Goal: Task Accomplishment & Management: Manage account settings

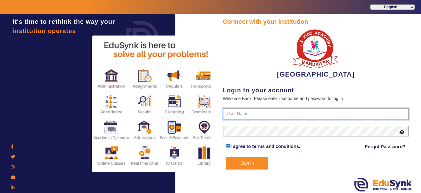
type input "9928895959"
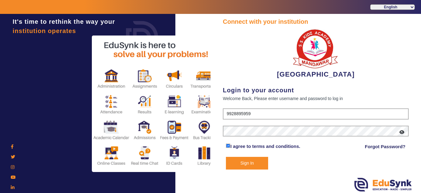
click at [250, 162] on button "Sign In" at bounding box center [247, 163] width 42 height 13
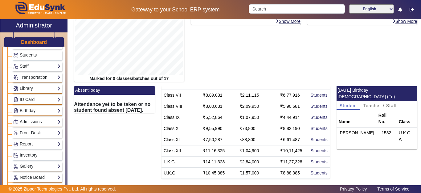
scroll to position [62, 0]
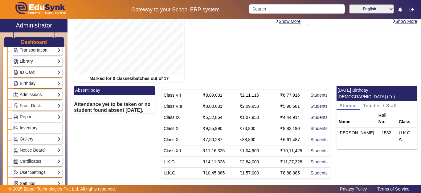
click at [28, 84] on link "Birthday" at bounding box center [36, 83] width 47 height 7
click at [26, 91] on link "Students" at bounding box center [24, 91] width 17 height 5
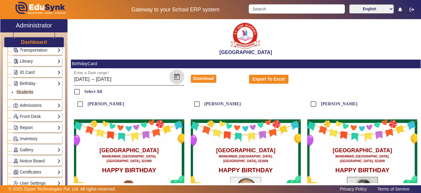
click at [178, 76] on span "Open calendar" at bounding box center [177, 76] width 15 height 15
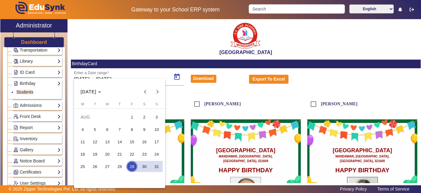
click at [132, 166] on span "29" at bounding box center [131, 166] width 11 height 11
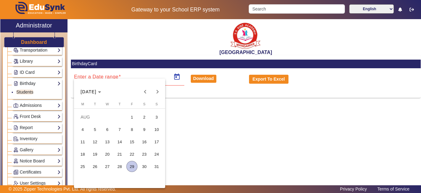
click at [132, 166] on span "29" at bounding box center [131, 166] width 11 height 11
type input "29/08/2025"
click at [132, 166] on span "29" at bounding box center [131, 166] width 11 height 11
type input "29/08/2025"
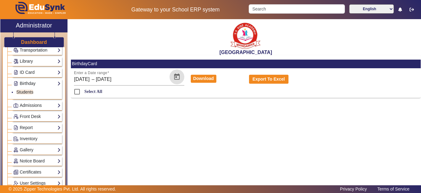
click at [172, 100] on div "SANTIANS INTERNATIONAL SCHOOL BirthdayCard Enter a Date range 29/08/2025 29/08/…" at bounding box center [246, 60] width 350 height 83
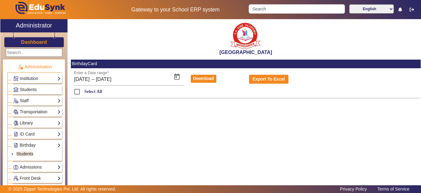
click at [32, 39] on h3 "Dashboard" at bounding box center [34, 42] width 26 height 6
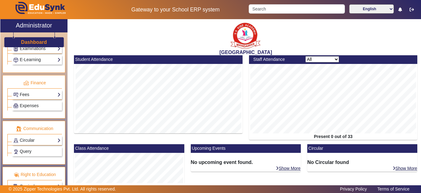
click at [26, 96] on link "Fees" at bounding box center [36, 94] width 47 height 7
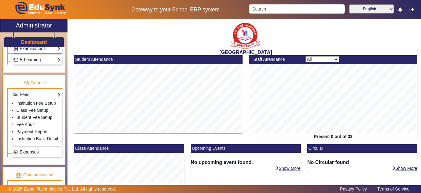
click at [28, 127] on link "Fee Audit" at bounding box center [25, 124] width 18 height 5
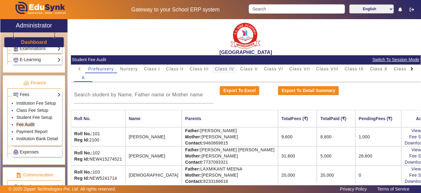
click at [228, 69] on span "Class IV" at bounding box center [224, 69] width 19 height 4
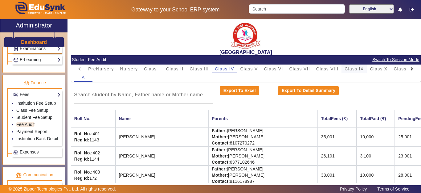
click at [360, 70] on span "Class IX" at bounding box center [354, 69] width 19 height 4
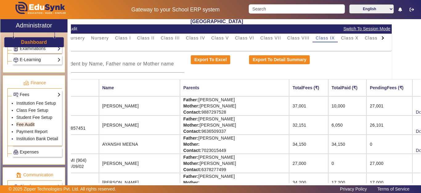
scroll to position [31, 49]
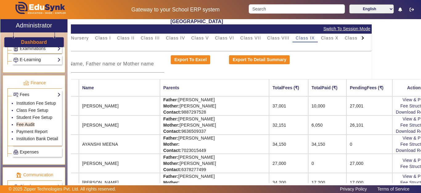
drag, startPoint x: 333, startPoint y: 123, endPoint x: 421, endPoint y: 127, distance: 87.6
click at [421, 127] on div "X Administrator Dashboard Administration Institution Institution Details Sessio…" at bounding box center [210, 107] width 421 height 177
drag, startPoint x: 362, startPoint y: 125, endPoint x: 374, endPoint y: 133, distance: 14.6
click at [363, 125] on td "26,101" at bounding box center [370, 124] width 46 height 19
click at [396, 130] on link "Download Receipt" at bounding box center [414, 131] width 36 height 5
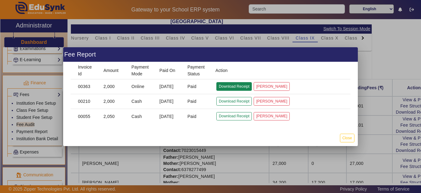
click at [228, 88] on button "Download Receipt" at bounding box center [233, 86] width 35 height 8
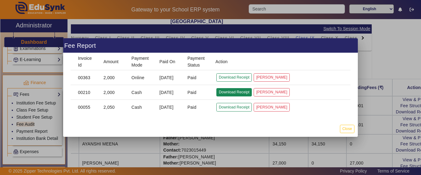
click at [227, 94] on button "Download Receipt" at bounding box center [233, 92] width 35 height 8
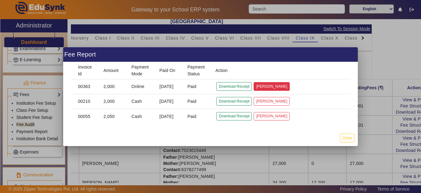
click at [273, 88] on button "Mark Cancelled" at bounding box center [272, 86] width 36 height 8
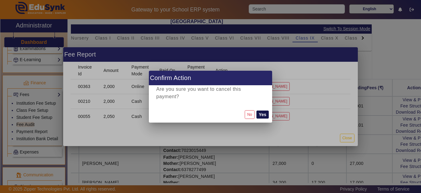
click at [264, 115] on button "Yes" at bounding box center [262, 114] width 12 height 8
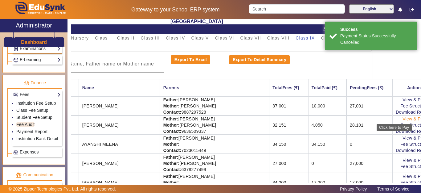
click at [403, 119] on link "View & Pay" at bounding box center [414, 118] width 23 height 5
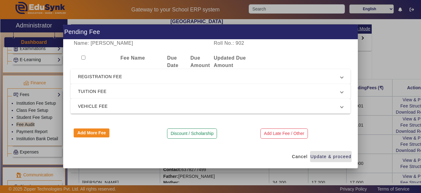
click at [96, 74] on span "REGISTRATION FEE" at bounding box center [209, 76] width 263 height 7
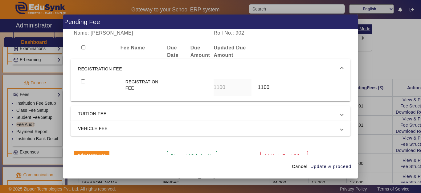
click at [96, 70] on span "REGISTRATION FEE" at bounding box center [209, 68] width 263 height 7
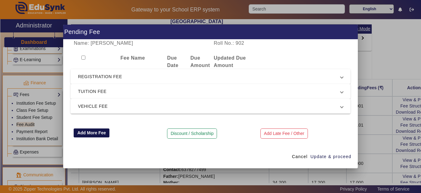
click at [91, 133] on button "Add More Fee" at bounding box center [92, 132] width 36 height 9
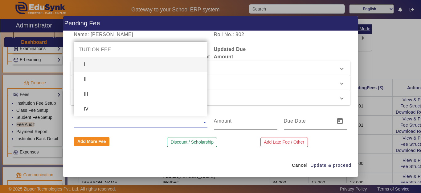
click at [96, 123] on input "text" at bounding box center [140, 121] width 133 height 7
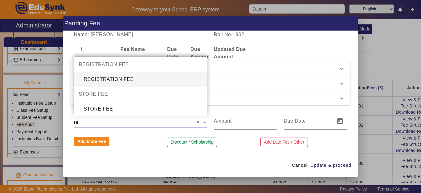
type input "reg"
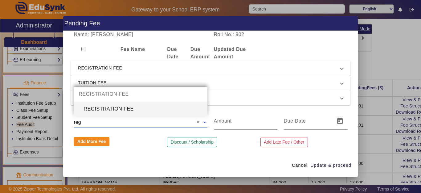
click at [104, 107] on div "REGISTRATION FEE" at bounding box center [140, 108] width 133 height 15
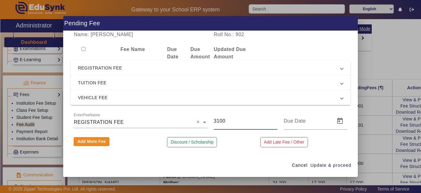
drag, startPoint x: 230, startPoint y: 121, endPoint x: 195, endPoint y: 122, distance: 34.2
click at [195, 122] on div "EnterFeeName × REGISTRATION FEE × 3100" at bounding box center [211, 120] width 280 height 17
type input "2000"
click at [322, 165] on span "Update & proceed" at bounding box center [330, 165] width 41 height 6
type input "29/08/2025"
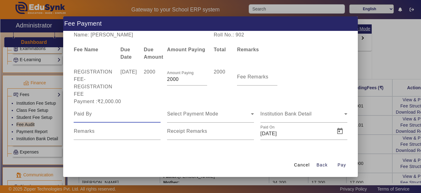
click at [137, 115] on input at bounding box center [117, 113] width 87 height 7
type input "astha"
click at [194, 115] on span "Select Payment Mode" at bounding box center [192, 113] width 51 height 5
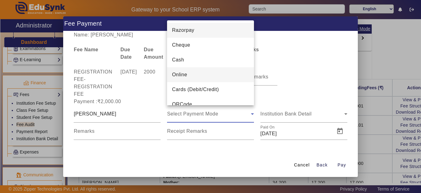
click at [193, 72] on mat-option "Online" at bounding box center [210, 74] width 87 height 15
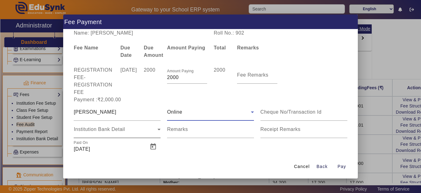
click at [131, 125] on div "Institution Bank Detail" at bounding box center [117, 129] width 87 height 17
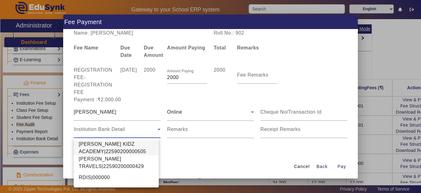
click at [118, 148] on span "SHRI SHYAM KIDZ ACADEMY|22590200000505" at bounding box center [116, 147] width 75 height 15
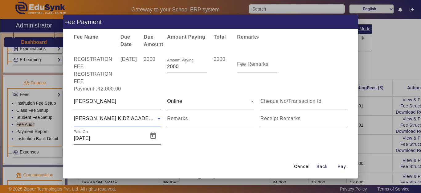
scroll to position [14, 0]
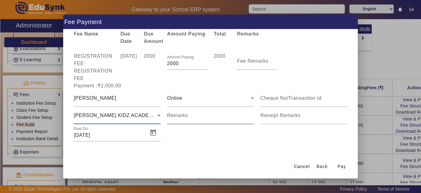
click at [177, 117] on mat-label "Remarks" at bounding box center [177, 115] width 21 height 5
click at [177, 117] on input "Remarks" at bounding box center [210, 117] width 87 height 7
type input "C"
type input "S"
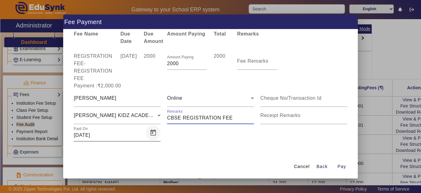
type input "CBSE REGISTRATION FEE"
click at [151, 131] on span "Open calendar" at bounding box center [153, 132] width 15 height 15
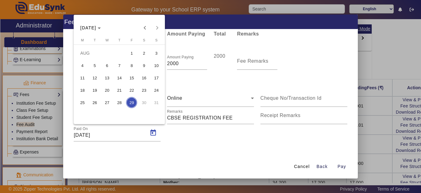
click at [121, 101] on span "28" at bounding box center [119, 102] width 11 height 11
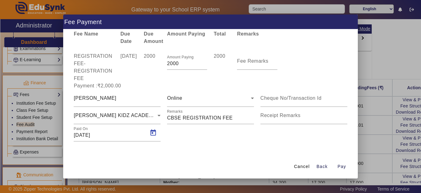
type input "28/08/2025"
click at [342, 166] on span "Pay" at bounding box center [342, 166] width 9 height 6
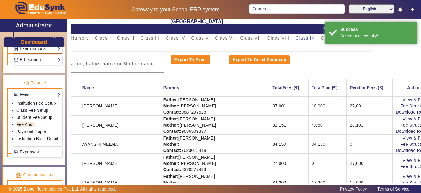
scroll to position [0, 0]
click at [403, 119] on link "View & Pay" at bounding box center [414, 118] width 23 height 5
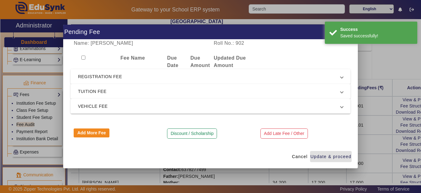
click at [113, 81] on mat-expansion-panel-header "REGISTRATION FEE" at bounding box center [211, 76] width 280 height 15
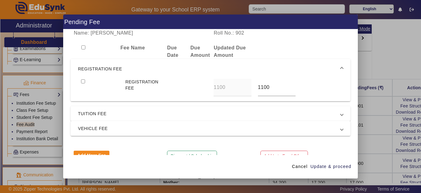
click at [113, 65] on mat-expansion-panel-header "REGISTRATION FEE" at bounding box center [211, 69] width 280 height 20
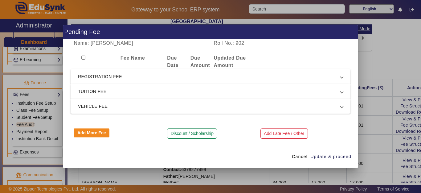
click at [102, 88] on span "TUITION FEE" at bounding box center [209, 91] width 263 height 7
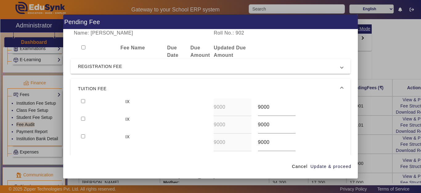
click at [103, 89] on span "TUITION FEE" at bounding box center [209, 88] width 263 height 7
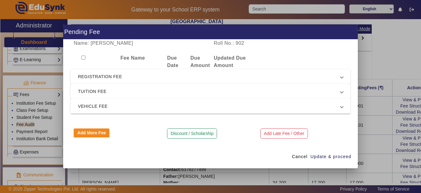
click at [100, 106] on span "VEHICLE FEE" at bounding box center [209, 105] width 263 height 7
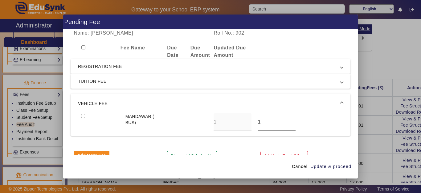
click at [391, 146] on div at bounding box center [210, 96] width 421 height 193
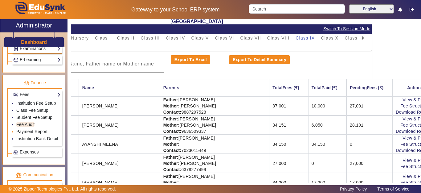
click at [25, 134] on link "Payment Report" at bounding box center [31, 131] width 31 height 5
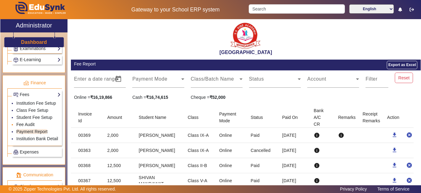
click at [26, 127] on link "Fee Audit" at bounding box center [25, 124] width 18 height 5
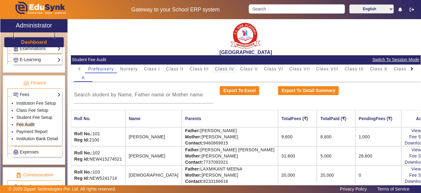
click at [219, 67] on span "Class IV" at bounding box center [224, 69] width 19 height 4
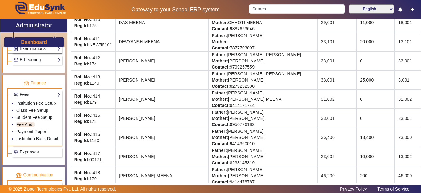
scroll to position [288, 0]
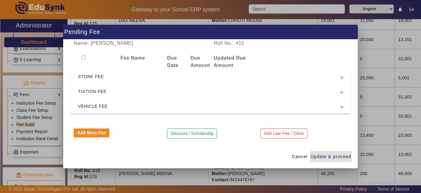
click at [100, 77] on span "STORE FEE" at bounding box center [209, 76] width 263 height 7
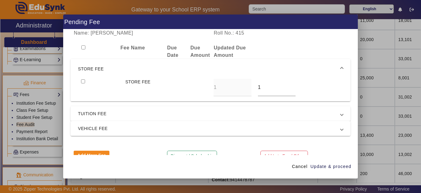
click at [100, 71] on span "STORE FEE" at bounding box center [209, 68] width 263 height 7
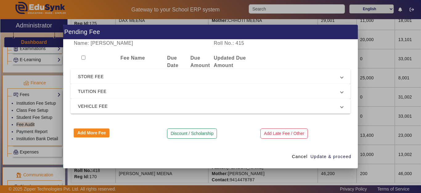
click at [116, 74] on span "STORE FEE" at bounding box center [209, 76] width 263 height 7
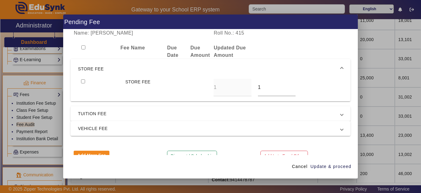
drag, startPoint x: 82, startPoint y: 81, endPoint x: 162, endPoint y: 86, distance: 80.3
click at [82, 82] on input "checkbox" at bounding box center [83, 81] width 4 height 4
checkbox input "true"
click at [258, 90] on input "1" at bounding box center [277, 87] width 38 height 7
drag, startPoint x: 260, startPoint y: 86, endPoint x: 247, endPoint y: 89, distance: 13.0
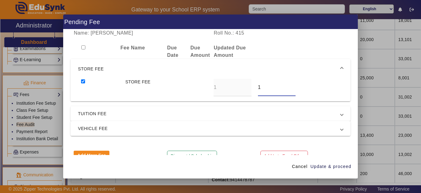
click at [247, 89] on div "STORE FEE 1 1" at bounding box center [210, 88] width 265 height 18
type input "3600"
click at [113, 111] on span "TUITION FEE" at bounding box center [209, 113] width 263 height 7
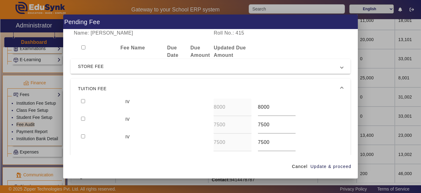
drag, startPoint x: 83, startPoint y: 99, endPoint x: 85, endPoint y: 107, distance: 7.7
click at [83, 99] on div at bounding box center [100, 107] width 44 height 18
drag, startPoint x: 83, startPoint y: 118, endPoint x: 84, endPoint y: 100, distance: 18.2
click at [83, 118] on input "checkbox" at bounding box center [83, 119] width 4 height 4
checkbox input "true"
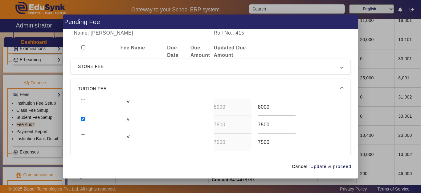
click at [83, 99] on div at bounding box center [100, 107] width 44 height 18
click at [82, 101] on input "checkbox" at bounding box center [83, 101] width 4 height 4
checkbox input "true"
drag, startPoint x: 326, startPoint y: 162, endPoint x: 325, endPoint y: 165, distance: 3.4
click at [326, 161] on span "button" at bounding box center [331, 166] width 42 height 15
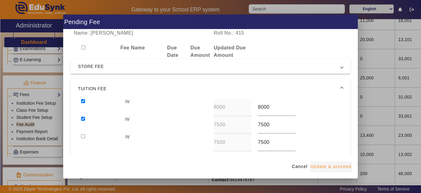
type input "3600"
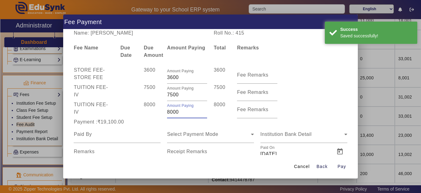
drag, startPoint x: 183, startPoint y: 112, endPoint x: 145, endPoint y: 110, distance: 37.3
click at [147, 112] on div "TUITION FEE - IV 8000 Amount Paying 8000 8000 Fee Remarks" at bounding box center [211, 109] width 280 height 17
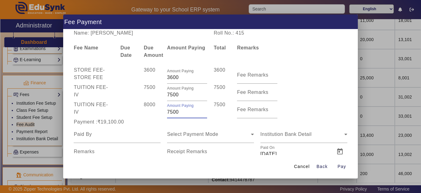
type input "7500"
click at [149, 116] on div "8000" at bounding box center [152, 109] width 23 height 17
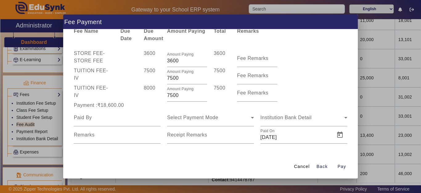
scroll to position [19, 0]
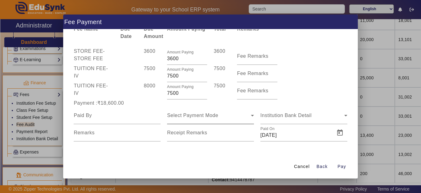
click at [185, 119] on div "Select Payment Mode" at bounding box center [210, 115] width 87 height 17
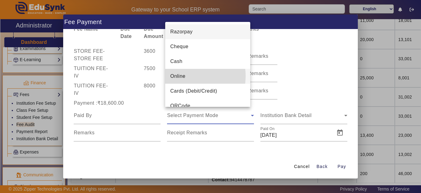
click at [181, 76] on span "Online" at bounding box center [177, 75] width 15 height 7
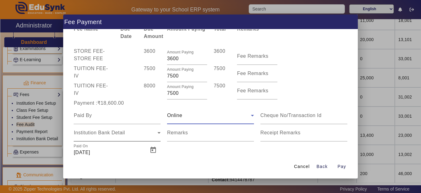
click at [92, 137] on div "Institution Bank Detail" at bounding box center [117, 132] width 87 height 17
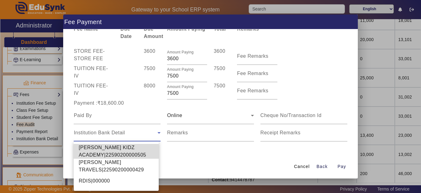
click at [98, 153] on span "SHRI SHYAM KIDZ ACADEMY|22590200000505" at bounding box center [116, 151] width 75 height 15
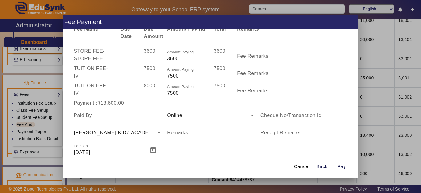
click at [153, 155] on div "Cancel Back Pay" at bounding box center [210, 166] width 295 height 23
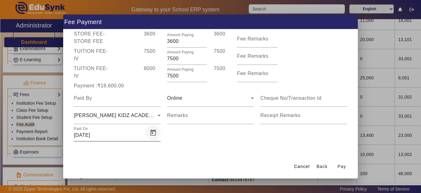
click at [153, 131] on span "Open calendar" at bounding box center [153, 132] width 15 height 15
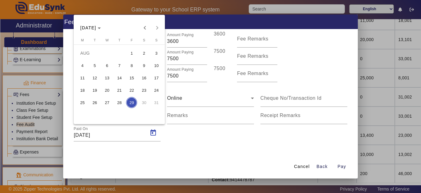
click at [121, 101] on span "28" at bounding box center [119, 102] width 11 height 11
type input "28/08/2025"
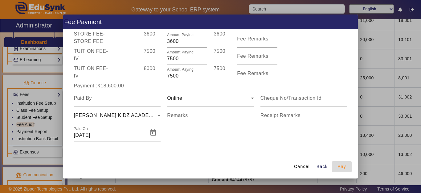
click at [344, 166] on span "Pay" at bounding box center [342, 166] width 9 height 6
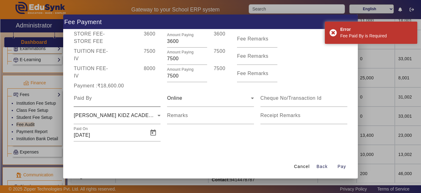
click at [99, 102] on div at bounding box center [117, 97] width 87 height 17
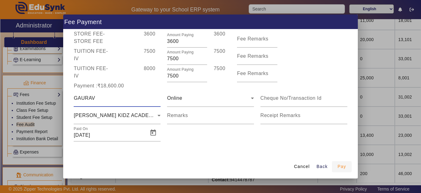
type input "GAURAV"
click at [341, 166] on span "Pay" at bounding box center [342, 166] width 9 height 6
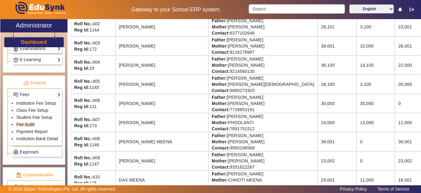
scroll to position [0, 0]
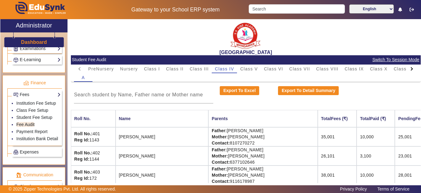
click at [410, 70] on div at bounding box center [411, 68] width 3 height 3
click at [407, 70] on mat-tab-header "PreNursery Nursery Class I Class II Class III Class IV Class V Class VI Class V…" at bounding box center [245, 68] width 343 height 9
drag, startPoint x: 351, startPoint y: 68, endPoint x: 342, endPoint y: 88, distance: 21.6
click at [350, 67] on span "Class XII" at bounding box center [345, 69] width 21 height 4
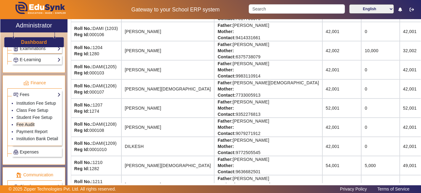
scroll to position [154, 0]
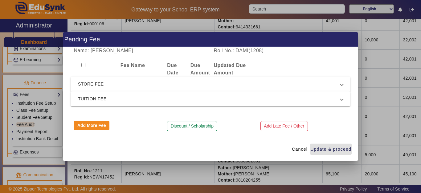
click at [87, 95] on span "TUITION FEE" at bounding box center [209, 98] width 263 height 7
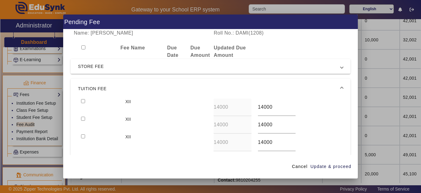
click at [83, 101] on input "checkbox" at bounding box center [83, 101] width 4 height 4
checkbox input "true"
click at [331, 166] on span "Update & proceed" at bounding box center [330, 166] width 41 height 6
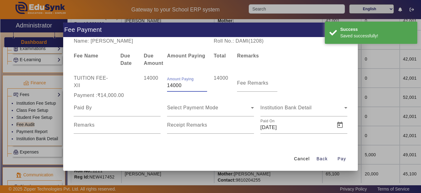
drag, startPoint x: 192, startPoint y: 85, endPoint x: 154, endPoint y: 83, distance: 37.7
click at [154, 83] on div "TUITION FEE - XII 14000 Amount Paying 14000 14000 Fee Remarks" at bounding box center [211, 82] width 280 height 17
type input "10000"
click at [113, 107] on input at bounding box center [117, 107] width 87 height 7
click at [98, 110] on input at bounding box center [117, 107] width 87 height 7
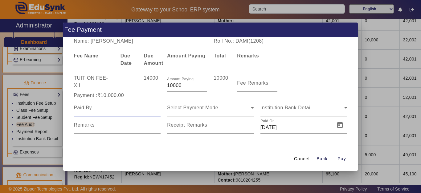
click at [98, 110] on input at bounding box center [117, 107] width 87 height 7
type input "DEV"
click at [197, 105] on span "Select Payment Mode" at bounding box center [192, 107] width 51 height 5
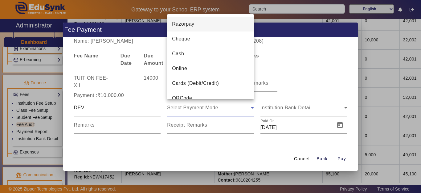
drag, startPoint x: 185, startPoint y: 54, endPoint x: 170, endPoint y: 75, distance: 26.3
click at [185, 53] on mat-option "Cash" at bounding box center [210, 53] width 87 height 15
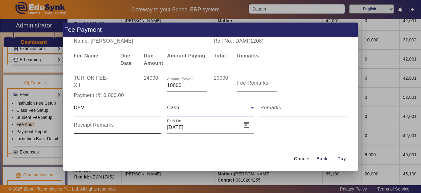
click at [113, 131] on div "Receipt Remarks" at bounding box center [117, 124] width 87 height 17
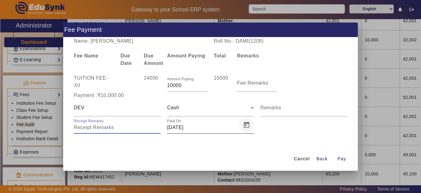
click at [245, 128] on span "Open calendar" at bounding box center [246, 124] width 15 height 15
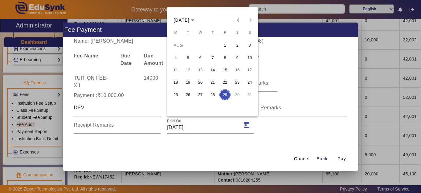
click at [212, 94] on span "28" at bounding box center [212, 94] width 11 height 11
type input "28/08/2025"
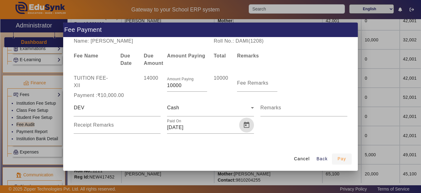
click at [343, 159] on span "Pay" at bounding box center [342, 158] width 9 height 6
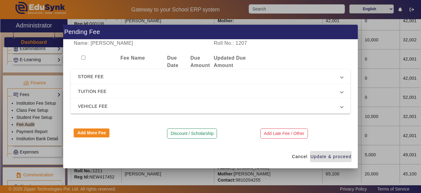
click at [113, 88] on span "TUITION FEE" at bounding box center [209, 91] width 263 height 7
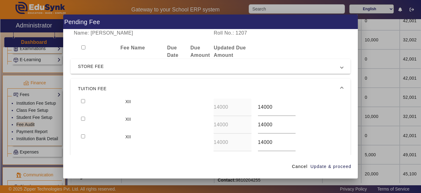
click at [80, 102] on div at bounding box center [100, 107] width 44 height 18
click at [84, 100] on input "checkbox" at bounding box center [83, 101] width 4 height 4
checkbox input "true"
click at [83, 120] on input "checkbox" at bounding box center [83, 119] width 4 height 4
checkbox input "true"
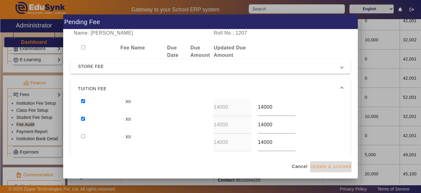
drag, startPoint x: 335, startPoint y: 162, endPoint x: 324, endPoint y: 168, distance: 12.4
click at [335, 163] on span "button" at bounding box center [331, 166] width 42 height 15
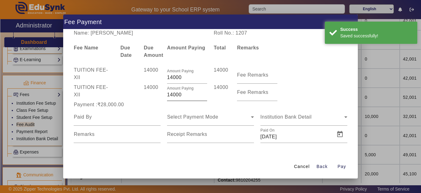
drag, startPoint x: 182, startPoint y: 100, endPoint x: 174, endPoint y: 97, distance: 8.0
click at [174, 97] on div "Amount Paying 14000" at bounding box center [187, 92] width 40 height 17
click at [181, 93] on input "14000" at bounding box center [187, 94] width 40 height 7
drag, startPoint x: 183, startPoint y: 94, endPoint x: 155, endPoint y: 95, distance: 28.4
click at [152, 93] on div "TUITION FEE - XII 14000 Amount Paying 14000 14000 Fee Remarks" at bounding box center [211, 92] width 280 height 17
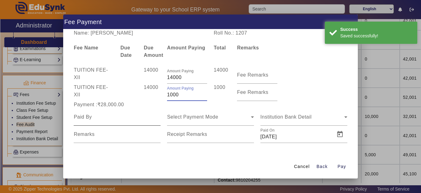
type input "1000"
click at [142, 109] on div at bounding box center [117, 116] width 87 height 17
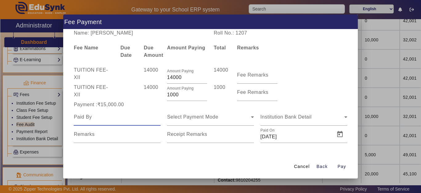
click at [106, 111] on div at bounding box center [117, 116] width 87 height 17
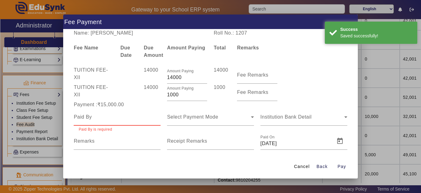
drag, startPoint x: 106, startPoint y: 113, endPoint x: 105, endPoint y: 117, distance: 4.2
click at [105, 113] on div at bounding box center [117, 116] width 87 height 17
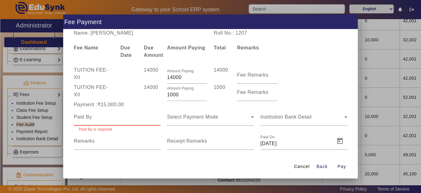
click at [104, 117] on input at bounding box center [117, 116] width 87 height 7
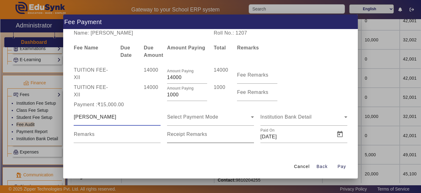
type input "[PERSON_NAME]"
click at [187, 125] on div "DESHRAJ Select Payment Mode Institution Bank Detail Remarks Receipt Remarks Pai…" at bounding box center [211, 125] width 280 height 35
click at [186, 117] on span "Select Payment Mode" at bounding box center [192, 116] width 51 height 5
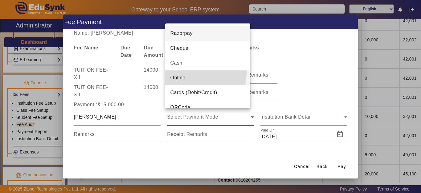
click at [185, 72] on mat-option "Online" at bounding box center [207, 77] width 85 height 15
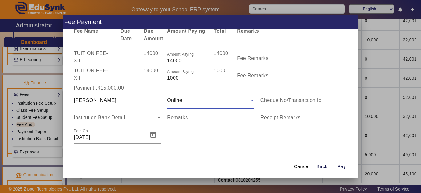
scroll to position [19, 0]
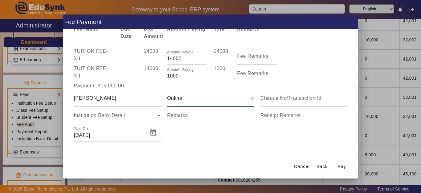
click at [105, 117] on span "Institution Bank Detail" at bounding box center [99, 115] width 51 height 5
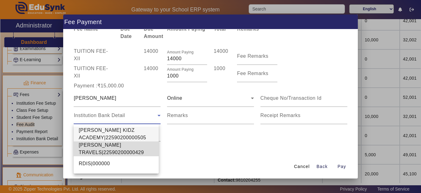
click at [98, 147] on span "ANKITA TRAVELS|22590200000429" at bounding box center [116, 148] width 75 height 15
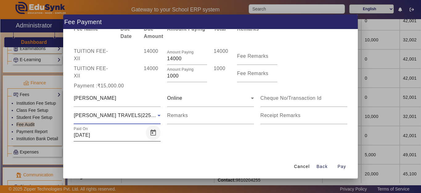
click at [154, 135] on span "Open calendar" at bounding box center [153, 132] width 15 height 15
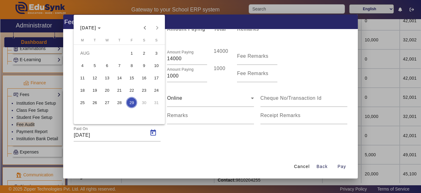
click at [122, 100] on span "28" at bounding box center [119, 102] width 11 height 11
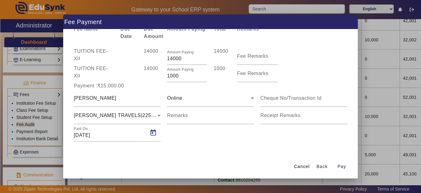
type input "28/08/2025"
click at [217, 141] on div "DESHRAJ Online ANKITA TRAVELS|22590200000429 Remarks Receipt Remarks Paid On 28…" at bounding box center [211, 115] width 280 height 52
click at [343, 166] on span "Pay" at bounding box center [342, 166] width 9 height 6
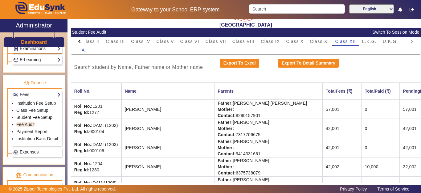
scroll to position [0, 0]
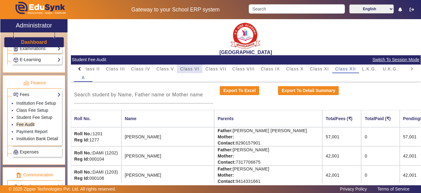
click at [185, 67] on span "Class VI" at bounding box center [189, 69] width 19 height 4
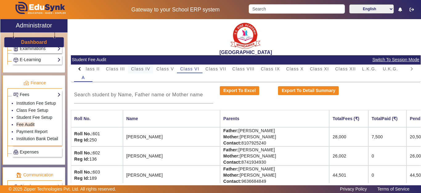
click at [145, 69] on span "Class IV" at bounding box center [140, 69] width 19 height 4
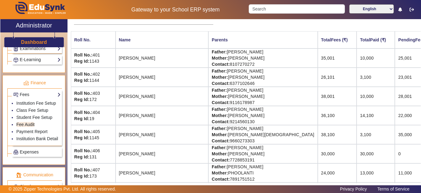
scroll to position [92, 0]
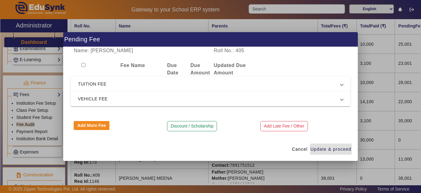
click at [104, 85] on span "TUITION FEE" at bounding box center [209, 83] width 263 height 7
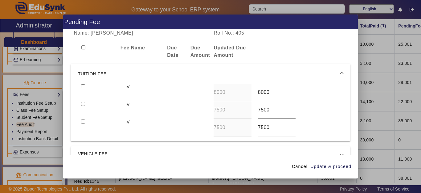
click at [84, 86] on input "checkbox" at bounding box center [83, 86] width 4 height 4
checkbox input "true"
click at [82, 103] on input "checkbox" at bounding box center [83, 104] width 4 height 4
checkbox input "true"
click at [346, 166] on span "Update & proceed" at bounding box center [330, 166] width 41 height 6
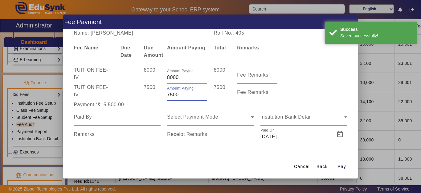
drag, startPoint x: 190, startPoint y: 97, endPoint x: 142, endPoint y: 99, distance: 48.1
click at [142, 98] on div "TUITION FEE - IV 7500 Amount Paying 7500 7500 Fee Remarks" at bounding box center [211, 92] width 280 height 17
type input "2000"
click at [142, 99] on div "7500" at bounding box center [152, 92] width 23 height 17
click at [100, 118] on input at bounding box center [117, 116] width 87 height 7
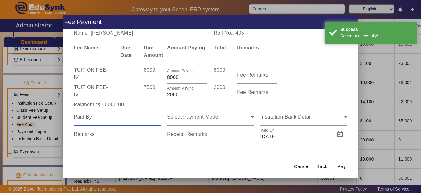
click at [99, 119] on input at bounding box center [117, 116] width 87 height 7
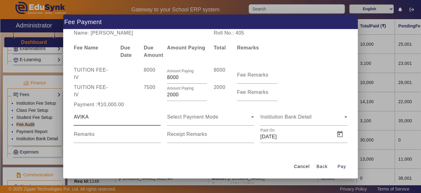
type input "AVIKA"
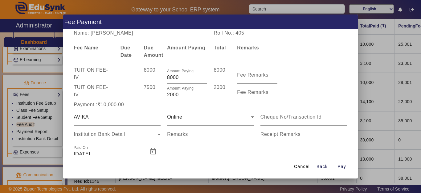
click at [95, 127] on div "Institution Bank Detail" at bounding box center [117, 133] width 87 height 17
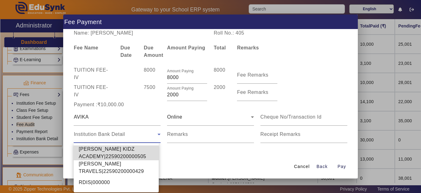
click at [95, 147] on span "SHRI SHYAM KIDZ ACADEMY|22590200000505" at bounding box center [116, 152] width 75 height 15
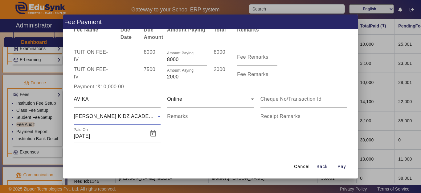
scroll to position [19, 0]
click at [153, 134] on span "Open calendar" at bounding box center [153, 132] width 15 height 15
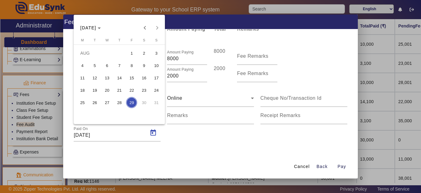
click at [124, 100] on span "28" at bounding box center [119, 102] width 11 height 11
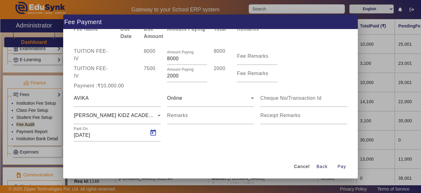
type input "28/08/2025"
click at [340, 167] on span "Pay" at bounding box center [342, 166] width 9 height 6
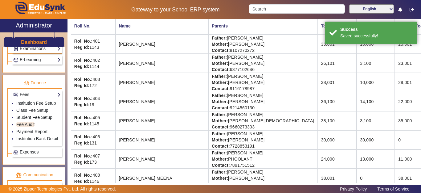
scroll to position [0, 0]
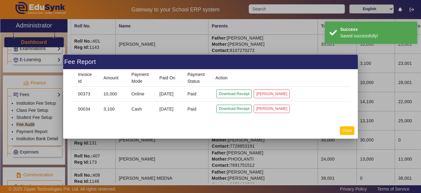
click at [346, 128] on button "Close" at bounding box center [347, 130] width 14 height 8
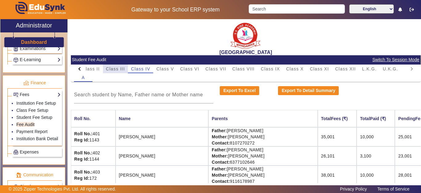
click at [117, 70] on span "Class III" at bounding box center [115, 69] width 19 height 4
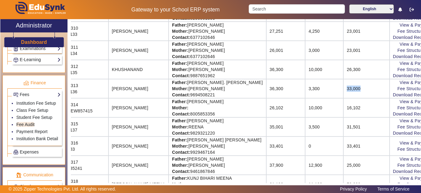
scroll to position [277, 39]
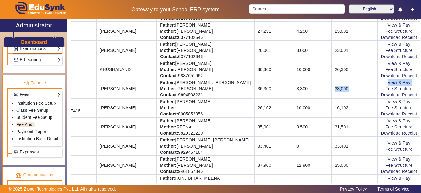
drag, startPoint x: 381, startPoint y: 87, endPoint x: 411, endPoint y: 86, distance: 30.2
click at [411, 86] on tr "Roll No.: 313 Reg Id: 1136 LAKSHIT BAIRWA Father: SANJAY KU. BAIRWA Mother: PIN…" at bounding box center [229, 88] width 384 height 19
click at [409, 83] on link "View & Pay" at bounding box center [399, 82] width 23 height 5
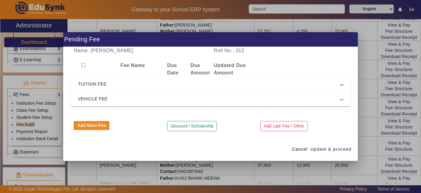
click at [104, 85] on span "TUITION FEE" at bounding box center [209, 83] width 263 height 7
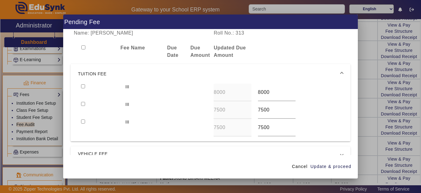
click at [83, 85] on input "checkbox" at bounding box center [83, 86] width 4 height 4
checkbox input "true"
click at [327, 166] on span "Update & proceed" at bounding box center [330, 166] width 41 height 6
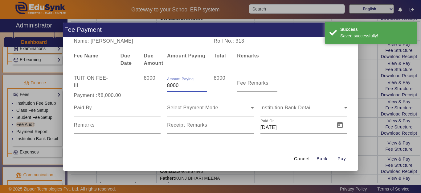
drag, startPoint x: 187, startPoint y: 87, endPoint x: 154, endPoint y: 89, distance: 33.1
click at [154, 89] on div "TUITION FEE - III 8000 Amount Paying 8000 8000 Fee Remarks" at bounding box center [211, 82] width 280 height 17
type input "5000"
click at [154, 90] on div "8000" at bounding box center [152, 82] width 23 height 17
click at [111, 105] on input at bounding box center [117, 107] width 87 height 7
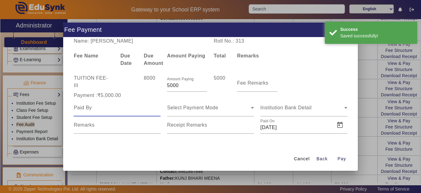
click at [103, 109] on input at bounding box center [117, 107] width 87 height 7
click at [102, 109] on input at bounding box center [117, 107] width 87 height 7
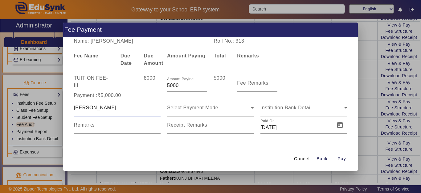
type input "LAKSHIT"
click at [225, 113] on div "Select Payment Mode" at bounding box center [210, 107] width 87 height 17
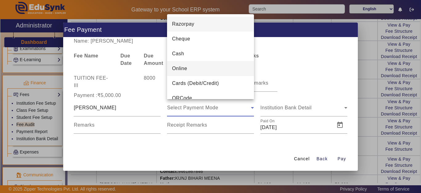
click at [214, 70] on mat-option "Online" at bounding box center [210, 68] width 87 height 15
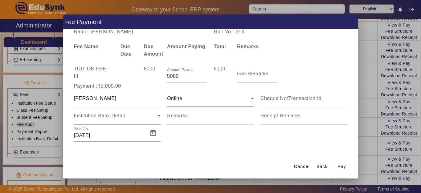
scroll to position [2, 0]
click at [107, 123] on div "Institution Bank Detail" at bounding box center [117, 115] width 87 height 17
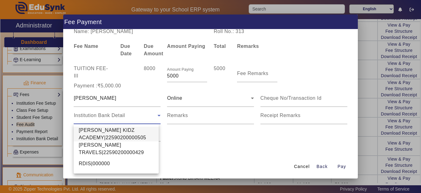
click at [107, 120] on div at bounding box center [210, 96] width 421 height 193
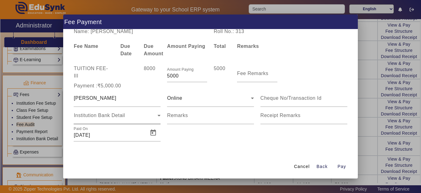
click at [105, 115] on span "Institution Bank Detail" at bounding box center [99, 115] width 51 height 5
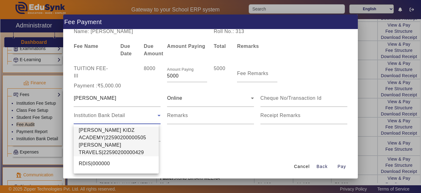
click at [96, 146] on span "ANKITA TRAVELS|22590200000429" at bounding box center [116, 148] width 75 height 15
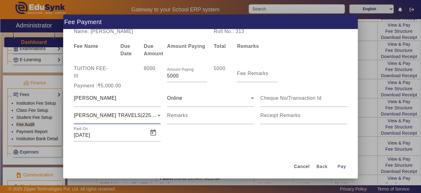
click at [97, 114] on span "ANKITA TRAVELS|22590200000429" at bounding box center [128, 115] width 109 height 5
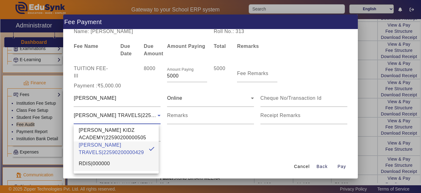
click at [95, 166] on span "RDIS|000000" at bounding box center [94, 163] width 31 height 7
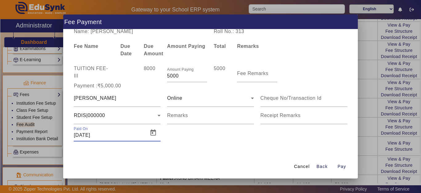
drag, startPoint x: 97, startPoint y: 134, endPoint x: 140, endPoint y: 141, distance: 44.0
click at [98, 135] on input "29/08/2025" at bounding box center [109, 134] width 71 height 7
click at [146, 130] on span "Open calendar" at bounding box center [153, 132] width 15 height 15
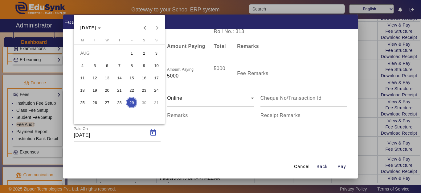
click at [121, 101] on span "28" at bounding box center [119, 102] width 11 height 11
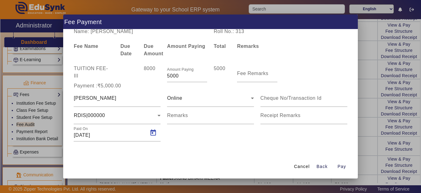
type input "28/08/2025"
click at [341, 164] on span "Pay" at bounding box center [342, 166] width 9 height 6
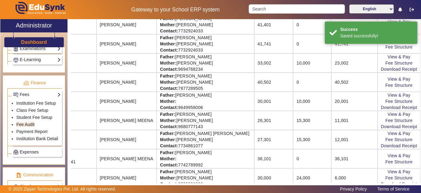
scroll to position [31, 39]
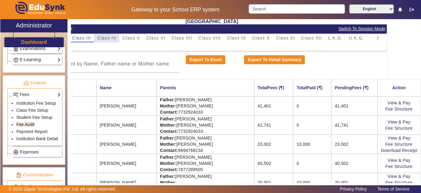
click at [101, 37] on span "Class IV" at bounding box center [106, 38] width 19 height 4
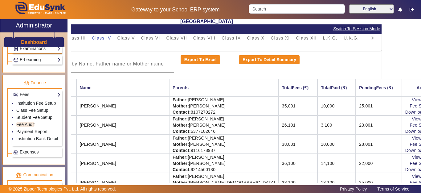
scroll to position [92, 21]
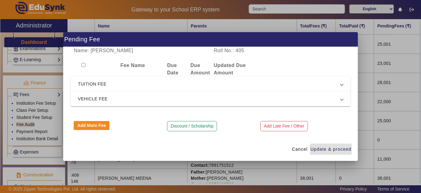
click at [120, 88] on mat-expansion-panel-header "TUITION FEE" at bounding box center [211, 83] width 280 height 15
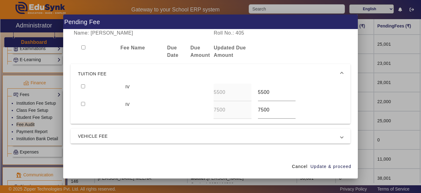
drag, startPoint x: 299, startPoint y: 168, endPoint x: 249, endPoint y: 118, distance: 70.4
click at [299, 168] on span "Cancel" at bounding box center [300, 166] width 16 height 6
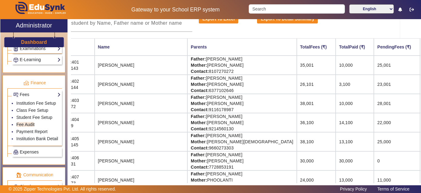
scroll to position [0, 21]
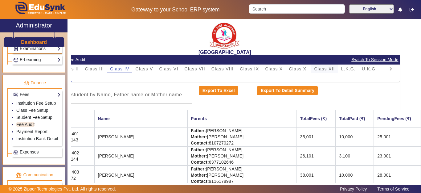
click at [334, 70] on div "Class XII" at bounding box center [324, 68] width 27 height 9
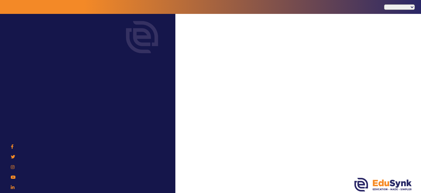
select select "en"
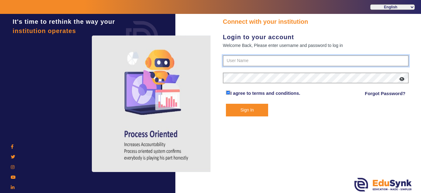
type input "9928895959"
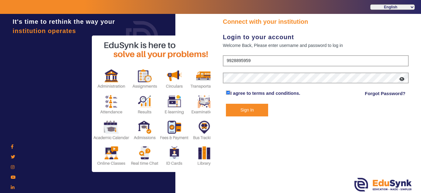
click at [260, 109] on button "Sign In" at bounding box center [247, 110] width 42 height 13
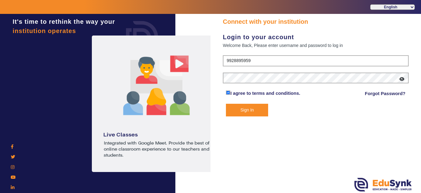
click at [245, 110] on button "Sign In" at bounding box center [247, 110] width 42 height 13
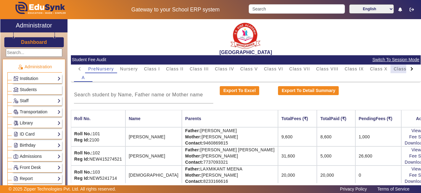
click at [394, 70] on span "Class XI" at bounding box center [403, 69] width 19 height 4
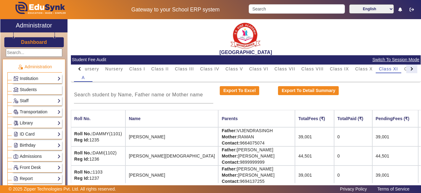
click at [408, 67] on div at bounding box center [411, 68] width 11 height 9
click at [343, 71] on span "Class XII" at bounding box center [345, 69] width 21 height 4
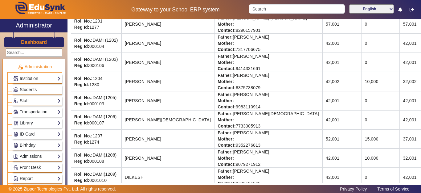
scroll to position [123, 0]
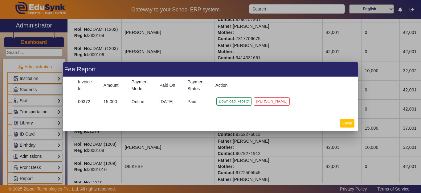
click at [346, 121] on button "Close" at bounding box center [347, 123] width 14 height 8
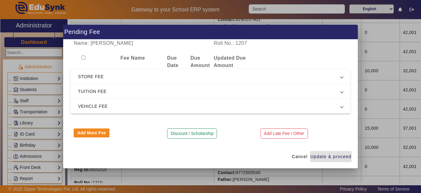
click at [106, 91] on span "TUITION FEE" at bounding box center [209, 91] width 263 height 7
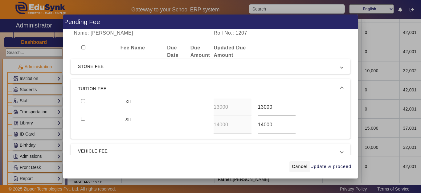
click at [302, 168] on span "Cancel" at bounding box center [300, 166] width 16 height 6
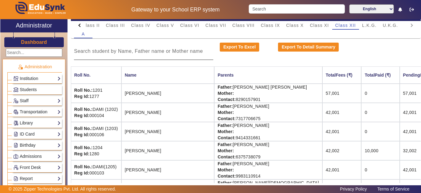
scroll to position [0, 0]
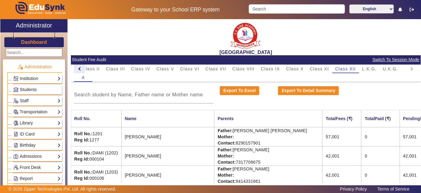
click at [81, 68] on div at bounding box center [80, 68] width 3 height 3
click at [81, 68] on mat-tab-header "PreNursery Nursery Class I Class II Class III Class IV Class V Class VI Class V…" at bounding box center [245, 68] width 343 height 9
click at [157, 65] on span "Class I" at bounding box center [152, 68] width 16 height 9
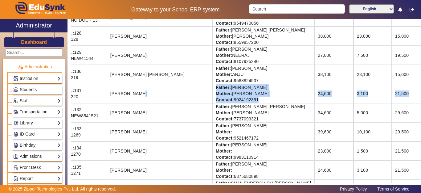
scroll to position [617, 44]
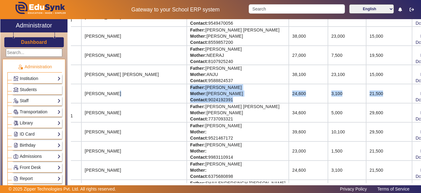
drag, startPoint x: 162, startPoint y: 92, endPoint x: 365, endPoint y: 96, distance: 202.3
click at [365, 96] on tr "Roll No.: 131 Reg Id: 220 SANAYA GUPTA Father: SANDEEP KUMAR GUPTA Mother: SAND…" at bounding box center [241, 93] width 429 height 19
click at [366, 96] on td "21,500" at bounding box center [389, 93] width 46 height 19
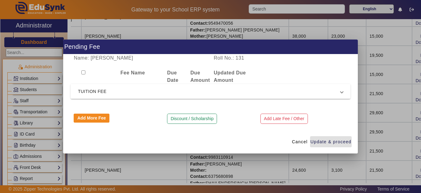
click at [97, 90] on span "TUITION FEE" at bounding box center [209, 91] width 263 height 7
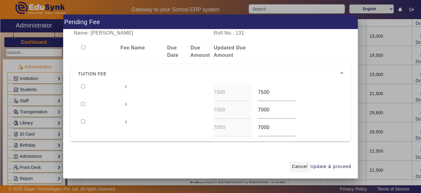
click at [300, 164] on span "Cancel" at bounding box center [300, 166] width 16 height 6
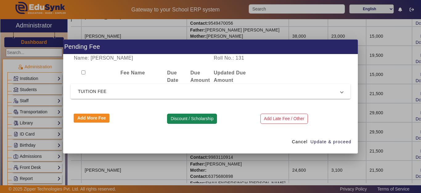
click at [177, 117] on button "Discount / Scholarship" at bounding box center [192, 118] width 50 height 10
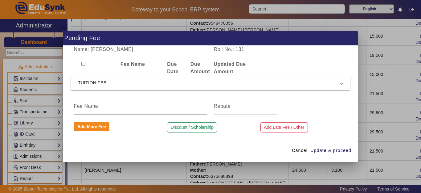
click at [98, 112] on div at bounding box center [140, 105] width 133 height 17
type input "FEE DISCOUNT"
type input "1500"
click at [346, 149] on span "Update & proceed" at bounding box center [330, 150] width 41 height 6
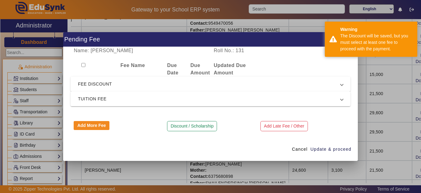
click at [84, 66] on input "checkbox" at bounding box center [83, 65] width 4 height 4
checkbox input "true"
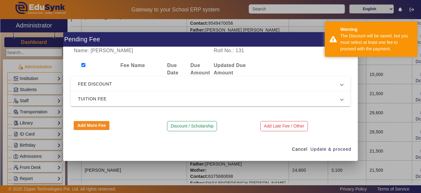
checkbox input "true"
click at [315, 146] on span "Update & proceed" at bounding box center [330, 149] width 41 height 6
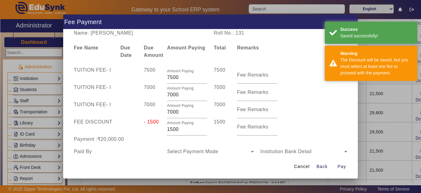
scroll to position [36, 0]
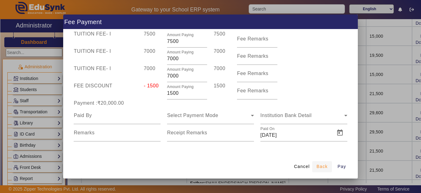
click at [324, 164] on span "Back" at bounding box center [322, 166] width 11 height 6
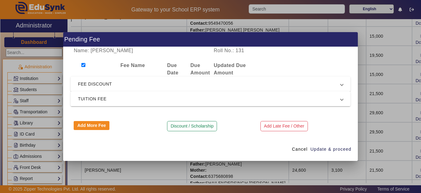
click at [92, 99] on span "TUITION FEE" at bounding box center [209, 98] width 263 height 7
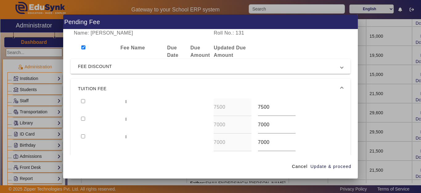
click at [82, 102] on input "checkbox" at bounding box center [83, 101] width 4 height 4
checkbox input "true"
click at [335, 166] on span "Update & proceed" at bounding box center [330, 166] width 41 height 6
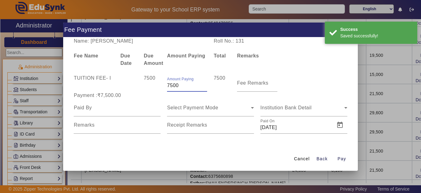
drag, startPoint x: 185, startPoint y: 88, endPoint x: 171, endPoint y: 87, distance: 13.9
click at [171, 87] on input "7500" at bounding box center [187, 85] width 40 height 7
type input "7"
type input "5000"
click at [97, 120] on div "Remarks" at bounding box center [117, 124] width 87 height 17
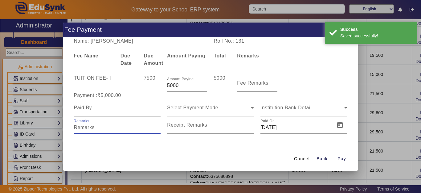
click at [100, 111] on input at bounding box center [117, 107] width 87 height 7
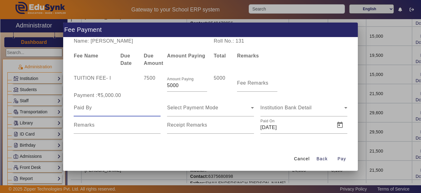
click at [99, 110] on input at bounding box center [117, 107] width 87 height 7
drag, startPoint x: 99, startPoint y: 110, endPoint x: 114, endPoint y: 120, distance: 18.2
click at [107, 115] on div at bounding box center [117, 107] width 87 height 17
type input "SANAYA"
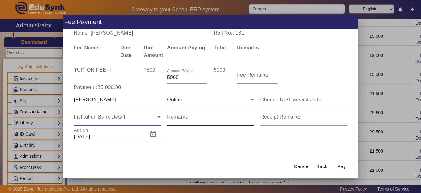
click at [114, 120] on div "Institution Bank Detail" at bounding box center [116, 116] width 84 height 7
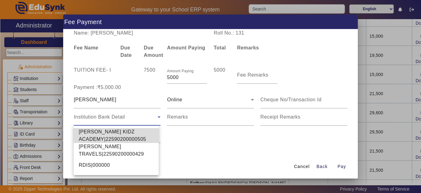
click at [109, 133] on span "SHRI SHYAM KIDZ ACADEMY|22590200000505" at bounding box center [116, 135] width 75 height 15
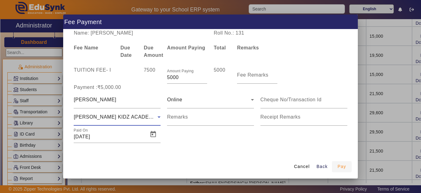
click at [341, 166] on span "Pay" at bounding box center [342, 166] width 9 height 6
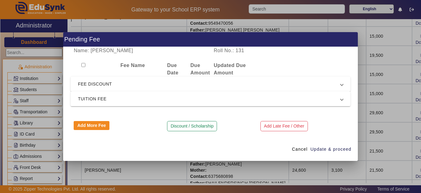
click at [82, 66] on input "checkbox" at bounding box center [83, 65] width 4 height 4
checkbox input "true"
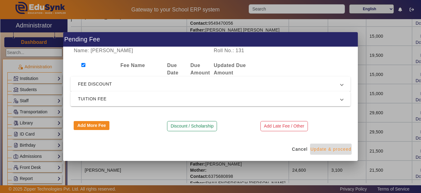
click at [337, 148] on span "Update & proceed" at bounding box center [330, 149] width 41 height 6
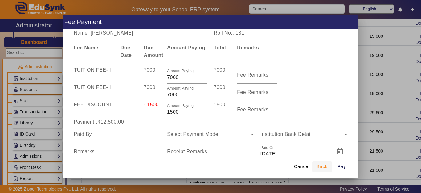
click at [326, 166] on span "Back" at bounding box center [322, 166] width 11 height 6
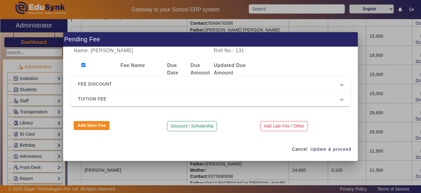
click at [105, 97] on span "TUITION FEE" at bounding box center [209, 98] width 263 height 7
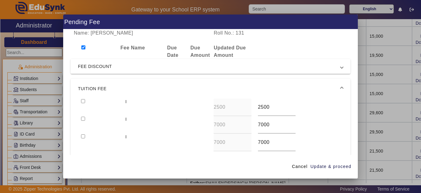
click at [82, 47] on input "checkbox" at bounding box center [83, 47] width 4 height 4
click at [85, 47] on input "checkbox" at bounding box center [83, 47] width 4 height 4
checkbox input "true"
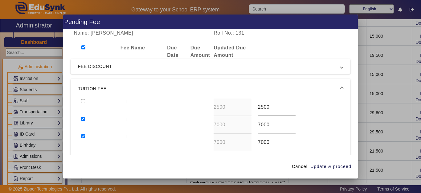
checkbox input "true"
click at [85, 97] on mat-expansion-panel-header "TUITION FEE" at bounding box center [211, 89] width 280 height 20
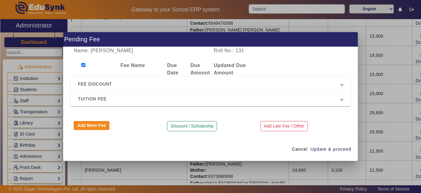
click at [88, 81] on span "FEE DISCOUNT" at bounding box center [209, 83] width 263 height 7
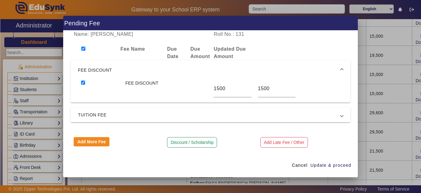
click at [88, 117] on span "TUITION FEE" at bounding box center [209, 114] width 263 height 7
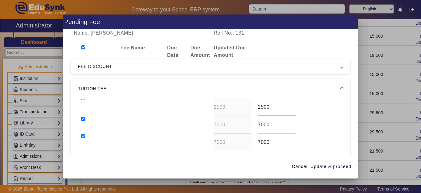
click at [83, 103] on input "checkbox" at bounding box center [83, 101] width 4 height 4
checkbox input "true"
drag, startPoint x: 319, startPoint y: 165, endPoint x: 265, endPoint y: 164, distance: 53.7
click at [319, 165] on span "Update & proceed" at bounding box center [330, 166] width 41 height 6
type input "7500"
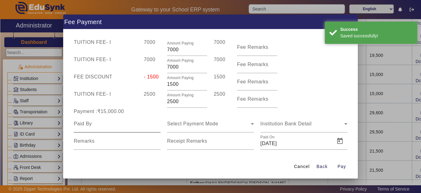
scroll to position [36, 0]
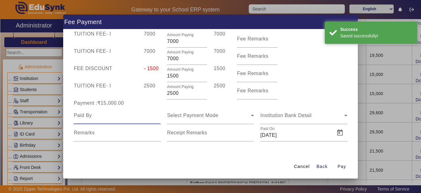
click at [94, 114] on input at bounding box center [117, 115] width 87 height 7
type input "SANAYA"
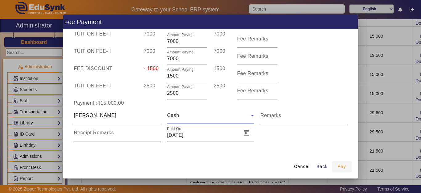
click at [344, 167] on span "Pay" at bounding box center [342, 166] width 9 height 6
type input "0"
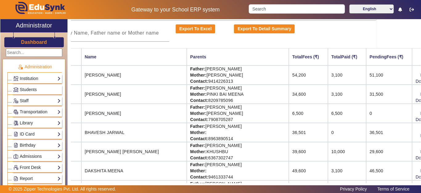
scroll to position [0, 44]
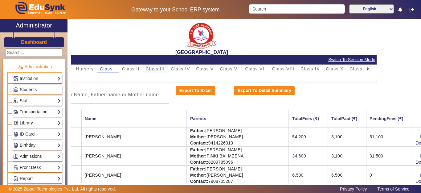
click at [159, 70] on span "Class III" at bounding box center [155, 69] width 19 height 4
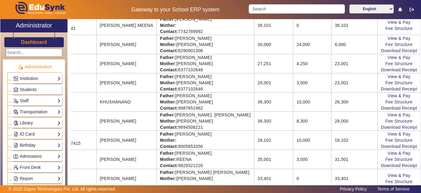
scroll to position [308, 44]
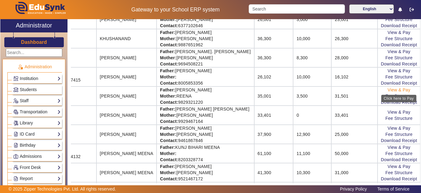
click at [404, 89] on link "View & Pay" at bounding box center [399, 89] width 23 height 5
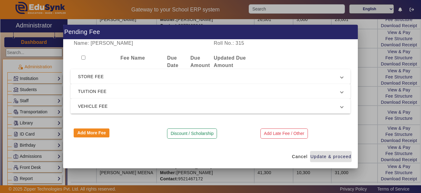
click at [97, 99] on mat-expansion-panel-header "VEHICLE FEE" at bounding box center [211, 106] width 280 height 15
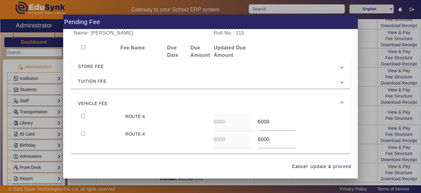
click at [82, 116] on input "checkbox" at bounding box center [83, 116] width 4 height 4
checkbox input "true"
click at [84, 135] on input "checkbox" at bounding box center [83, 133] width 4 height 4
checkbox input "true"
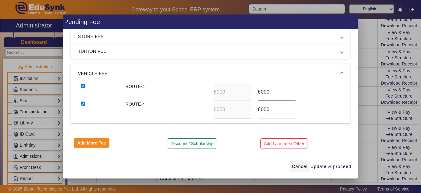
click at [294, 165] on span "Cancel" at bounding box center [300, 166] width 16 height 6
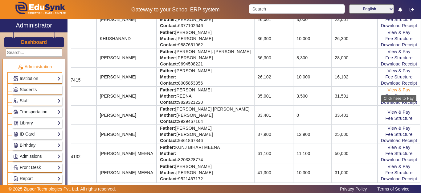
click at [411, 91] on link "View & Pay" at bounding box center [399, 89] width 23 height 5
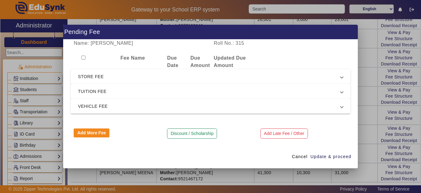
click at [97, 89] on span "TUITION FEE" at bounding box center [209, 91] width 263 height 7
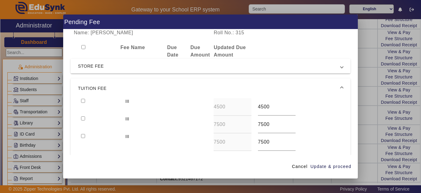
scroll to position [0, 0]
click at [82, 100] on input "checkbox" at bounding box center [83, 101] width 4 height 4
checkbox input "true"
click at [84, 119] on input "checkbox" at bounding box center [83, 119] width 4 height 4
checkbox input "true"
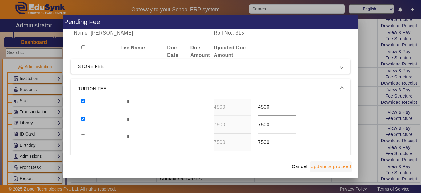
click at [325, 167] on span "Update & proceed" at bounding box center [330, 166] width 41 height 6
type input "8000"
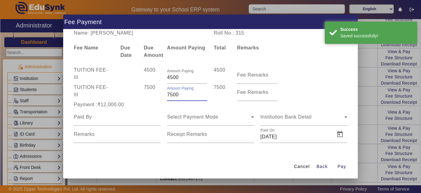
drag, startPoint x: 178, startPoint y: 96, endPoint x: 162, endPoint y: 96, distance: 16.3
click at [164, 96] on div "Amount Paying 7500" at bounding box center [187, 92] width 47 height 17
type input "5500"
click at [150, 106] on div "Payment :₹10,000.00" at bounding box center [117, 104] width 93 height 7
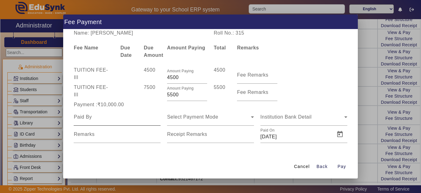
click at [96, 116] on input at bounding box center [117, 116] width 87 height 7
type input "MOHIT"
click at [190, 122] on div "Select Payment Mode" at bounding box center [210, 116] width 87 height 17
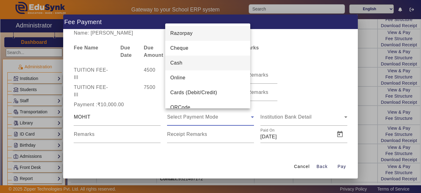
click at [179, 65] on span "Cash" at bounding box center [176, 62] width 12 height 7
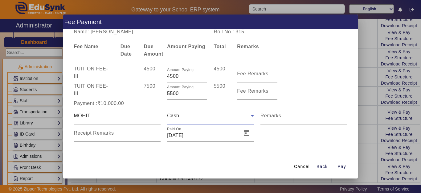
scroll to position [2, 0]
click at [344, 168] on span "Pay" at bounding box center [342, 166] width 9 height 6
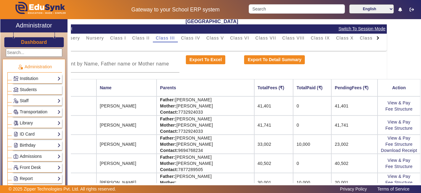
scroll to position [0, 44]
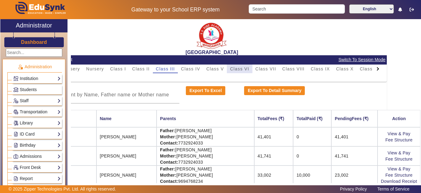
click at [231, 67] on span "Class VI" at bounding box center [239, 69] width 19 height 4
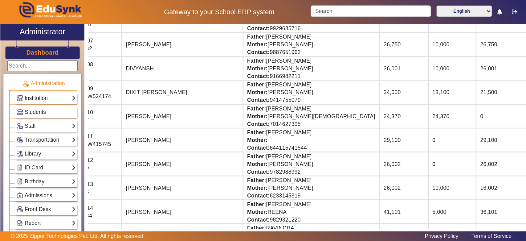
scroll to position [247, 26]
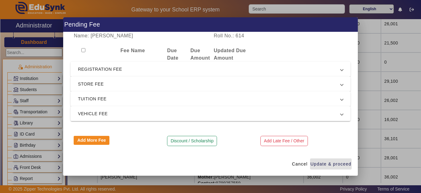
click at [117, 95] on span "TUITION FEE" at bounding box center [209, 98] width 263 height 7
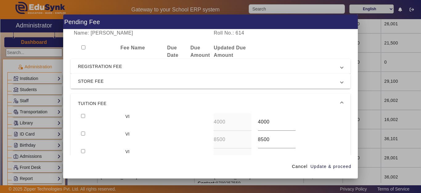
click at [113, 84] on span "STORE FEE" at bounding box center [209, 80] width 263 height 7
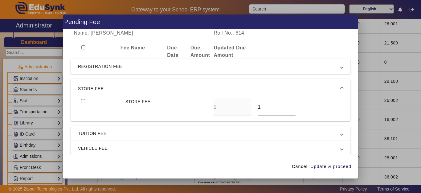
click at [113, 84] on mat-expansion-panel-header "STORE FEE" at bounding box center [211, 89] width 280 height 20
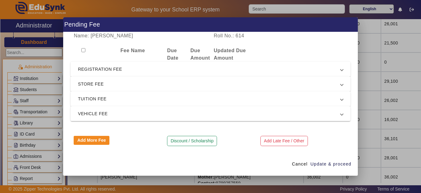
click at [109, 94] on mat-expansion-panel-header "TUITION FEE" at bounding box center [211, 98] width 280 height 15
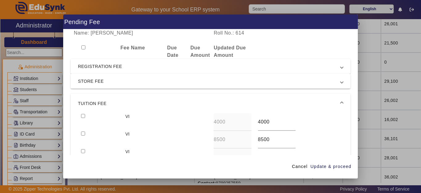
click at [109, 100] on span "TUITION FEE" at bounding box center [209, 103] width 263 height 7
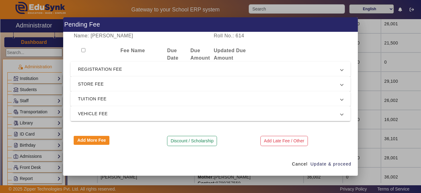
click at [98, 66] on span "REGISTRATION FEE" at bounding box center [209, 68] width 263 height 7
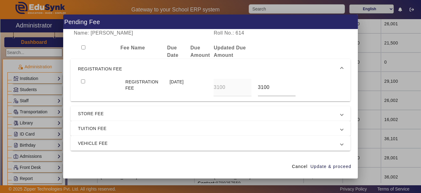
click at [98, 66] on span "REGISTRATION FEE" at bounding box center [209, 68] width 263 height 7
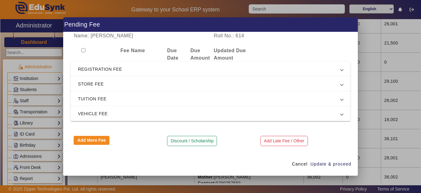
click at [362, 151] on div at bounding box center [210, 96] width 421 height 193
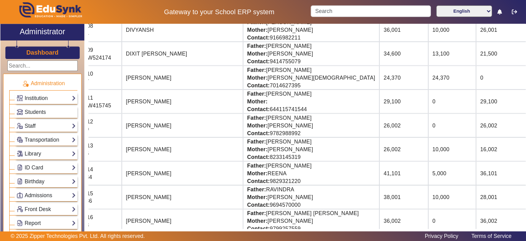
scroll to position [247, 0]
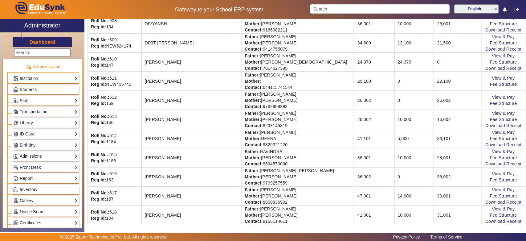
drag, startPoint x: 148, startPoint y: 141, endPoint x: 199, endPoint y: 142, distance: 50.9
click at [199, 142] on td "[PERSON_NAME]" at bounding box center [192, 138] width 100 height 19
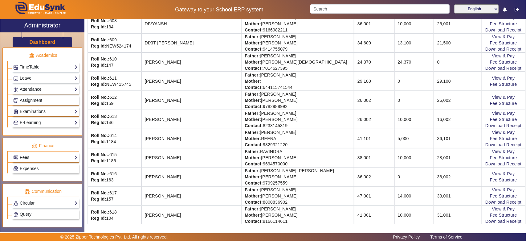
scroll to position [270, 0]
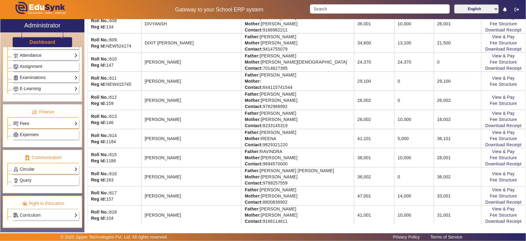
click at [29, 127] on link "Fees" at bounding box center [45, 123] width 64 height 7
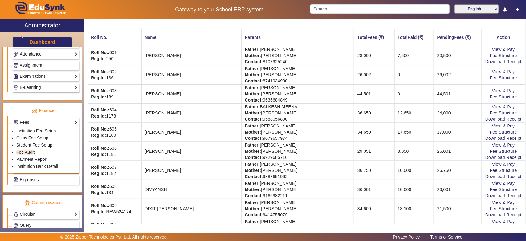
scroll to position [0, 0]
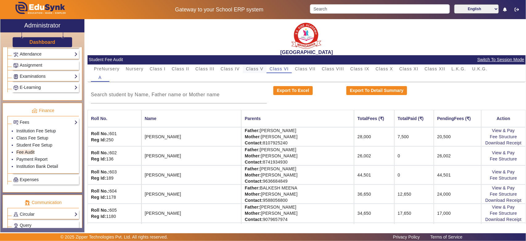
click at [253, 67] on span "Class V" at bounding box center [255, 69] width 18 height 4
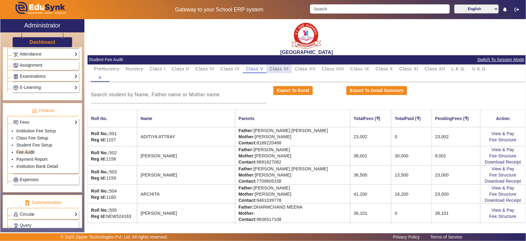
click at [281, 67] on span "Class VI" at bounding box center [279, 69] width 19 height 4
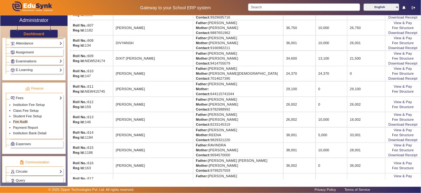
scroll to position [231, 0]
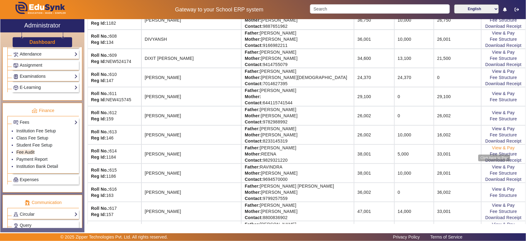
click at [421, 150] on link "View & Pay" at bounding box center [503, 147] width 23 height 5
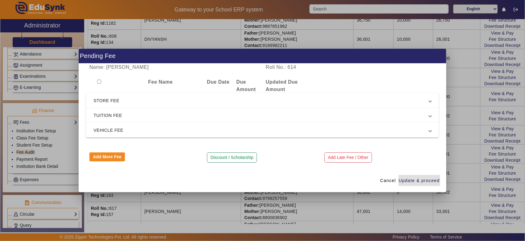
click at [113, 112] on span "TUITION FEE" at bounding box center [260, 115] width 335 height 7
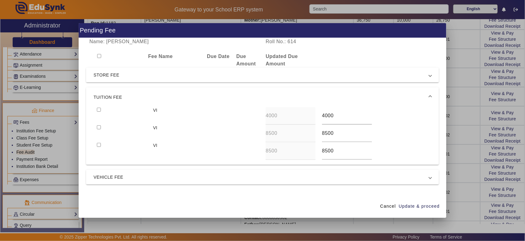
click at [97, 108] on input "checkbox" at bounding box center [99, 110] width 4 height 4
checkbox input "true"
click at [99, 126] on input "checkbox" at bounding box center [99, 127] width 4 height 4
checkbox input "true"
click at [411, 192] on span "Update & proceed" at bounding box center [419, 206] width 41 height 6
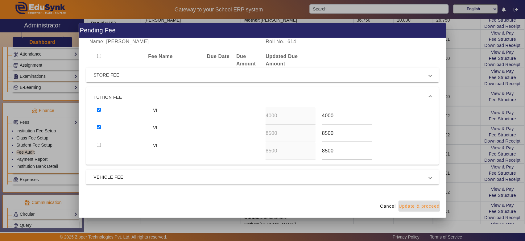
type input "9000"
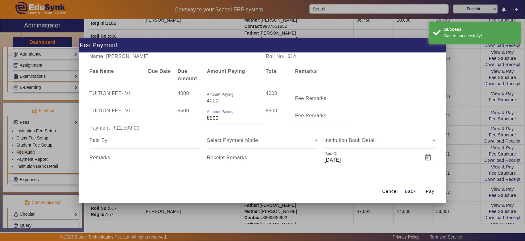
drag, startPoint x: 227, startPoint y: 117, endPoint x: 190, endPoint y: 119, distance: 37.1
click at [190, 119] on div "TUITION FEE - VI 8500 Amount Paying 8500 8500 Fee Remarks" at bounding box center [262, 115] width 352 height 17
type input "6000"
click at [147, 131] on div "Payment :₹12,500.00" at bounding box center [144, 127] width 117 height 7
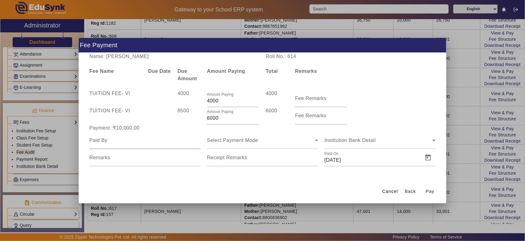
click at [113, 141] on input at bounding box center [144, 140] width 111 height 7
type input "M"
type input "KHUSHAL"
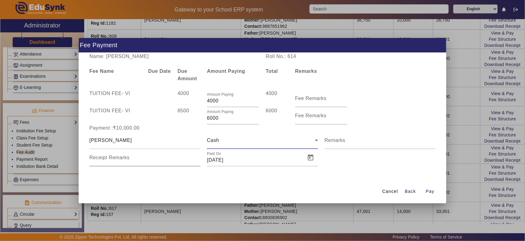
click at [153, 155] on div "Receipt Remarks" at bounding box center [144, 157] width 111 height 17
click at [310, 159] on span "Open calendar" at bounding box center [310, 157] width 15 height 15
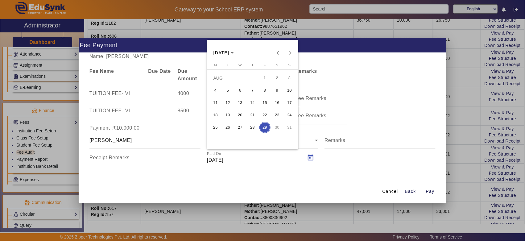
click at [291, 177] on div at bounding box center [262, 120] width 525 height 241
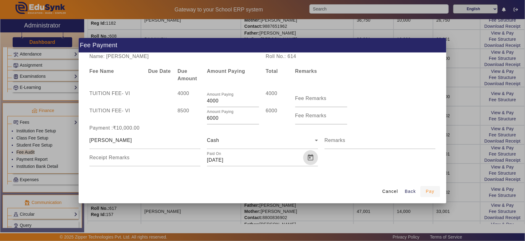
click at [421, 191] on span "Pay" at bounding box center [430, 191] width 9 height 6
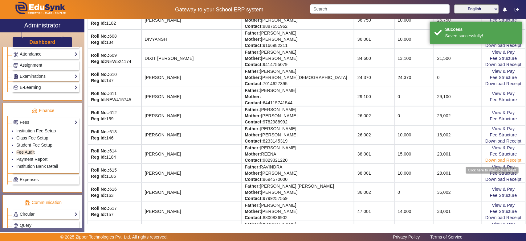
click at [421, 162] on link "Download Receipt" at bounding box center [504, 160] width 36 height 5
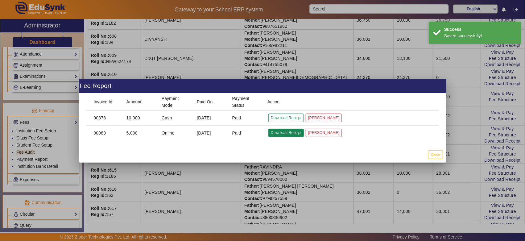
click at [289, 132] on button "Download Receipt" at bounding box center [285, 133] width 35 height 8
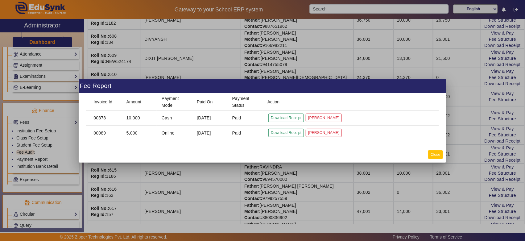
click at [421, 155] on button "Close" at bounding box center [435, 154] width 14 height 8
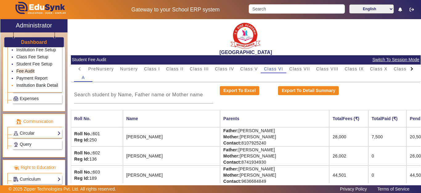
scroll to position [364, 0]
click at [33, 76] on link "Payment Report" at bounding box center [31, 78] width 31 height 5
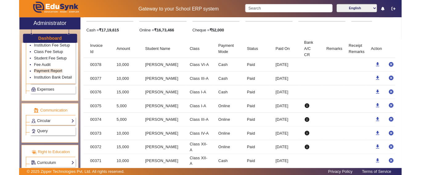
scroll to position [62, 0]
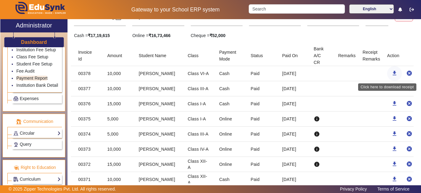
click at [392, 73] on mat-icon "download" at bounding box center [395, 73] width 6 height 6
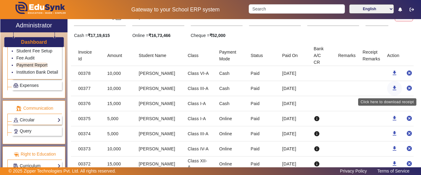
click at [392, 88] on mat-icon "download" at bounding box center [395, 88] width 6 height 6
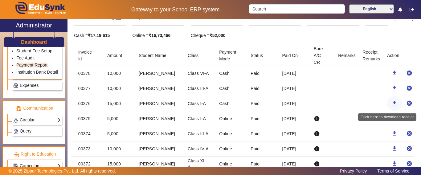
click at [392, 102] on mat-icon "download" at bounding box center [395, 103] width 6 height 6
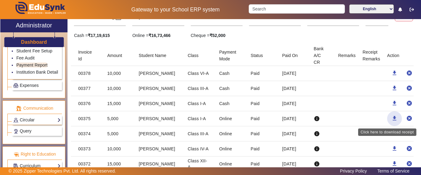
click at [392, 119] on mat-icon "download" at bounding box center [395, 118] width 6 height 6
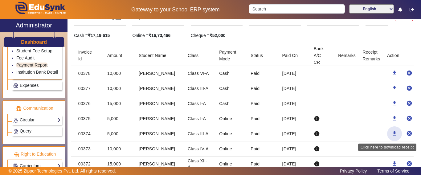
click at [392, 134] on mat-icon "download" at bounding box center [395, 133] width 6 height 6
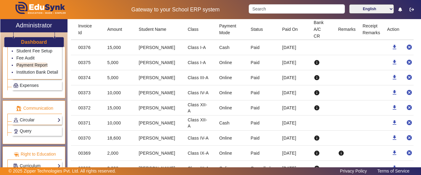
scroll to position [123, 0]
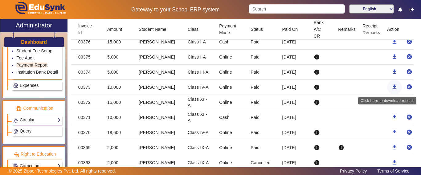
click at [392, 88] on mat-icon "download" at bounding box center [395, 87] width 6 height 6
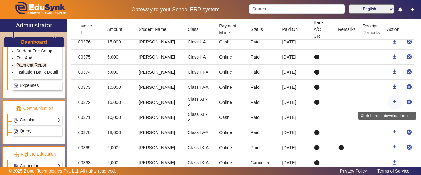
click at [392, 101] on mat-icon "download" at bounding box center [395, 102] width 6 height 6
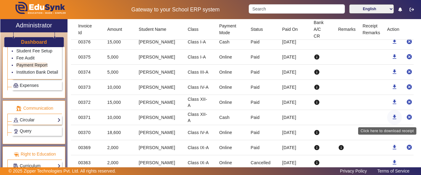
click at [392, 118] on mat-icon "download" at bounding box center [395, 117] width 6 height 6
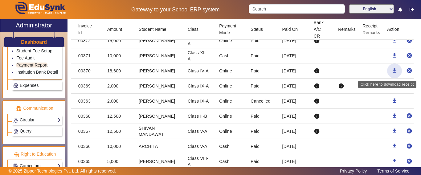
click at [392, 70] on mat-icon "download" at bounding box center [395, 71] width 6 height 6
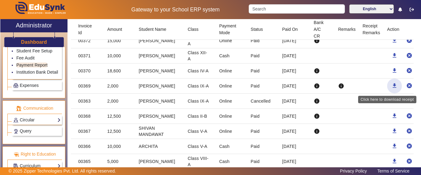
click at [392, 88] on mat-icon "download" at bounding box center [395, 86] width 6 height 6
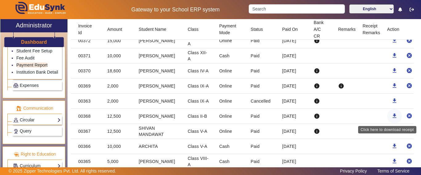
click at [392, 117] on mat-icon "download" at bounding box center [395, 116] width 6 height 6
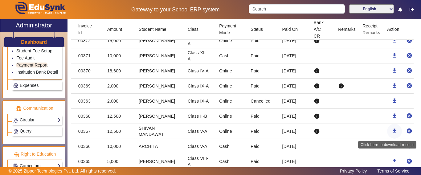
click at [392, 130] on mat-icon "download" at bounding box center [395, 131] width 6 height 6
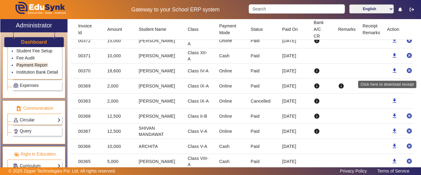
scroll to position [216, 0]
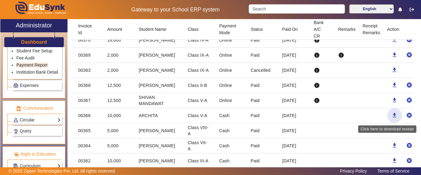
click at [392, 114] on mat-icon "download" at bounding box center [395, 115] width 6 height 6
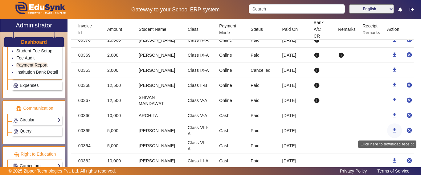
click at [392, 132] on mat-icon "download" at bounding box center [395, 130] width 6 height 6
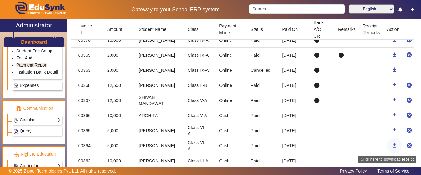
click at [392, 147] on mat-icon "download" at bounding box center [395, 145] width 6 height 6
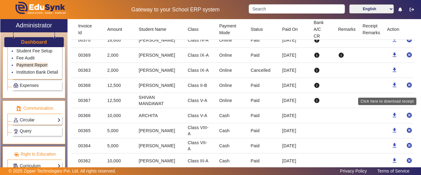
scroll to position [308, 0]
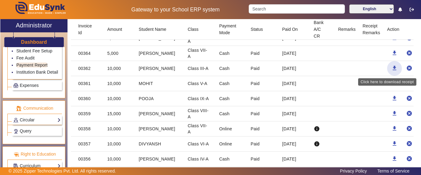
click at [392, 68] on mat-icon "download" at bounding box center [395, 68] width 6 height 6
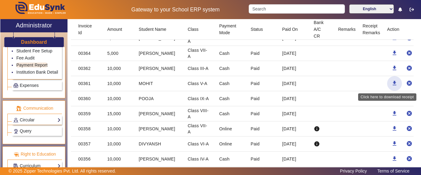
click at [392, 82] on mat-icon "download" at bounding box center [395, 83] width 6 height 6
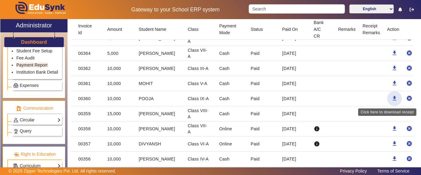
click at [392, 97] on mat-icon "download" at bounding box center [395, 98] width 6 height 6
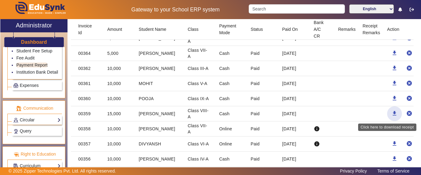
click at [392, 116] on mat-icon "download" at bounding box center [395, 113] width 6 height 6
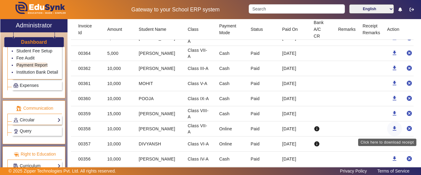
click at [392, 126] on mat-icon "download" at bounding box center [395, 128] width 6 height 6
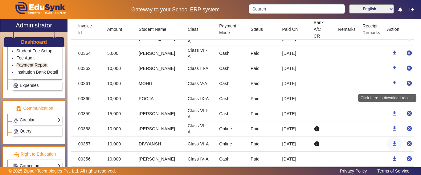
scroll to position [370, 0]
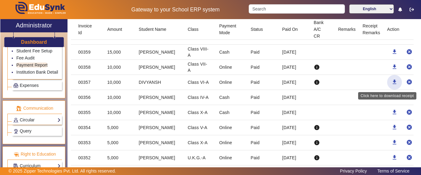
click at [392, 79] on mat-icon "download" at bounding box center [395, 82] width 6 height 6
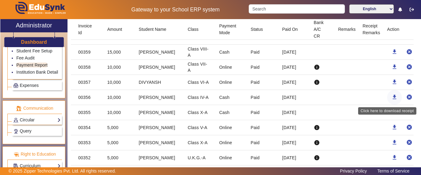
click at [392, 99] on mat-icon "download" at bounding box center [395, 97] width 6 height 6
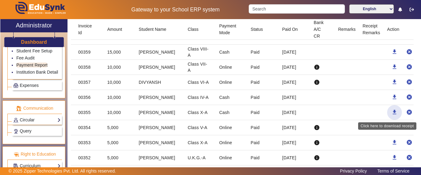
click at [392, 114] on mat-icon "download" at bounding box center [395, 112] width 6 height 6
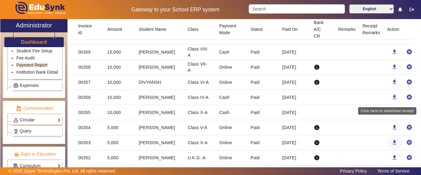
scroll to position [432, 0]
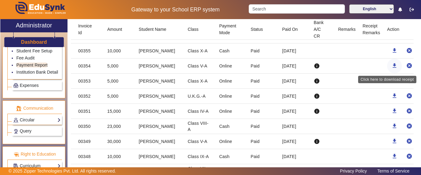
click at [392, 67] on mat-icon "download" at bounding box center [395, 66] width 6 height 6
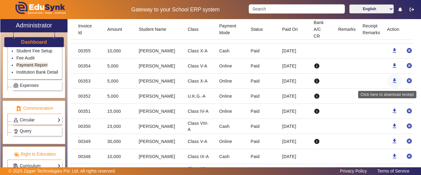
click at [392, 81] on mat-icon "download" at bounding box center [395, 81] width 6 height 6
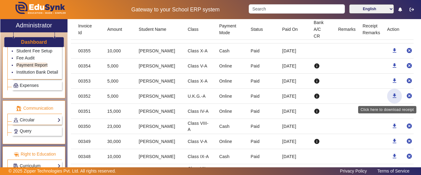
click at [392, 98] on mat-icon "download" at bounding box center [395, 96] width 6 height 6
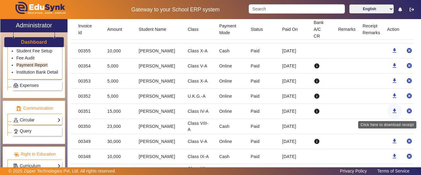
click at [392, 111] on mat-icon "download" at bounding box center [395, 111] width 6 height 6
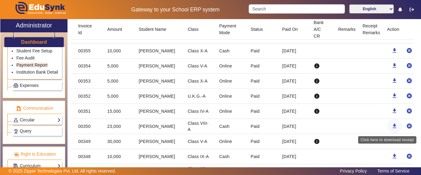
click at [392, 128] on mat-icon "download" at bounding box center [395, 126] width 6 height 6
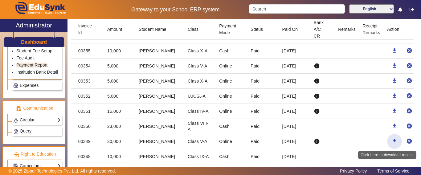
click at [392, 140] on mat-icon "download" at bounding box center [395, 141] width 6 height 6
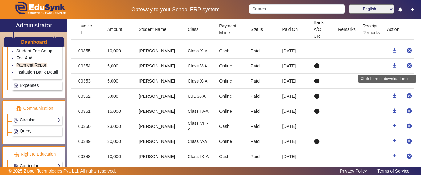
scroll to position [524, 0]
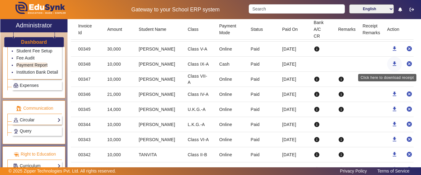
click at [392, 64] on mat-icon "download" at bounding box center [395, 64] width 6 height 6
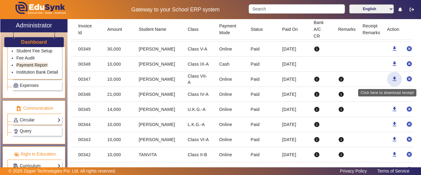
click at [387, 80] on span "button" at bounding box center [394, 79] width 15 height 15
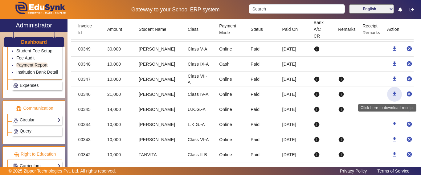
click at [392, 95] on mat-icon "download" at bounding box center [395, 94] width 6 height 6
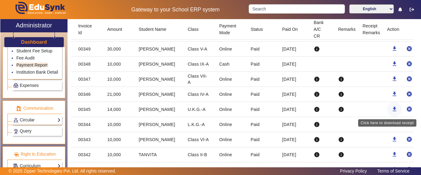
click at [392, 108] on mat-icon "download" at bounding box center [395, 109] width 6 height 6
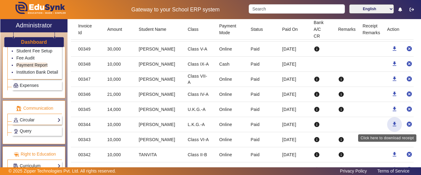
click at [392, 123] on mat-icon "download" at bounding box center [395, 124] width 6 height 6
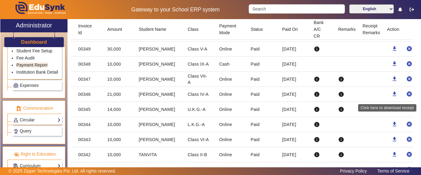
scroll to position [555, 0]
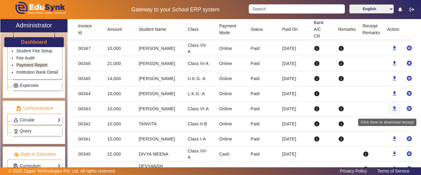
click at [392, 110] on mat-icon "download" at bounding box center [395, 108] width 6 height 6
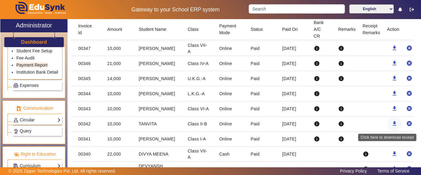
click at [392, 126] on mat-icon "download" at bounding box center [395, 124] width 6 height 6
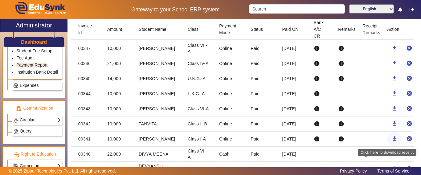
click at [392, 139] on mat-icon "download" at bounding box center [395, 139] width 6 height 6
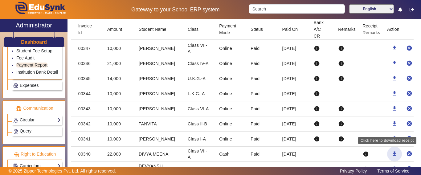
click at [391, 157] on span "button" at bounding box center [394, 154] width 15 height 15
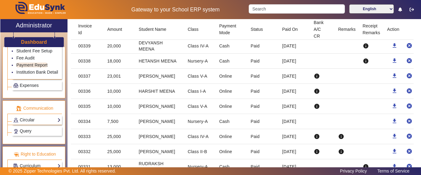
scroll to position [647, 0]
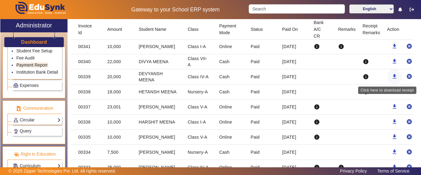
click at [392, 78] on mat-icon "download" at bounding box center [395, 76] width 6 height 6
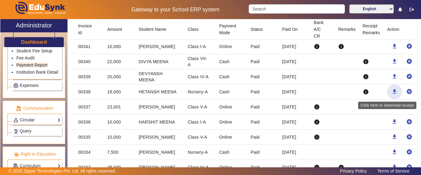
click at [392, 92] on mat-icon "download" at bounding box center [395, 91] width 6 height 6
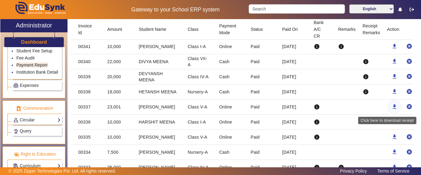
click at [392, 106] on mat-icon "download" at bounding box center [395, 107] width 6 height 6
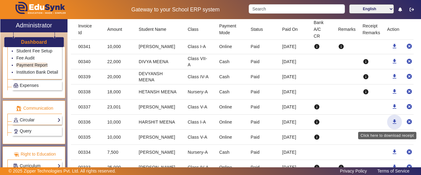
click at [392, 123] on mat-icon "download" at bounding box center [395, 122] width 6 height 6
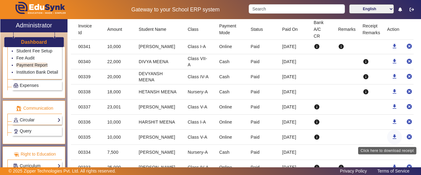
click at [392, 139] on mat-icon "download" at bounding box center [395, 137] width 6 height 6
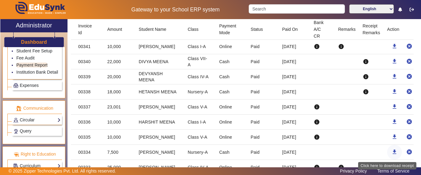
click at [392, 154] on mat-icon "download" at bounding box center [395, 152] width 6 height 6
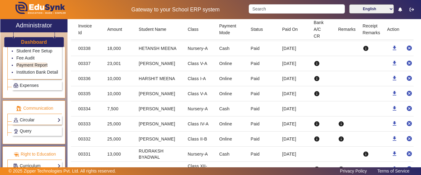
scroll to position [709, 0]
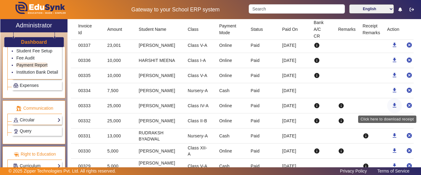
click at [392, 106] on mat-icon "download" at bounding box center [395, 105] width 6 height 6
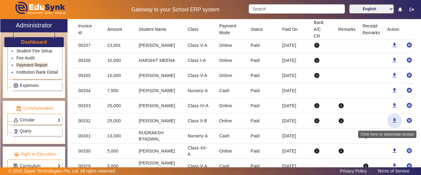
click at [392, 122] on mat-icon "download" at bounding box center [395, 120] width 6 height 6
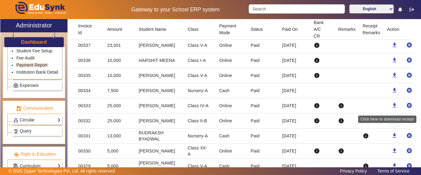
scroll to position [740, 0]
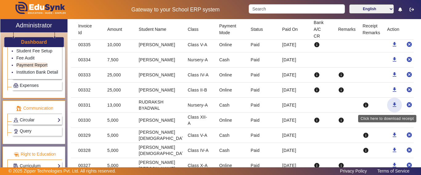
click at [392, 103] on mat-icon "download" at bounding box center [395, 105] width 6 height 6
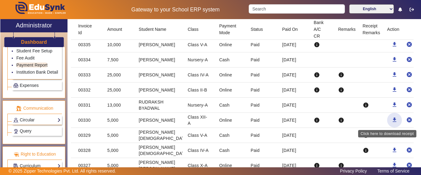
click at [392, 121] on mat-icon "download" at bounding box center [395, 120] width 6 height 6
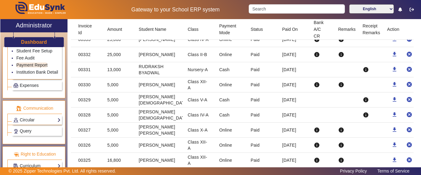
scroll to position [802, 0]
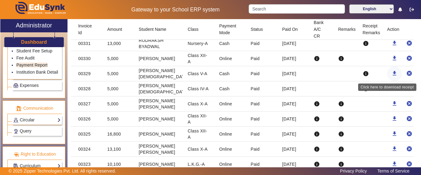
click at [392, 73] on mat-icon "download" at bounding box center [395, 73] width 6 height 6
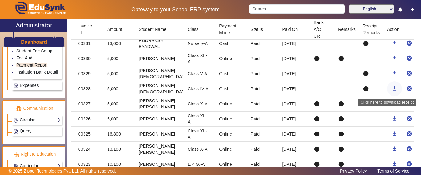
click at [392, 89] on mat-icon "download" at bounding box center [395, 88] width 6 height 6
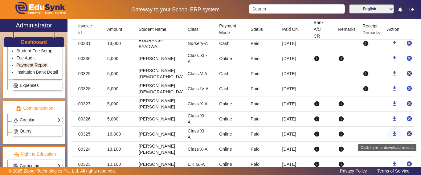
click at [392, 133] on mat-icon "download" at bounding box center [395, 134] width 6 height 6
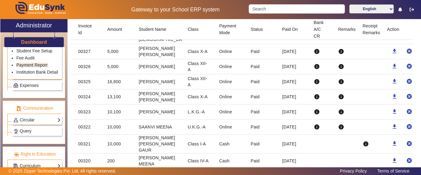
scroll to position [863, 0]
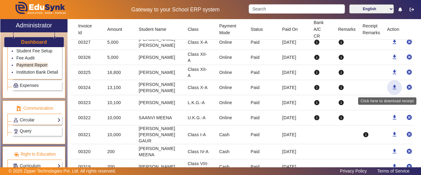
click at [392, 87] on mat-icon "download" at bounding box center [395, 87] width 6 height 6
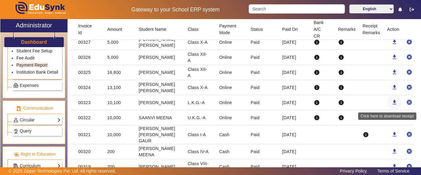
click at [392, 102] on mat-icon "download" at bounding box center [395, 102] width 6 height 6
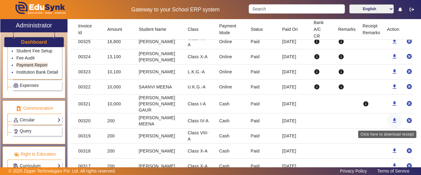
click at [392, 121] on mat-icon "download" at bounding box center [395, 120] width 6 height 6
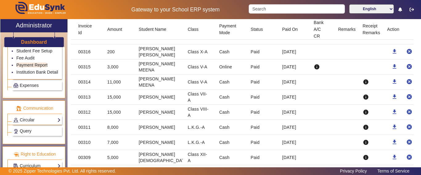
scroll to position [1024, 0]
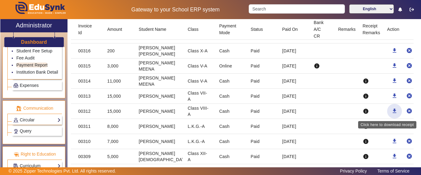
click at [392, 111] on mat-icon "download" at bounding box center [395, 111] width 6 height 6
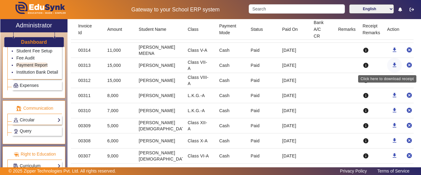
click at [392, 64] on mat-icon "download" at bounding box center [395, 65] width 6 height 6
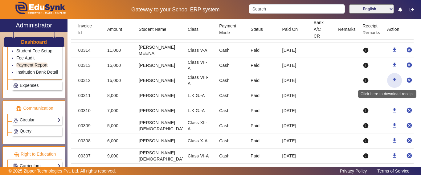
click at [392, 80] on mat-icon "download" at bounding box center [395, 80] width 6 height 6
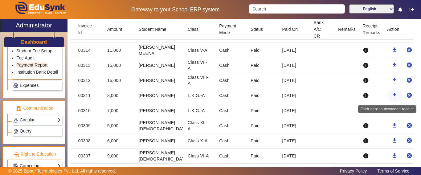
scroll to position [1086, 0]
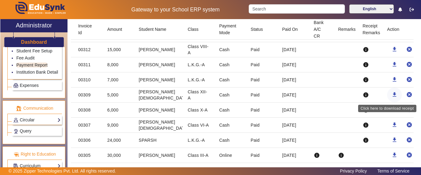
click at [392, 96] on mat-icon "download" at bounding box center [395, 95] width 6 height 6
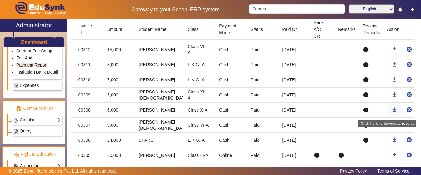
click at [392, 109] on mat-icon "download" at bounding box center [395, 110] width 6 height 6
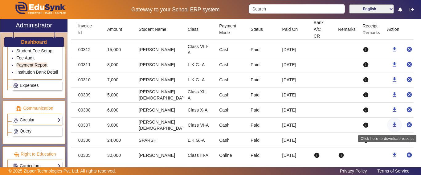
click at [392, 124] on mat-icon "download" at bounding box center [395, 125] width 6 height 6
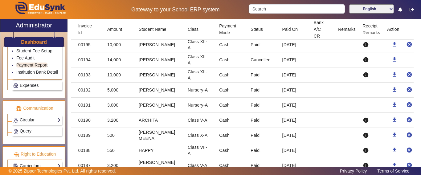
scroll to position [2858, 0]
click at [276, 12] on input "Search" at bounding box center [297, 8] width 96 height 9
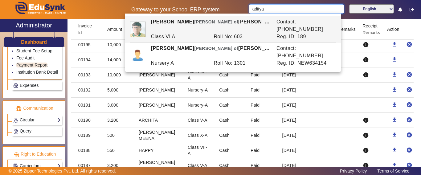
type input "aditya"
click at [199, 68] on mat-cell "Class XII-A" at bounding box center [198, 59] width 31 height 15
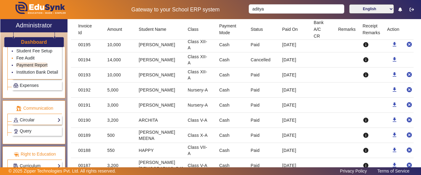
click at [26, 60] on link "Fee Audit" at bounding box center [25, 57] width 18 height 5
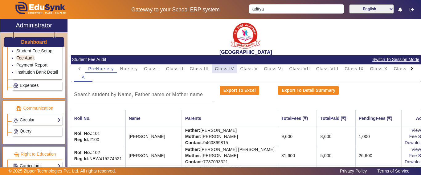
click at [224, 69] on span "Class IV" at bounding box center [224, 69] width 19 height 4
drag, startPoint x: 258, startPoint y: 67, endPoint x: 253, endPoint y: 69, distance: 4.8
click at [256, 67] on span "Class V" at bounding box center [249, 69] width 18 height 4
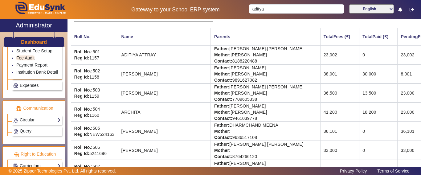
scroll to position [92, 0]
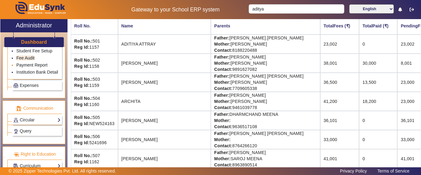
click at [40, 68] on link "Payment Report" at bounding box center [31, 65] width 31 height 5
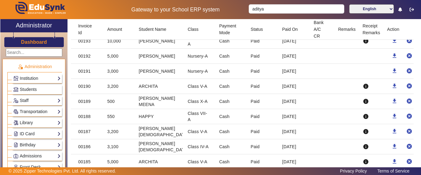
scroll to position [2923, 0]
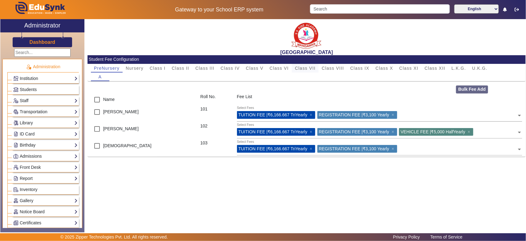
click at [309, 67] on span "Class VII" at bounding box center [305, 68] width 21 height 4
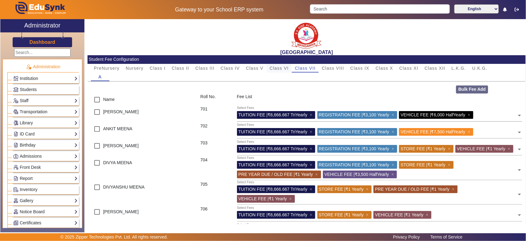
click at [280, 65] on span "Class VI" at bounding box center [279, 68] width 19 height 9
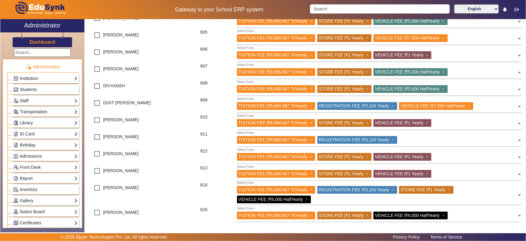
scroll to position [154, 0]
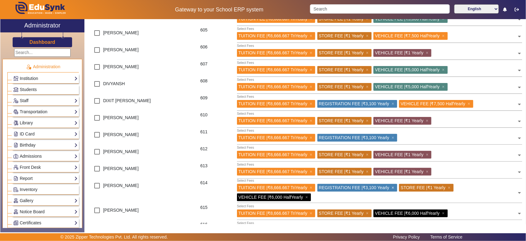
click at [395, 187] on span "×" at bounding box center [394, 187] width 4 height 5
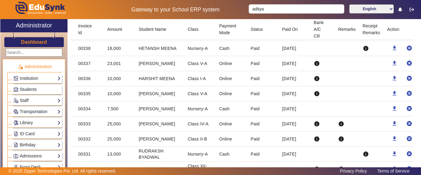
scroll to position [253, 0]
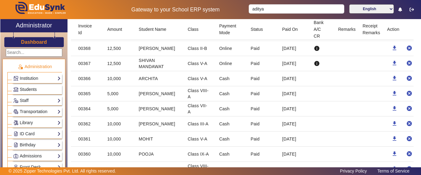
click at [22, 91] on span "Students" at bounding box center [28, 89] width 17 height 5
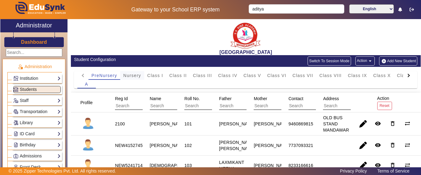
click at [134, 78] on span "Nursery" at bounding box center [132, 75] width 18 height 9
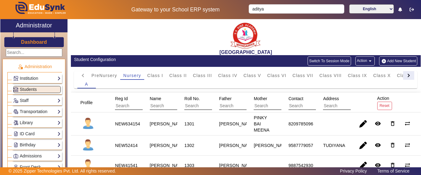
click at [406, 76] on div at bounding box center [407, 75] width 3 height 3
click at [403, 76] on mat-tab-header "PreNursery Nursery Class I Class II Class III Class IV Class V Class VI Class V…" at bounding box center [245, 75] width 337 height 9
click at [365, 77] on span "L.K.G." at bounding box center [366, 75] width 14 height 4
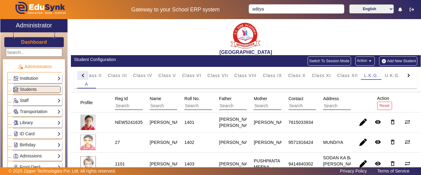
click at [82, 75] on div at bounding box center [83, 75] width 3 height 3
click at [82, 75] on mat-tab-header "PreNursery Nursery Class I Class II Class III Class IV Class V Class VI Class V…" at bounding box center [245, 75] width 337 height 9
click at [133, 74] on span "Nursery" at bounding box center [132, 75] width 18 height 4
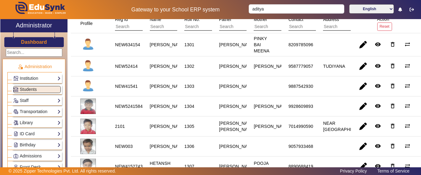
scroll to position [92, 0]
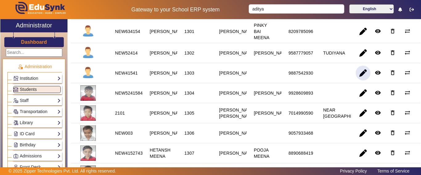
click at [358, 74] on span "button" at bounding box center [363, 73] width 15 height 15
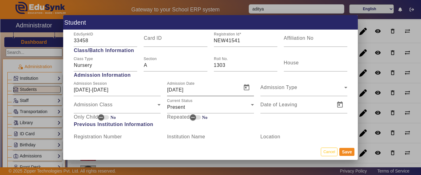
scroll to position [308, 0]
click at [182, 106] on span "Present" at bounding box center [176, 106] width 18 height 5
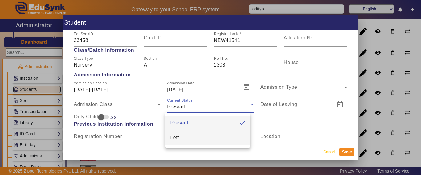
click at [175, 138] on span "Left" at bounding box center [174, 137] width 9 height 7
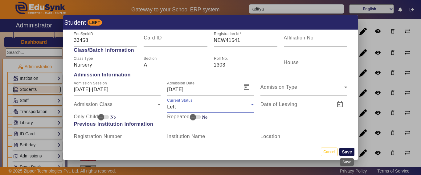
click at [345, 153] on button "Save" at bounding box center [346, 152] width 15 height 8
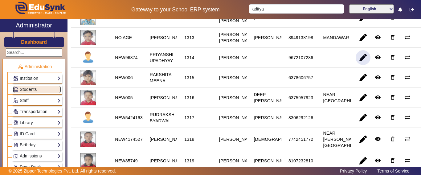
click at [359, 65] on span "button" at bounding box center [363, 57] width 15 height 15
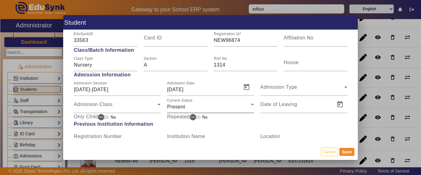
click at [185, 109] on div "Present" at bounding box center [209, 106] width 84 height 7
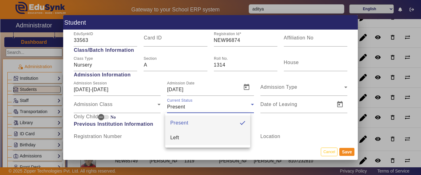
click at [180, 138] on mat-option "Left" at bounding box center [207, 137] width 85 height 15
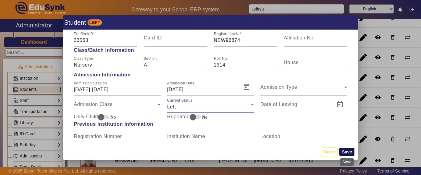
click at [349, 154] on button "Save" at bounding box center [346, 152] width 15 height 8
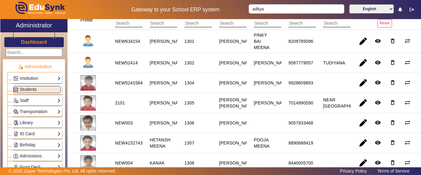
scroll to position [0, 0]
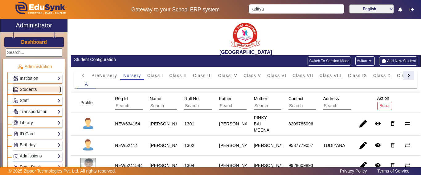
click at [405, 76] on div at bounding box center [408, 75] width 11 height 9
click at [405, 76] on mat-tab-header "PreNursery Nursery Class I Class II Class III Class IV Class V Class VI Class V…" at bounding box center [245, 75] width 337 height 9
click at [374, 74] on div "L.K.G." at bounding box center [366, 75] width 21 height 9
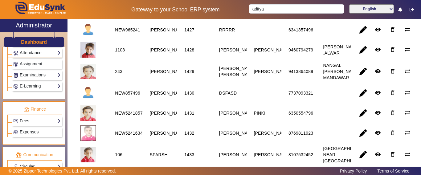
scroll to position [277, 0]
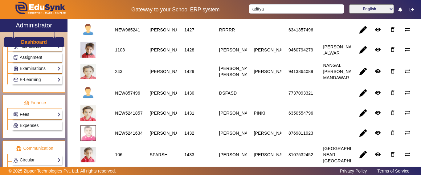
click at [24, 114] on link "Fees" at bounding box center [36, 114] width 47 height 7
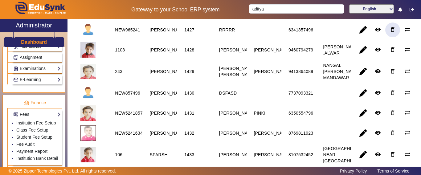
click at [390, 33] on mat-icon "delete_outline" at bounding box center [393, 30] width 6 height 6
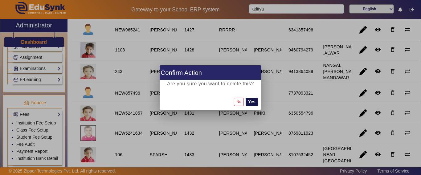
click at [253, 101] on button "Yes" at bounding box center [252, 102] width 12 height 8
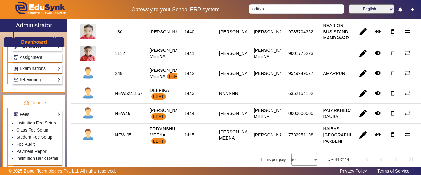
scroll to position [986, 0]
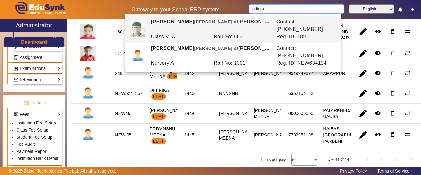
drag, startPoint x: 284, startPoint y: 11, endPoint x: 217, endPoint y: 16, distance: 67.1
click at [217, 16] on body "Gateway to your School ERP system aditya English हिंदी (Hindi) ಕನ್ನಡ (Kannada) …" at bounding box center [210, 87] width 421 height 175
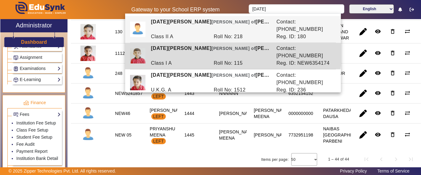
click at [209, 59] on div "Class I A" at bounding box center [179, 62] width 63 height 7
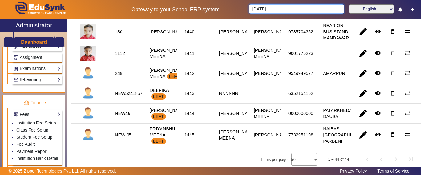
type input "[DATE][PERSON_NAME]"
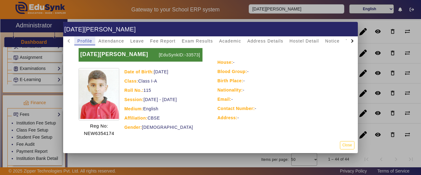
scroll to position [0, 0]
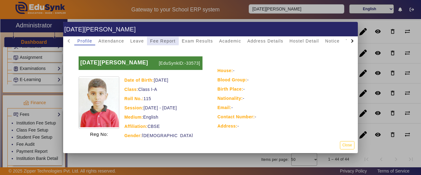
click at [159, 41] on span "Fee Report" at bounding box center [163, 41] width 26 height 4
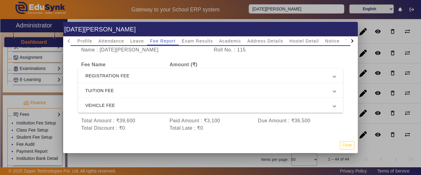
scroll to position [31, 0]
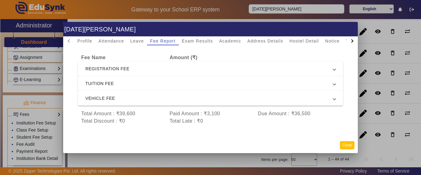
click at [343, 146] on button "Close" at bounding box center [347, 145] width 14 height 8
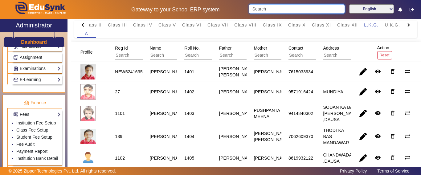
scroll to position [0, 0]
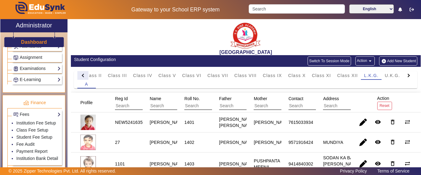
click at [84, 73] on div at bounding box center [82, 75] width 11 height 9
click at [84, 73] on mat-tab-header "PreNursery Nursery Class I Class II Class III Class IV Class V Class VI Class V…" at bounding box center [245, 75] width 337 height 9
click at [151, 75] on span "Class I" at bounding box center [155, 75] width 16 height 4
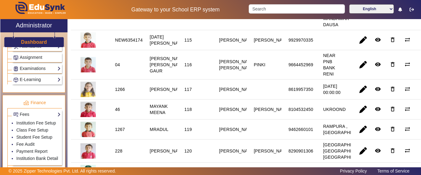
scroll to position [401, 0]
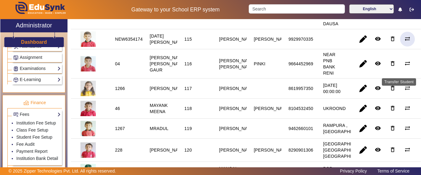
click at [406, 42] on mat-icon "sync_alt" at bounding box center [407, 39] width 6 height 6
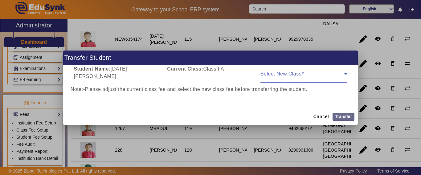
click at [295, 77] on span at bounding box center [302, 76] width 84 height 7
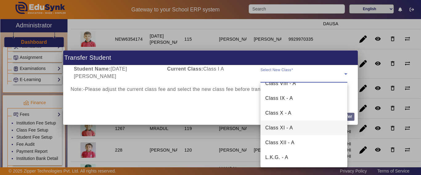
scroll to position [157, 0]
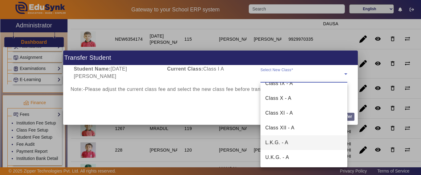
click at [293, 144] on mat-option "L.K.G. - A" at bounding box center [303, 142] width 87 height 15
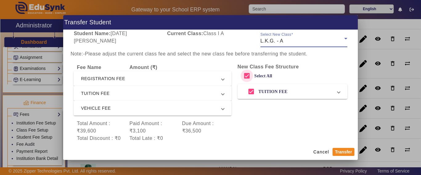
click at [241, 74] on input "Select All" at bounding box center [247, 76] width 12 height 12
checkbox input "false"
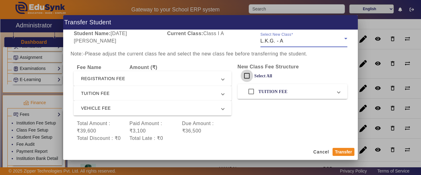
checkbox input "false"
click at [345, 153] on button "Transfer" at bounding box center [344, 152] width 22 height 8
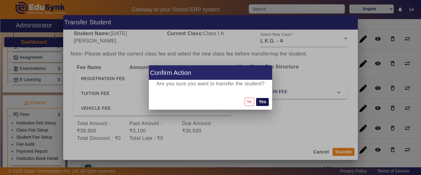
click at [261, 103] on button "Yes" at bounding box center [262, 102] width 12 height 8
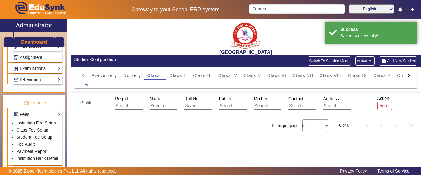
scroll to position [0, 0]
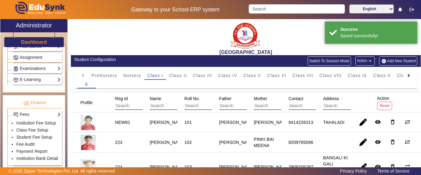
click at [406, 76] on div at bounding box center [407, 75] width 3 height 3
click at [401, 76] on mat-tab-header "PreNursery Nursery Class I Class II Class III Class IV Class V Class VI Class V…" at bounding box center [245, 75] width 337 height 9
drag, startPoint x: 364, startPoint y: 75, endPoint x: 348, endPoint y: 108, distance: 36.8
click at [365, 75] on span "L.K.G." at bounding box center [366, 75] width 14 height 4
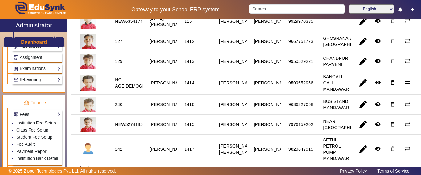
scroll to position [308, 0]
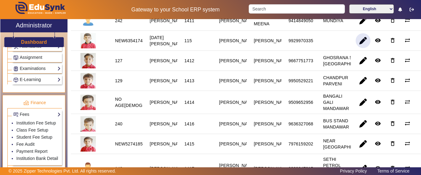
click at [360, 48] on span "button" at bounding box center [363, 40] width 15 height 15
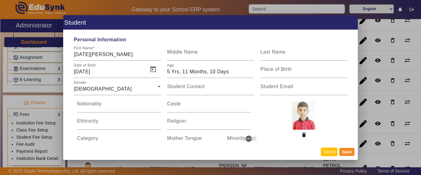
click at [329, 150] on button "Cancel" at bounding box center [329, 152] width 17 height 8
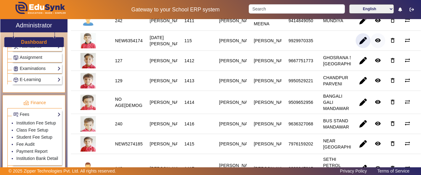
click at [375, 43] on mat-icon "remove_red_eye" at bounding box center [378, 40] width 6 height 6
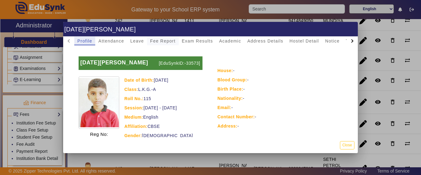
click at [163, 37] on span "Fee Report" at bounding box center [163, 41] width 26 height 9
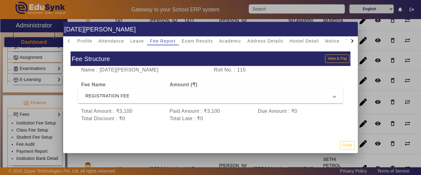
scroll to position [3, 0]
drag, startPoint x: 349, startPoint y: 144, endPoint x: 304, endPoint y: 156, distance: 46.6
click at [349, 145] on button "Close" at bounding box center [347, 145] width 14 height 8
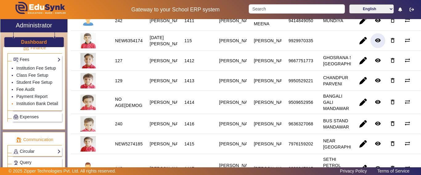
scroll to position [339, 0]
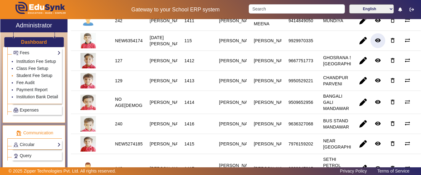
click at [26, 78] on link "Student Fee Setup" at bounding box center [34, 75] width 36 height 5
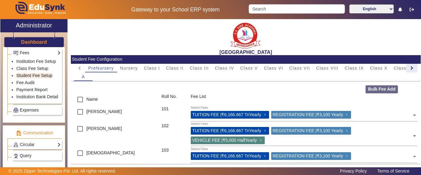
click at [410, 68] on div at bounding box center [411, 67] width 3 height 3
click at [407, 68] on mat-tab-header "PreNursery Nursery Class I Class II Class III Class IV Class V Class VI Class V…" at bounding box center [245, 68] width 343 height 9
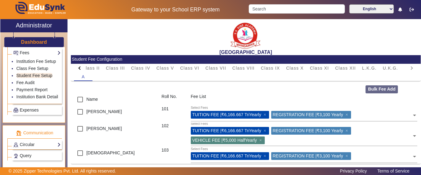
click at [407, 68] on mat-tab-header "PreNursery Nursery Class I Class II Class III Class IV Class V Class VI Class V…" at bounding box center [245, 68] width 343 height 9
click at [371, 68] on span "L.K.G." at bounding box center [369, 68] width 14 height 4
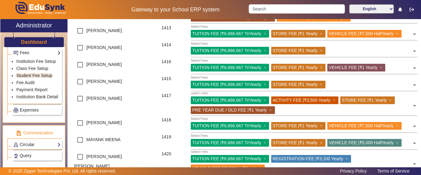
scroll to position [308, 0]
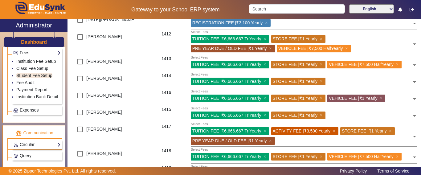
click at [301, 25] on input "text" at bounding box center [342, 22] width 139 height 6
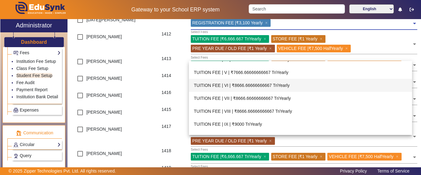
scroll to position [0, 0]
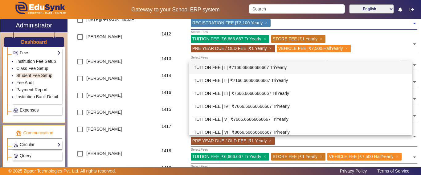
click at [244, 68] on div "TUITION FEE | I | ₹7166.66666666667 TriYearly" at bounding box center [301, 67] width 224 height 13
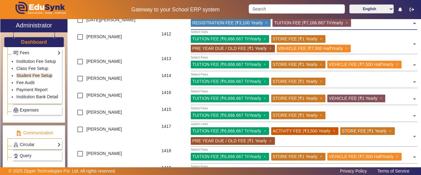
click at [366, 25] on input "text" at bounding box center [382, 22] width 59 height 6
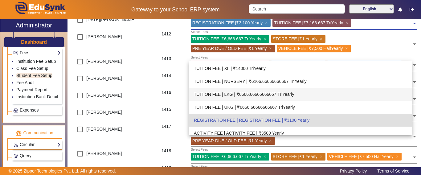
scroll to position [263, 0]
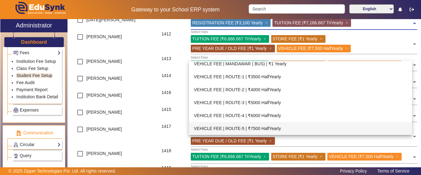
click at [271, 129] on div "VEHICLE FEE | ROUTE-5 | ₹7500 HalfYearly" at bounding box center [301, 128] width 224 height 13
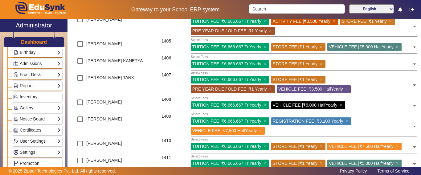
scroll to position [0, 0]
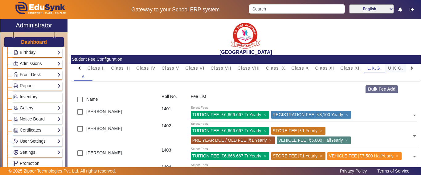
click at [399, 67] on span "U.K.G." at bounding box center [395, 68] width 15 height 4
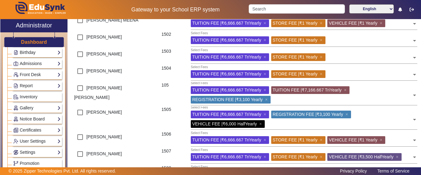
scroll to position [92, 0]
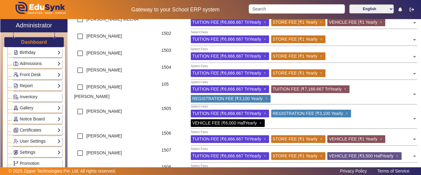
click at [265, 89] on span "×" at bounding box center [266, 89] width 4 height 5
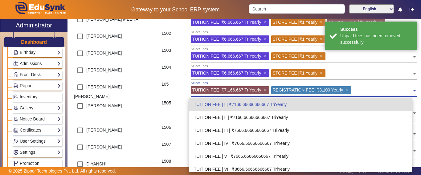
click at [358, 90] on input "text" at bounding box center [382, 89] width 59 height 6
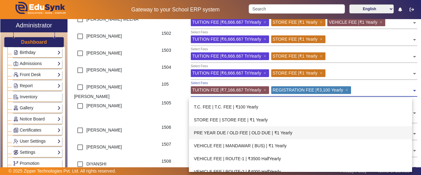
scroll to position [263, 0]
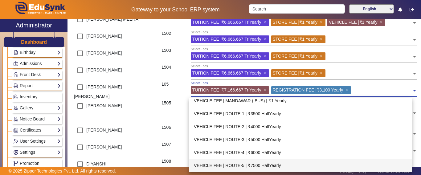
click at [274, 165] on div "VEHICLE FEE | ROUTE-5 | ₹7500 HalfYearly" at bounding box center [301, 165] width 224 height 13
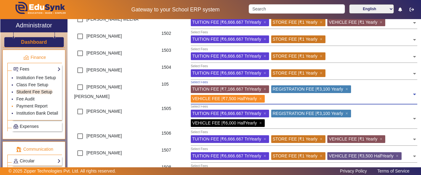
scroll to position [339, 0]
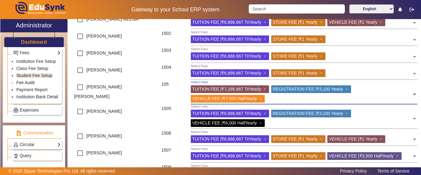
click at [27, 85] on link "Fee Audit" at bounding box center [25, 82] width 18 height 5
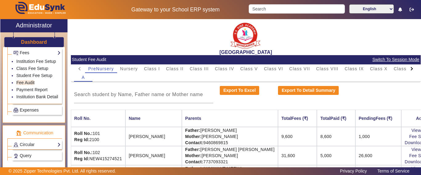
click at [410, 68] on div at bounding box center [411, 68] width 3 height 3
click at [406, 68] on mat-tab-header "PreNursery Nursery Class I Class II Class III Class IV Class V Class VI Class V…" at bounding box center [245, 68] width 343 height 9
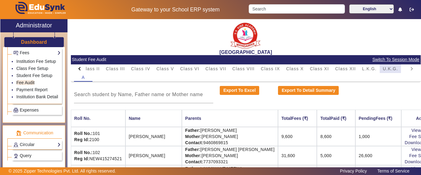
click at [386, 72] on span "U.K.G." at bounding box center [390, 68] width 15 height 9
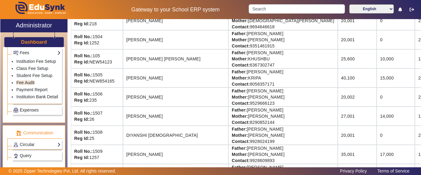
scroll to position [154, 34]
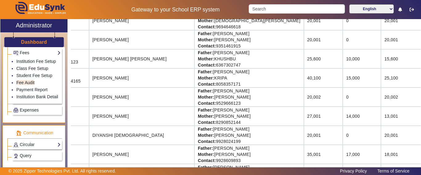
drag, startPoint x: 404, startPoint y: 59, endPoint x: 421, endPoint y: 60, distance: 16.4
click at [421, 60] on div "X Administrator Dashboard Administration Institution Institution Details Sessio…" at bounding box center [210, 101] width 421 height 164
click at [381, 56] on td "15,600" at bounding box center [404, 58] width 46 height 19
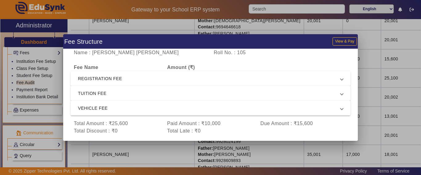
click at [125, 76] on span "REGISTRATION FEE" at bounding box center [209, 78] width 263 height 7
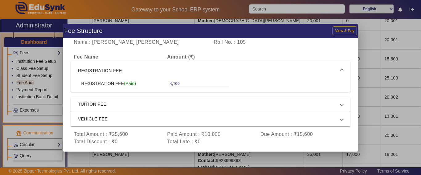
click at [125, 68] on span "REGISTRATION FEE" at bounding box center [209, 70] width 263 height 7
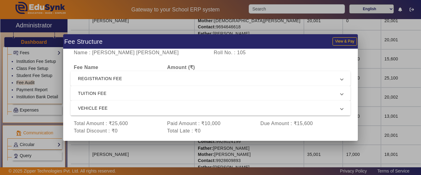
click at [125, 77] on span "REGISTRATION FEE" at bounding box center [209, 78] width 263 height 7
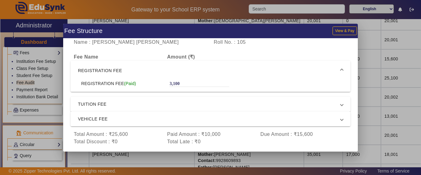
click at [125, 75] on mat-expansion-panel-header "REGISTRATION FEE" at bounding box center [211, 71] width 280 height 20
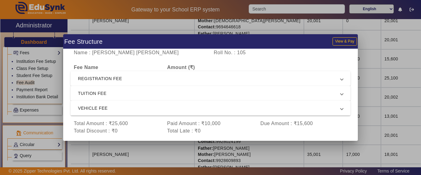
click at [119, 93] on span "TUITION FEE" at bounding box center [209, 93] width 263 height 7
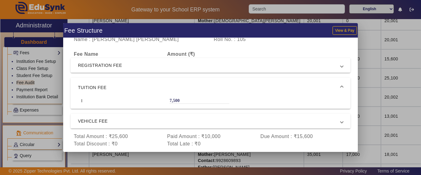
scroll to position [4, 0]
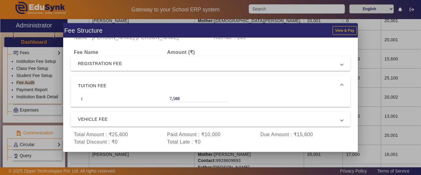
click at [187, 97] on div "7,500" at bounding box center [200, 99] width 60 height 6
drag, startPoint x: 185, startPoint y: 98, endPoint x: 178, endPoint y: 94, distance: 8.6
click at [184, 98] on div "7,500" at bounding box center [200, 99] width 60 height 6
click at [178, 94] on mat-expansion-panel-header "TUITION FEE" at bounding box center [211, 86] width 280 height 20
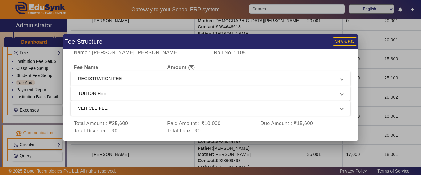
drag, startPoint x: 178, startPoint y: 94, endPoint x: 179, endPoint y: 102, distance: 8.1
click at [178, 100] on mat-expansion-panel-header "TUITION FEE" at bounding box center [211, 93] width 280 height 15
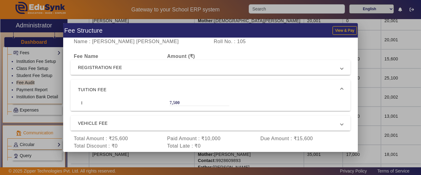
click at [145, 120] on span "VEHICLE FEE" at bounding box center [209, 123] width 263 height 7
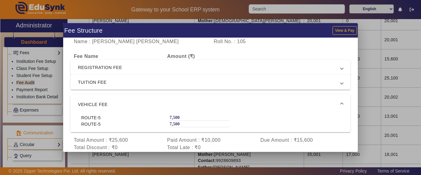
click at [189, 118] on div "7,500" at bounding box center [200, 117] width 60 height 6
click at [362, 133] on div at bounding box center [210, 87] width 421 height 175
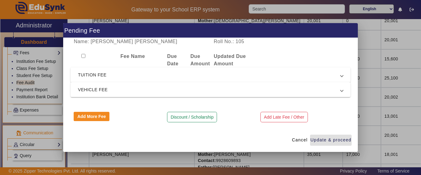
click at [137, 75] on span "TUITION FEE" at bounding box center [209, 74] width 263 height 7
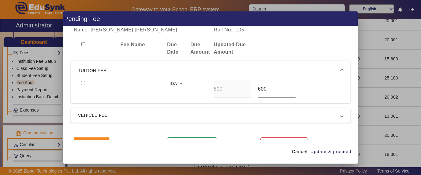
scroll to position [14, 0]
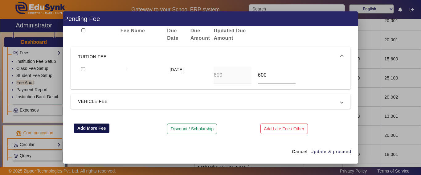
click at [99, 127] on button "Add More Fee" at bounding box center [92, 128] width 36 height 9
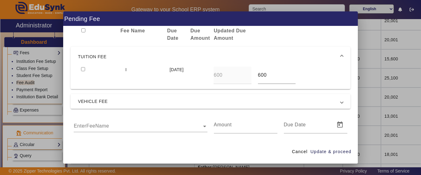
click at [90, 131] on div "EnterFeeName" at bounding box center [140, 124] width 133 height 16
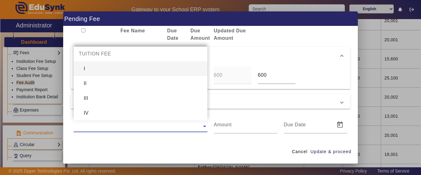
click at [94, 71] on div "I" at bounding box center [140, 68] width 133 height 15
type input "7166.66666666667"
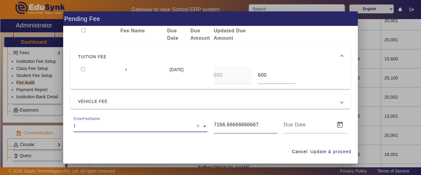
click at [259, 126] on input "7166.66666666667" at bounding box center [246, 124] width 64 height 7
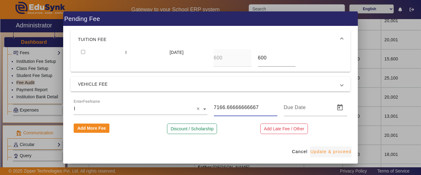
click at [336, 153] on span "Update & proceed" at bounding box center [330, 152] width 41 height 6
type input "29/08/2025"
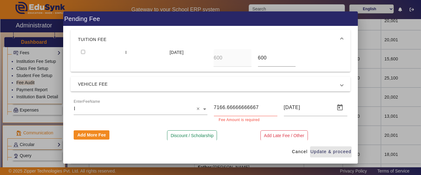
scroll to position [0, 0]
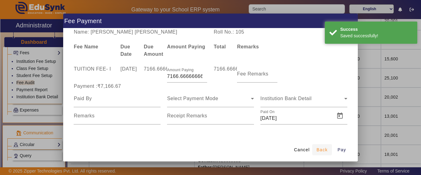
click at [322, 149] on span "Back" at bounding box center [322, 150] width 11 height 6
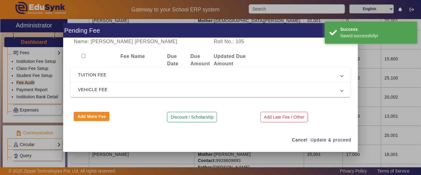
click at [118, 74] on span "TUITION FEE" at bounding box center [209, 74] width 263 height 7
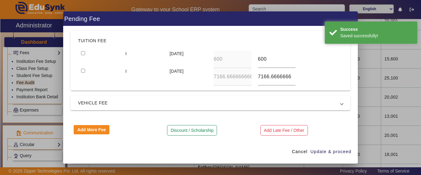
scroll to position [31, 0]
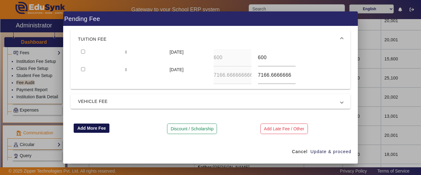
click at [91, 131] on button "Add More Fee" at bounding box center [92, 128] width 36 height 9
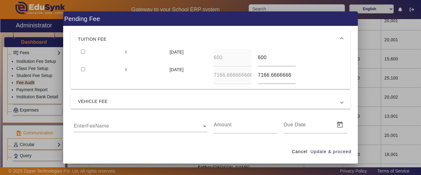
click at [97, 129] on input "text" at bounding box center [140, 126] width 133 height 7
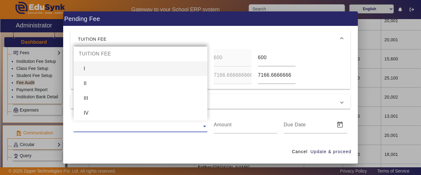
click at [102, 71] on div "I" at bounding box center [140, 68] width 133 height 15
type input "7166.66666666667"
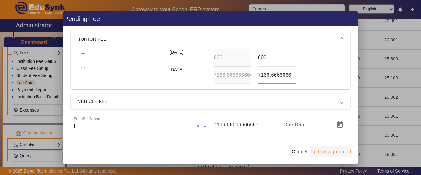
click at [330, 151] on span "Update & proceed" at bounding box center [330, 152] width 41 height 6
type input "29/08/2025"
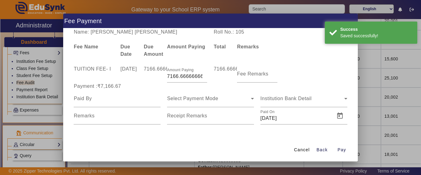
scroll to position [0, 0]
click at [322, 148] on span "Back" at bounding box center [322, 150] width 11 height 6
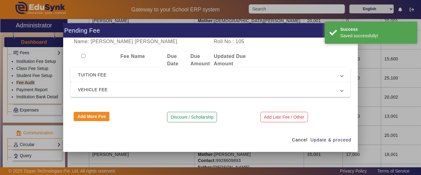
click at [154, 77] on span "TUITION FEE" at bounding box center [209, 74] width 263 height 7
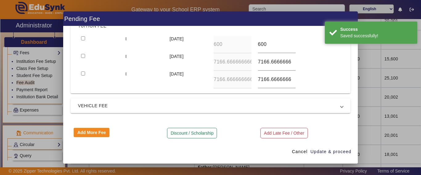
scroll to position [49, 0]
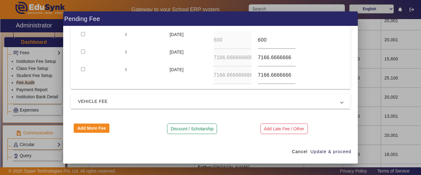
click at [82, 52] on input "checkbox" at bounding box center [83, 52] width 4 height 4
checkbox input "true"
type input "7000"
click at [81, 67] on input "checkbox" at bounding box center [83, 69] width 4 height 4
checkbox input "true"
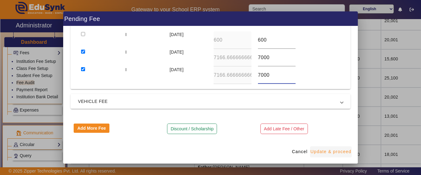
type input "7000"
click at [333, 150] on span "Update & proceed" at bounding box center [330, 152] width 41 height 6
type input "7000"
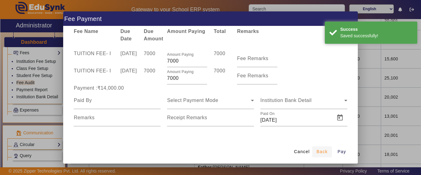
scroll to position [13, 0]
click at [319, 151] on span "Back" at bounding box center [322, 152] width 11 height 6
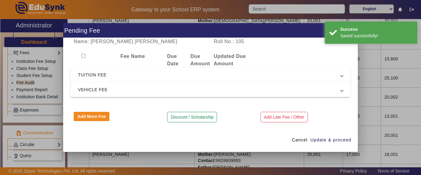
scroll to position [0, 0]
click at [300, 142] on span "Cancel" at bounding box center [300, 140] width 16 height 6
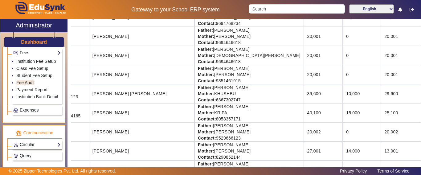
scroll to position [0, 34]
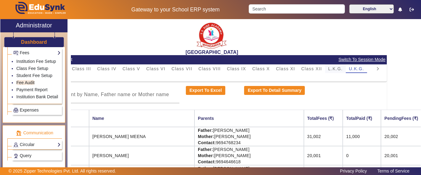
click at [335, 68] on span "L.K.G." at bounding box center [335, 69] width 14 height 4
click at [359, 68] on span "U.K.G." at bounding box center [356, 69] width 15 height 4
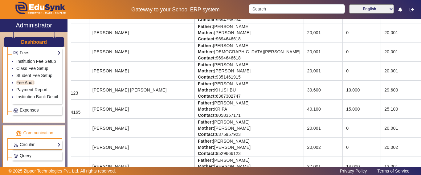
scroll to position [123, 34]
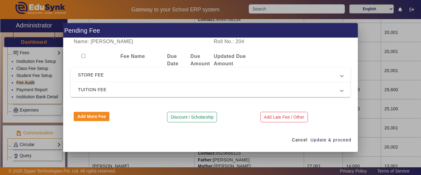
click at [129, 88] on span "TUITION FEE" at bounding box center [209, 89] width 263 height 7
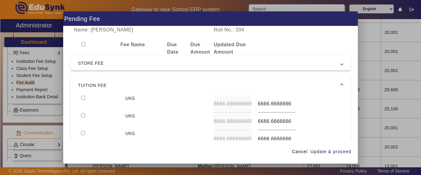
click at [127, 83] on span "TUITION FEE" at bounding box center [209, 85] width 263 height 7
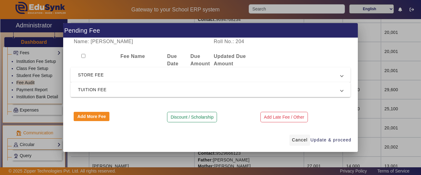
click at [299, 138] on span "Cancel" at bounding box center [300, 140] width 16 height 6
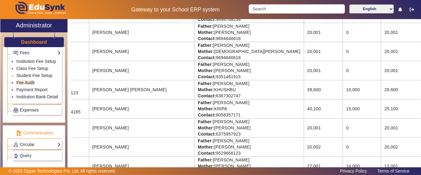
click at [33, 78] on link "Student Fee Setup" at bounding box center [34, 75] width 36 height 5
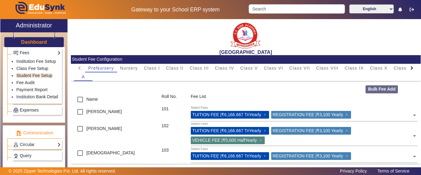
click at [410, 67] on div at bounding box center [411, 68] width 11 height 9
click at [407, 68] on mat-tab-header "PreNursery Nursery Class I Class II Class III Class IV Class V Class VI Class V…" at bounding box center [245, 68] width 343 height 9
click at [388, 68] on span "U.K.G." at bounding box center [390, 68] width 15 height 4
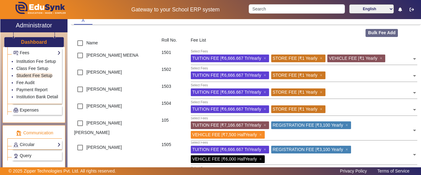
scroll to position [92, 0]
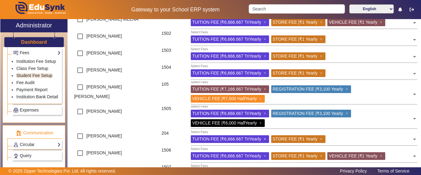
click at [265, 139] on span "×" at bounding box center [266, 139] width 4 height 5
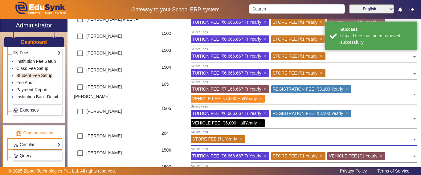
click at [295, 142] on div at bounding box center [329, 140] width 165 height 10
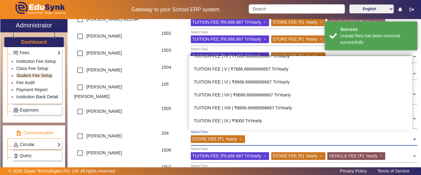
scroll to position [0, 0]
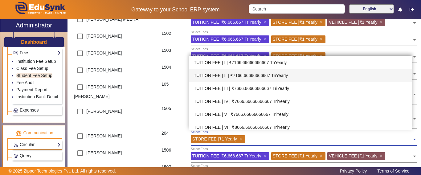
click at [249, 76] on div "TUITION FEE | II | ₹7166.66666666667 TriYearly" at bounding box center [301, 75] width 224 height 13
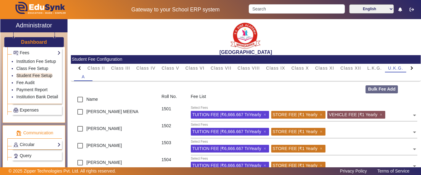
click at [80, 66] on div at bounding box center [79, 68] width 11 height 9
click at [80, 66] on mat-tab-header "PreNursery Nursery Class I Class II Class III Class IV Class V Class VI Class V…" at bounding box center [245, 68] width 343 height 9
click at [406, 71] on div at bounding box center [411, 68] width 11 height 9
click at [405, 71] on mat-tab-header "PreNursery Nursery Class I Class II Class III Class IV Class V Class VI Class V…" at bounding box center [245, 68] width 343 height 9
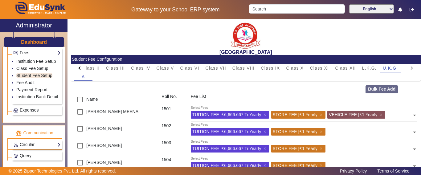
click at [405, 71] on mat-tab-header "PreNursery Nursery Class I Class II Class III Class IV Class V Class VI Class V…" at bounding box center [245, 68] width 343 height 9
click at [398, 69] on span "U.K.G." at bounding box center [390, 68] width 15 height 4
click at [371, 66] on span "L.K.G." at bounding box center [369, 68] width 14 height 4
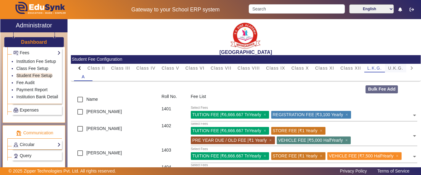
click at [392, 68] on span "U.K.G." at bounding box center [395, 68] width 15 height 4
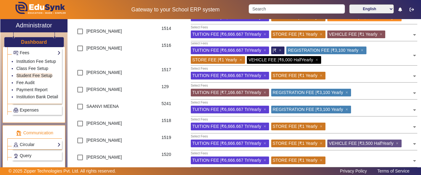
scroll to position [339, 0]
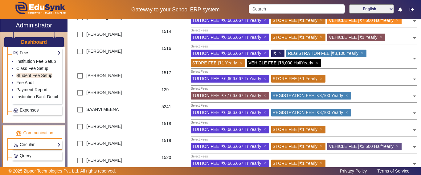
click at [362, 98] on input "text" at bounding box center [382, 95] width 59 height 6
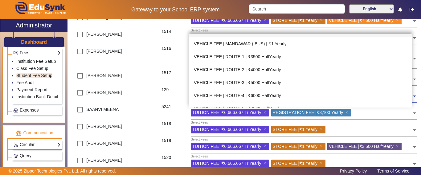
scroll to position [263, 0]
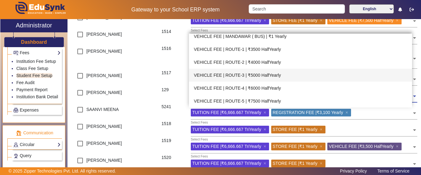
click at [265, 75] on div "VEHICLE FEE | ROUTE-3 | ₹5000 HalfYearly" at bounding box center [301, 75] width 224 height 13
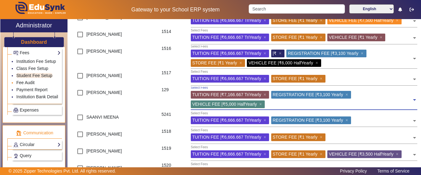
click at [21, 85] on link "Fee Audit" at bounding box center [25, 82] width 18 height 5
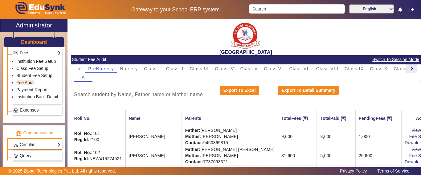
click at [410, 68] on div at bounding box center [411, 68] width 3 height 3
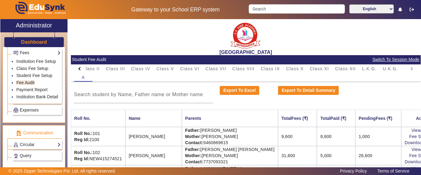
click at [407, 68] on mat-tab-header "PreNursery Nursery Class I Class II Class III Class IV Class V Class VI Class V…" at bounding box center [245, 68] width 343 height 9
click at [388, 69] on span "U.K.G." at bounding box center [390, 69] width 15 height 4
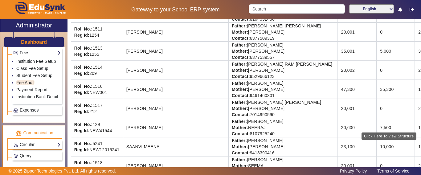
scroll to position [334, 34]
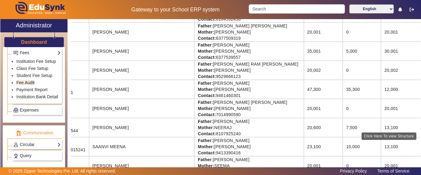
drag, startPoint x: 406, startPoint y: 128, endPoint x: 413, endPoint y: 127, distance: 7.7
click at [413, 127] on tr "Roll No.: 129 Reg Id: NEW41544 RONIT MEENA Father: BHAJAN LAL MEENA Mother: NEE…" at bounding box center [253, 127] width 433 height 19
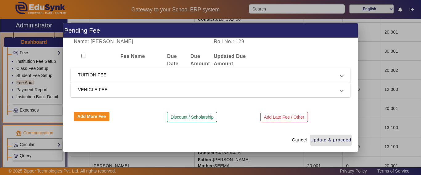
click at [129, 81] on mat-expansion-panel-header "TUITION FEE" at bounding box center [211, 75] width 280 height 15
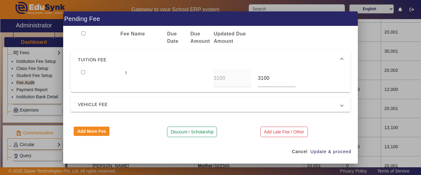
scroll to position [14, 0]
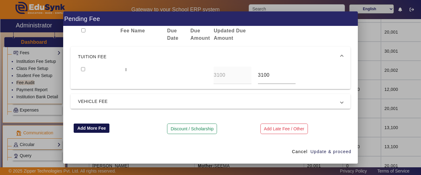
click at [101, 128] on button "Add More Fee" at bounding box center [92, 128] width 36 height 9
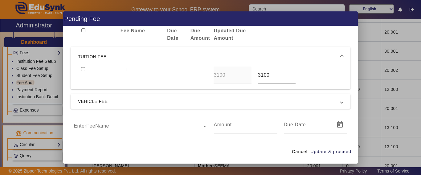
click at [102, 131] on div "EnterFeeName" at bounding box center [140, 124] width 133 height 16
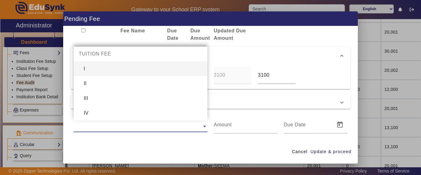
click at [136, 68] on div "I" at bounding box center [140, 68] width 133 height 15
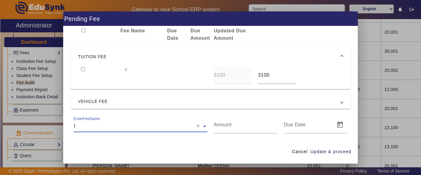
type input "7166.66666666667"
click at [334, 152] on span "Update & proceed" at bounding box center [330, 152] width 41 height 6
type input "29/08/2025"
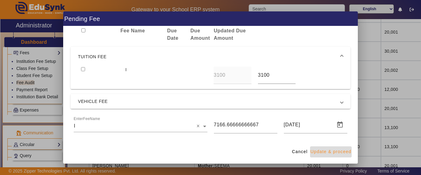
scroll to position [0, 0]
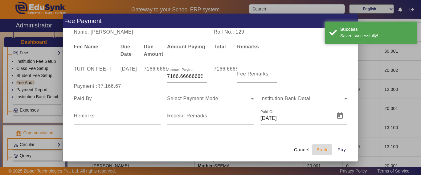
click at [322, 147] on span "Back" at bounding box center [322, 150] width 11 height 6
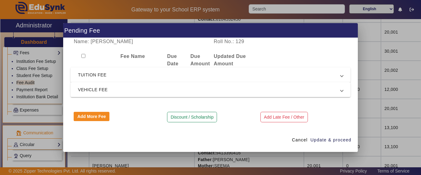
click at [105, 73] on span "TUITION FEE" at bounding box center [209, 74] width 263 height 7
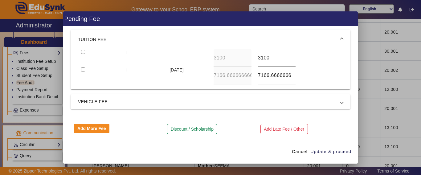
scroll to position [31, 0]
click at [99, 129] on button "Add More Fee" at bounding box center [92, 128] width 36 height 9
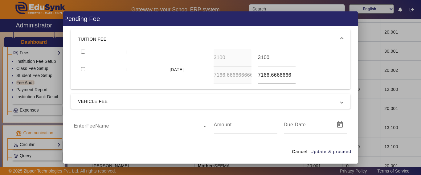
click at [96, 127] on input "text" at bounding box center [140, 126] width 133 height 7
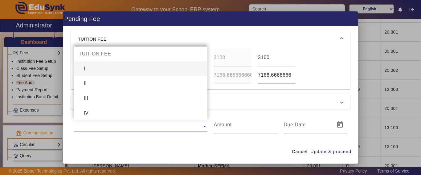
click at [96, 68] on div "I" at bounding box center [140, 68] width 133 height 15
type input "7166.66666666667"
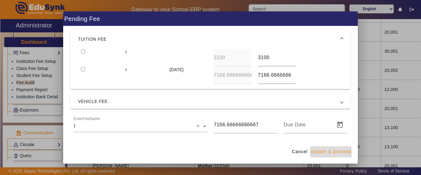
click at [343, 151] on span "Update & proceed" at bounding box center [330, 152] width 41 height 6
type input "29/08/2025"
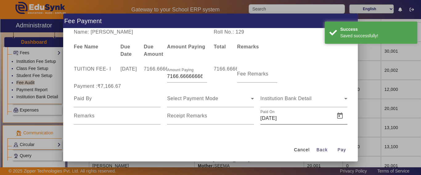
scroll to position [0, 0]
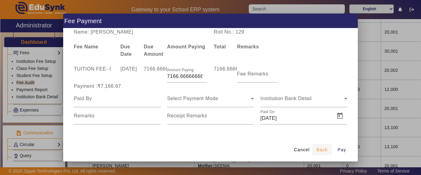
click at [320, 148] on span "Back" at bounding box center [322, 150] width 11 height 6
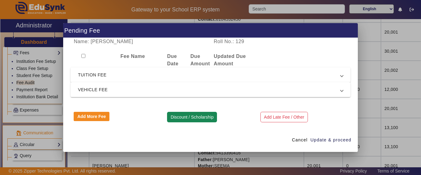
click at [205, 117] on button "Discount / Scholarship" at bounding box center [192, 117] width 50 height 10
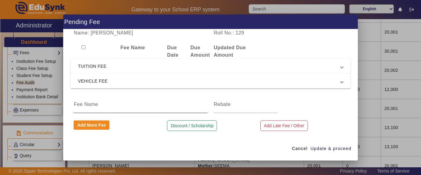
click at [136, 105] on input at bounding box center [140, 104] width 133 height 7
type input "t"
type input "TOTAL DISCOUNT"
type input "7600"
click at [334, 150] on span "Update & proceed" at bounding box center [330, 149] width 41 height 6
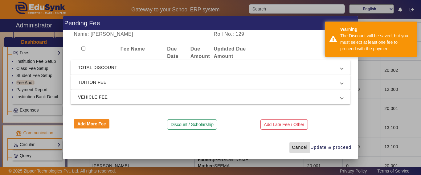
click at [298, 145] on span "Cancel" at bounding box center [300, 147] width 16 height 6
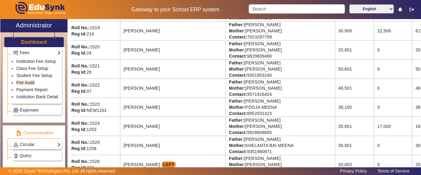
scroll to position [334, 3]
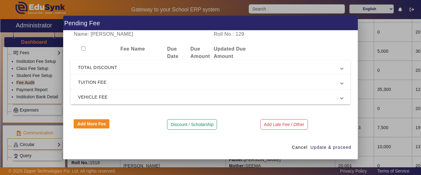
click at [111, 69] on span "TOTAL DISCOUNT" at bounding box center [209, 67] width 263 height 7
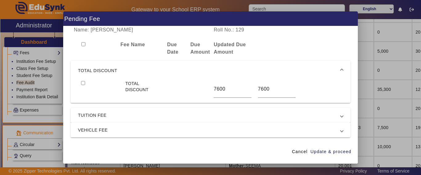
click at [104, 113] on span "TUITION FEE" at bounding box center [209, 115] width 263 height 7
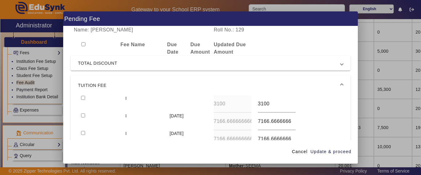
scroll to position [31, 0]
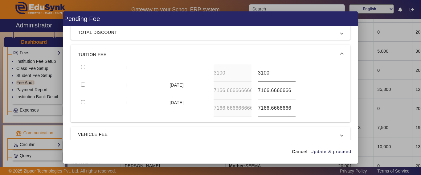
click at [81, 84] on input "checkbox" at bounding box center [83, 85] width 4 height 4
checkbox input "true"
type input "7000"
click at [81, 100] on input "checkbox" at bounding box center [83, 102] width 4 height 4
checkbox input "true"
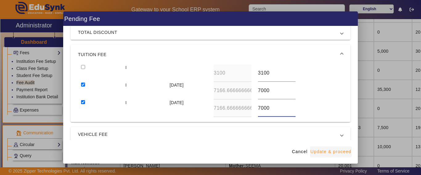
type input "7000"
click at [322, 154] on span "Update & proceed" at bounding box center [330, 152] width 41 height 6
type input "7000"
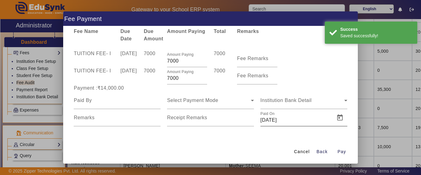
scroll to position [13, 0]
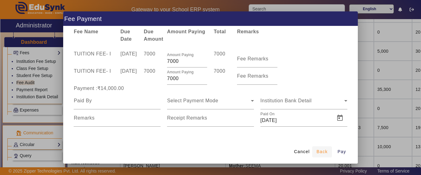
click at [324, 150] on span "Back" at bounding box center [322, 152] width 11 height 6
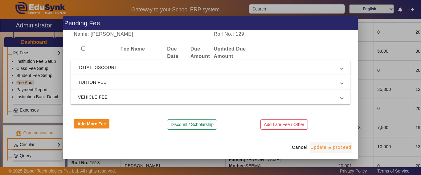
scroll to position [0, 0]
click at [305, 146] on span "Cancel" at bounding box center [300, 147] width 16 height 6
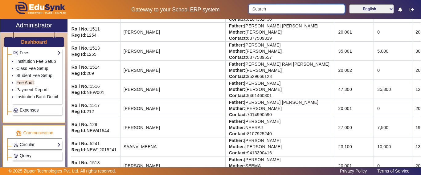
drag, startPoint x: 287, startPoint y: 10, endPoint x: 227, endPoint y: 2, distance: 60.6
click at [230, 2] on div "Gateway to your School ERP system English हिंदी (Hindi) ಕನ್ನಡ (Kannada) தமிழ் (…" at bounding box center [210, 9] width 420 height 19
click at [227, 2] on div "Gateway to your School ERP system English हिंदी (Hindi) ಕನ್ನಡ (Kannada) தமிழ் (…" at bounding box center [210, 9] width 420 height 19
click at [266, 10] on input "Search" at bounding box center [297, 8] width 96 height 9
type input "saanv"
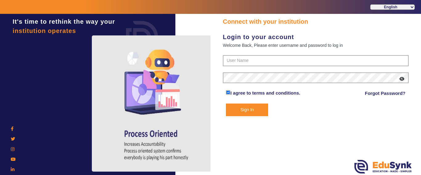
type input "9928895959"
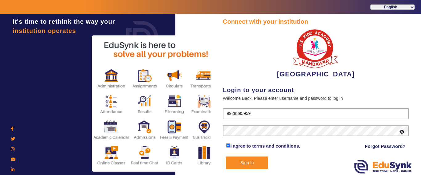
click at [236, 156] on form "9928895959 I agree to terms and conditions. Forgot Password? Sign In" at bounding box center [316, 138] width 186 height 61
click at [238, 158] on button "Sign In" at bounding box center [247, 163] width 42 height 13
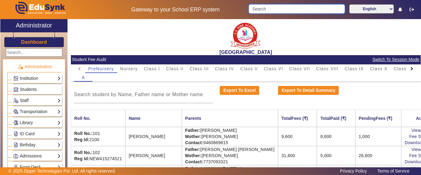
click at [274, 11] on input "Search" at bounding box center [297, 8] width 96 height 9
type input "w"
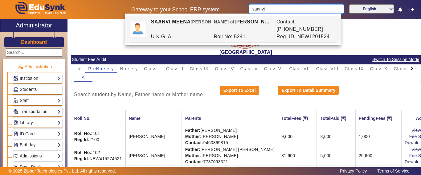
type input "saanvi"
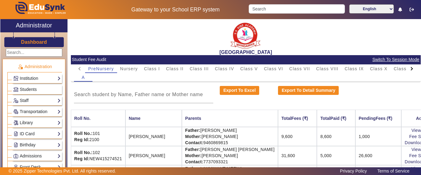
click at [410, 69] on div at bounding box center [411, 68] width 3 height 3
click at [407, 69] on mat-tab-header "PreNursery Nursery Class I Class II Class III Class IV Class V Class VI Class V…" at bounding box center [245, 68] width 343 height 9
click at [376, 69] on span "L.K.G." at bounding box center [369, 69] width 14 height 4
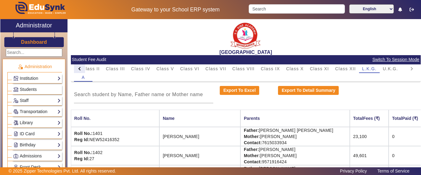
click at [78, 69] on div at bounding box center [79, 68] width 11 height 9
click at [78, 69] on mat-tab-header "PreNursery Nursery Class I Class II Class III Class IV Class V Class VI Class V…" at bounding box center [245, 68] width 343 height 9
click at [129, 70] on span "Nursery" at bounding box center [129, 69] width 18 height 4
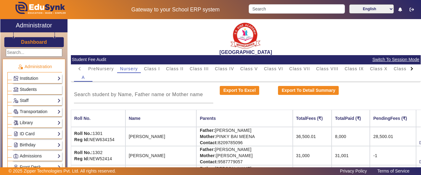
click at [27, 87] on span "Students" at bounding box center [28, 89] width 17 height 5
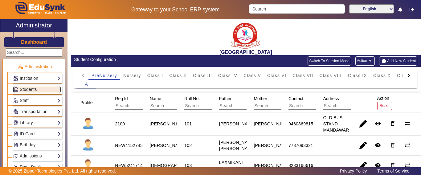
click at [407, 78] on div at bounding box center [408, 75] width 11 height 9
click at [403, 74] on mat-tab-header "PreNursery Nursery Class I Class II Class III Class IV Class V Class VI Class V…" at bounding box center [245, 75] width 337 height 9
click at [367, 73] on span "L.K.G." at bounding box center [366, 75] width 14 height 9
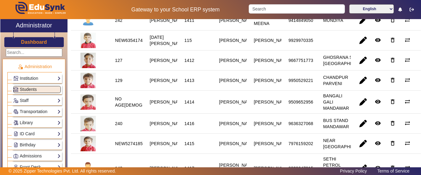
scroll to position [308, 0]
click at [375, 43] on mat-icon "remove_red_eye" at bounding box center [378, 40] width 6 height 6
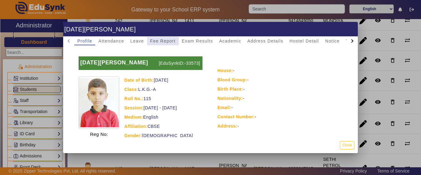
click at [157, 40] on span "Fee Report" at bounding box center [163, 41] width 26 height 4
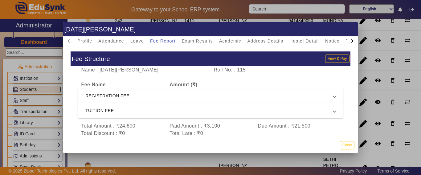
scroll to position [18, 0]
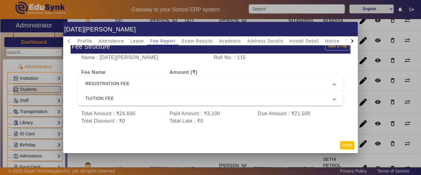
click at [345, 141] on button "Close" at bounding box center [347, 145] width 14 height 8
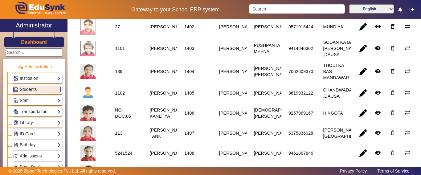
scroll to position [0, 0]
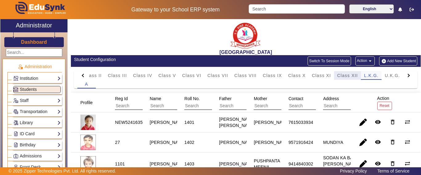
drag, startPoint x: 351, startPoint y: 73, endPoint x: 367, endPoint y: 76, distance: 15.4
click at [351, 74] on span "Class XII" at bounding box center [347, 75] width 21 height 4
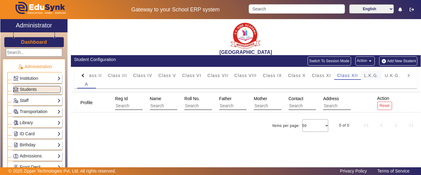
click at [369, 76] on span "L.K.G." at bounding box center [371, 75] width 14 height 4
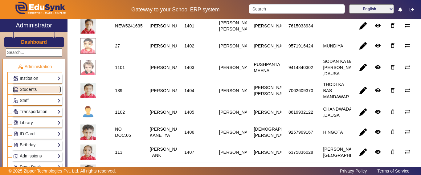
scroll to position [308, 0]
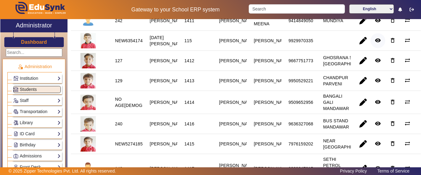
click at [375, 43] on mat-icon "remove_red_eye" at bounding box center [378, 40] width 6 height 6
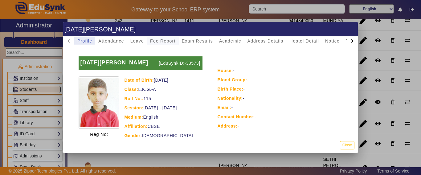
click at [158, 43] on span "Fee Report" at bounding box center [163, 41] width 26 height 9
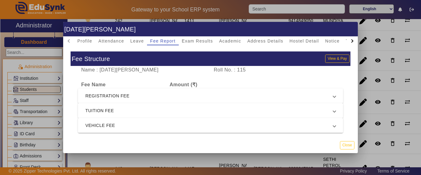
scroll to position [32, 0]
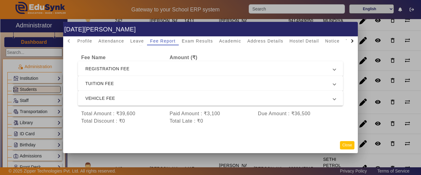
click at [349, 146] on button "Close" at bounding box center [347, 145] width 14 height 8
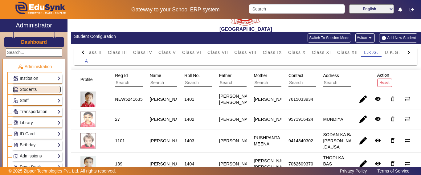
scroll to position [0, 0]
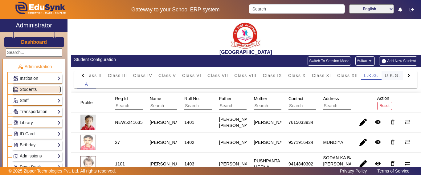
click at [389, 74] on span "U.K.G." at bounding box center [392, 75] width 15 height 4
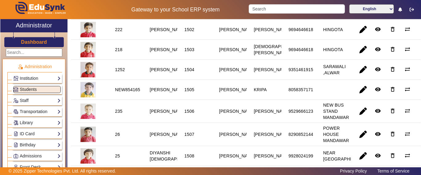
scroll to position [123, 0]
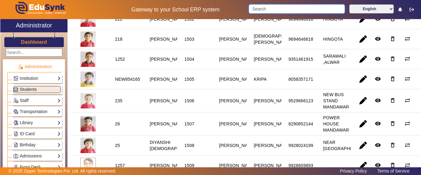
click at [277, 6] on input "Search" at bounding box center [297, 8] width 96 height 9
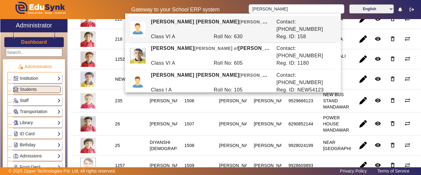
click at [201, 88] on mat-cell "1505" at bounding box center [194, 79] width 35 height 20
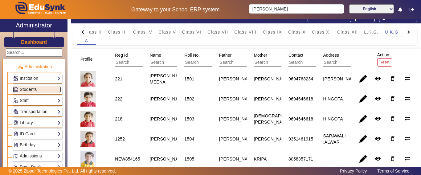
scroll to position [0, 0]
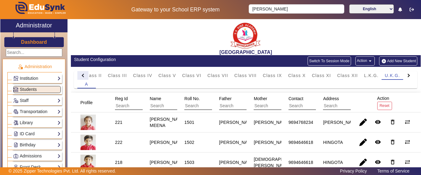
click at [85, 75] on div at bounding box center [83, 75] width 3 height 3
click at [84, 75] on mat-tab-header "PreNursery Nursery Class I Class II Class III Class IV Class V Class VI Class V…" at bounding box center [245, 75] width 337 height 9
click at [161, 77] on span "Class I" at bounding box center [155, 75] width 16 height 4
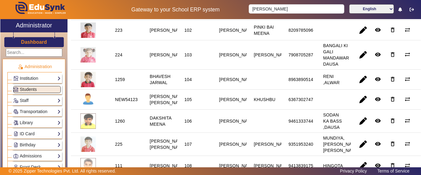
scroll to position [123, 0]
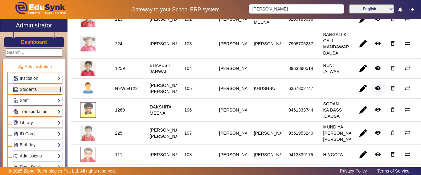
click at [375, 91] on mat-icon "remove_red_eye" at bounding box center [378, 88] width 6 height 6
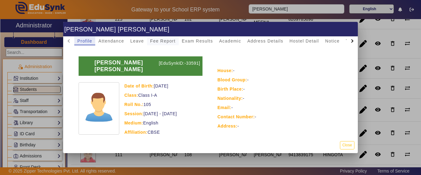
click at [153, 41] on span "Fee Report" at bounding box center [163, 41] width 26 height 4
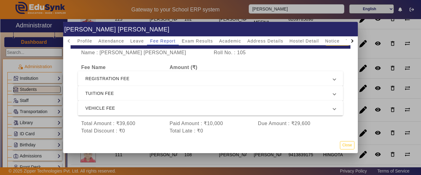
scroll to position [32, 0]
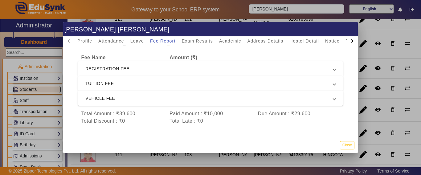
drag, startPoint x: 347, startPoint y: 147, endPoint x: 338, endPoint y: 137, distance: 13.1
click at [347, 147] on button "Close" at bounding box center [347, 145] width 14 height 8
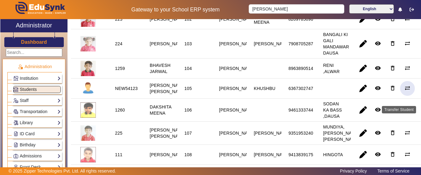
click at [404, 91] on mat-icon "sync_alt" at bounding box center [407, 88] width 6 height 6
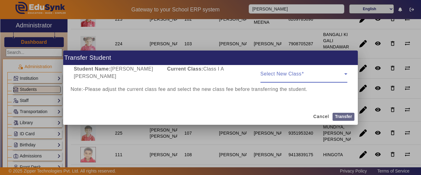
click at [298, 77] on span at bounding box center [302, 76] width 84 height 7
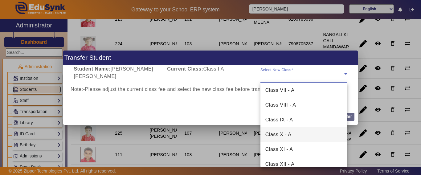
scroll to position [157, 0]
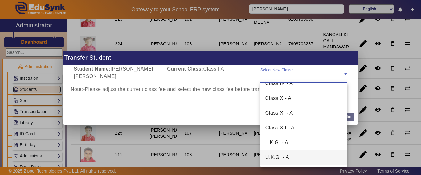
click at [287, 157] on span "U.K.G. - A" at bounding box center [277, 157] width 24 height 7
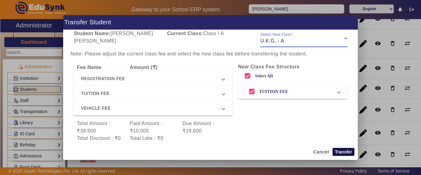
click at [346, 151] on button "Transfer" at bounding box center [344, 152] width 22 height 8
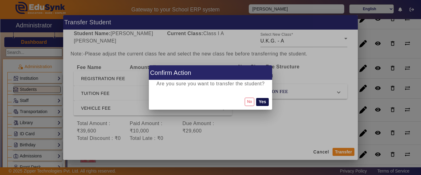
click at [262, 103] on button "Yes" at bounding box center [262, 102] width 12 height 8
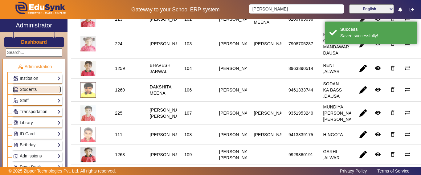
scroll to position [0, 0]
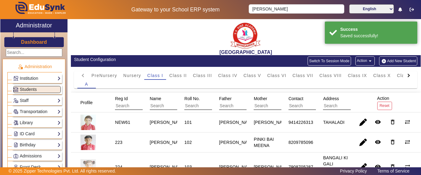
click at [406, 76] on div at bounding box center [407, 75] width 3 height 3
click at [404, 76] on mat-tab-header "PreNursery Nursery Class I Class II Class III Class IV Class V Class VI Class V…" at bounding box center [245, 75] width 337 height 9
click at [388, 76] on span "U.K.G." at bounding box center [386, 75] width 15 height 4
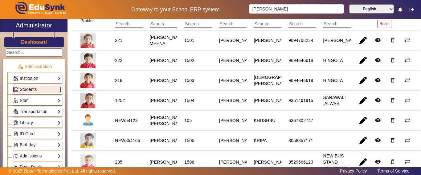
scroll to position [92, 0]
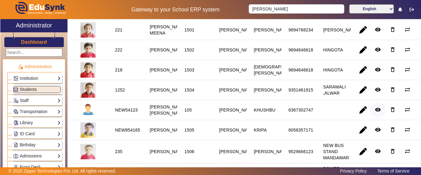
click at [375, 113] on mat-icon "remove_red_eye" at bounding box center [378, 110] width 6 height 6
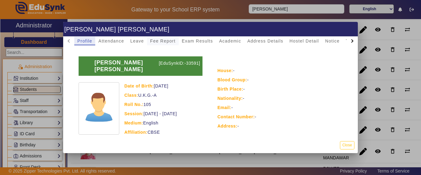
click at [169, 38] on span "Fee Report" at bounding box center [163, 41] width 26 height 9
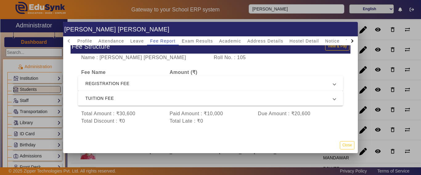
scroll to position [18, 0]
click at [132, 95] on span "TUITION FEE" at bounding box center [209, 98] width 248 height 7
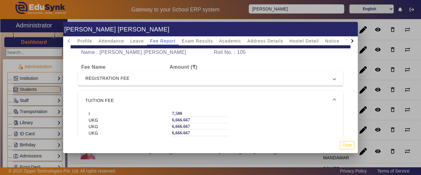
click at [130, 96] on mat-expansion-panel-header "TUITION FEE" at bounding box center [210, 101] width 265 height 20
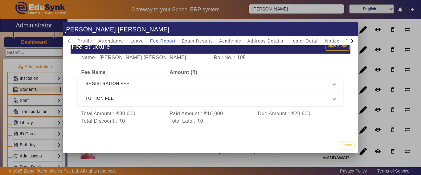
click at [182, 82] on mat-expansion-panel-header "REGISTRATION FEE" at bounding box center [210, 83] width 265 height 15
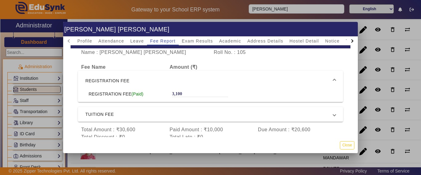
click at [182, 81] on span "REGISTRATION FEE" at bounding box center [209, 80] width 248 height 7
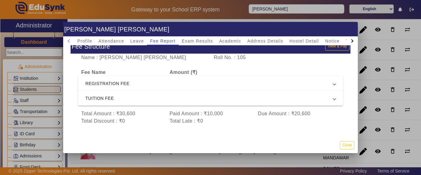
click at [160, 95] on span "TUITION FEE" at bounding box center [209, 98] width 248 height 7
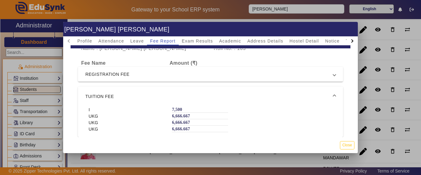
scroll to position [10, 0]
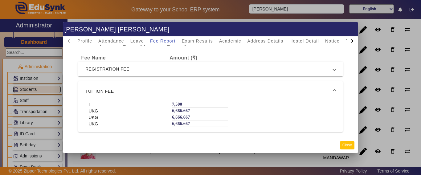
drag, startPoint x: 350, startPoint y: 147, endPoint x: 331, endPoint y: 140, distance: 20.2
click at [349, 147] on button "Close" at bounding box center [347, 145] width 14 height 8
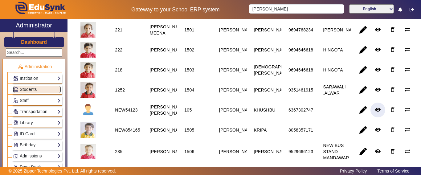
scroll to position [0, 0]
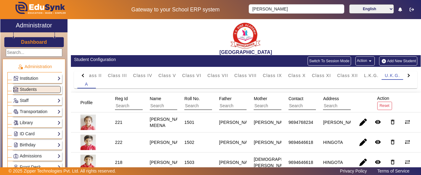
click at [193, 74] on span "Class VI" at bounding box center [191, 75] width 19 height 4
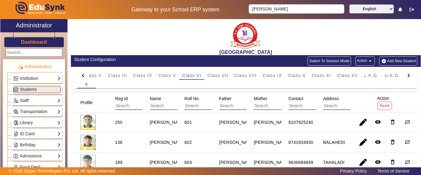
click at [394, 80] on div "A" at bounding box center [245, 84] width 337 height 9
click at [393, 76] on span "U.K.G." at bounding box center [392, 75] width 15 height 4
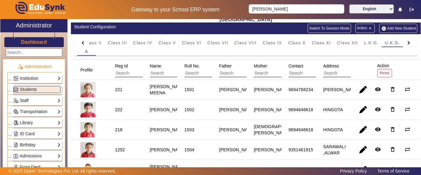
scroll to position [92, 0]
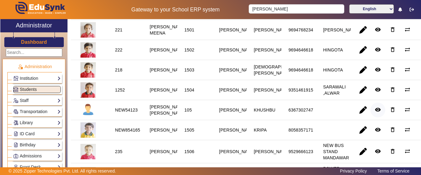
click at [375, 113] on mat-icon "remove_red_eye" at bounding box center [378, 110] width 6 height 6
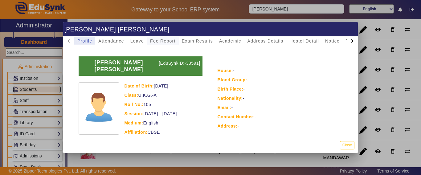
click at [155, 41] on span "Fee Report" at bounding box center [163, 41] width 26 height 4
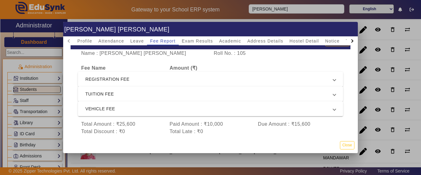
scroll to position [32, 0]
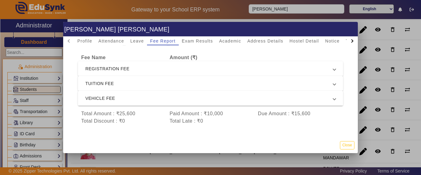
click at [150, 95] on span "VEHICLE FEE" at bounding box center [209, 98] width 248 height 7
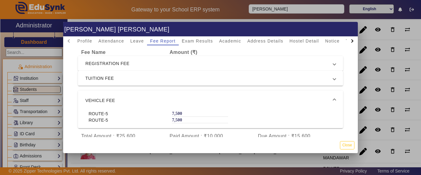
click at [150, 95] on mat-expansion-panel-header "VEHICLE FEE" at bounding box center [210, 101] width 265 height 20
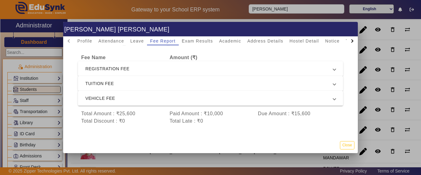
click at [148, 80] on span "TUITION FEE" at bounding box center [209, 83] width 248 height 7
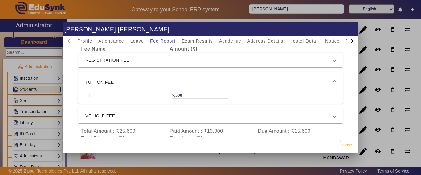
scroll to position [4, 0]
click at [182, 92] on div "7,500" at bounding box center [200, 94] width 56 height 6
click at [182, 94] on div "7,500" at bounding box center [200, 94] width 56 height 6
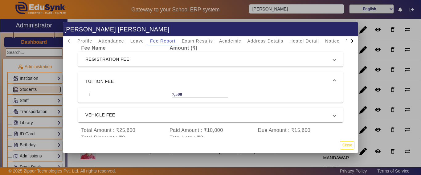
click at [333, 80] on span at bounding box center [334, 81] width 2 height 7
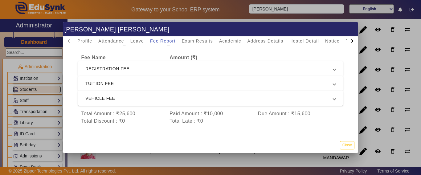
scroll to position [0, 0]
click at [322, 80] on span "TUITION FEE" at bounding box center [209, 83] width 248 height 7
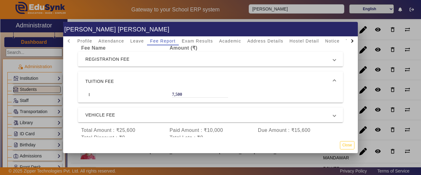
scroll to position [4, 0]
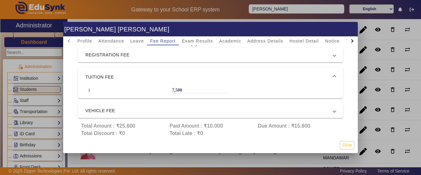
click at [198, 90] on div "7,500" at bounding box center [200, 90] width 56 height 6
click at [194, 89] on div "7,500" at bounding box center [200, 90] width 56 height 6
click at [145, 80] on span "TUITION FEE" at bounding box center [209, 76] width 248 height 7
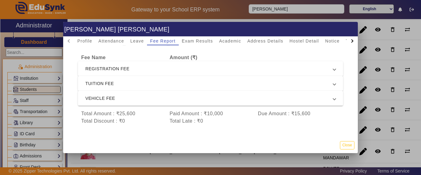
click at [145, 80] on span "TUITION FEE" at bounding box center [209, 83] width 248 height 7
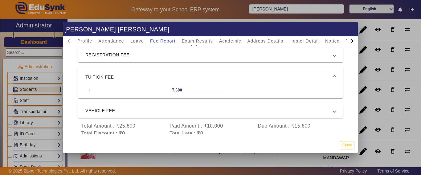
click at [170, 82] on mat-expansion-panel-header "TUITION FEE" at bounding box center [210, 77] width 265 height 20
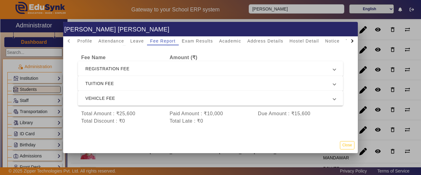
click at [170, 80] on span "TUITION FEE" at bounding box center [209, 83] width 248 height 7
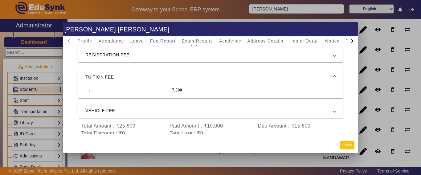
click at [348, 146] on button "Close" at bounding box center [347, 145] width 14 height 8
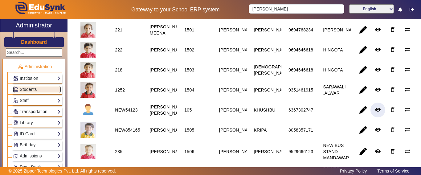
scroll to position [0, 0]
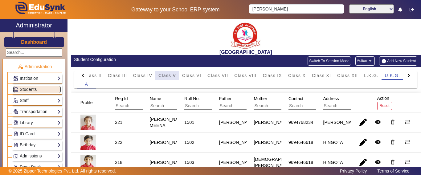
click at [176, 73] on div "Class V" at bounding box center [167, 75] width 24 height 9
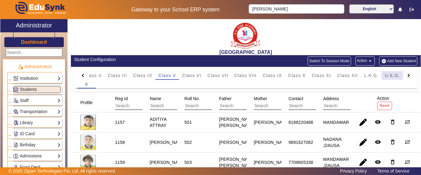
click at [385, 75] on span "U.K.G." at bounding box center [392, 75] width 15 height 4
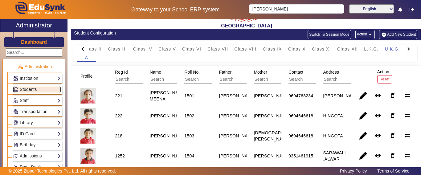
scroll to position [92, 0]
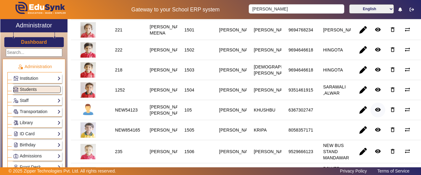
click at [375, 113] on mat-icon "remove_red_eye" at bounding box center [378, 110] width 6 height 6
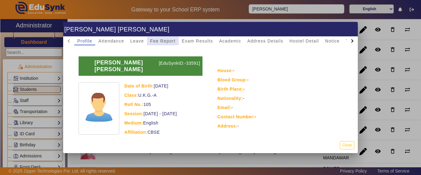
click at [168, 41] on span "Fee Report" at bounding box center [163, 41] width 26 height 4
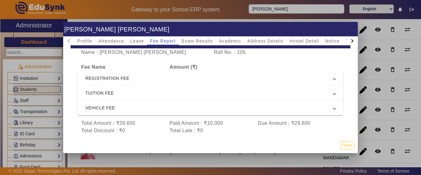
scroll to position [32, 0]
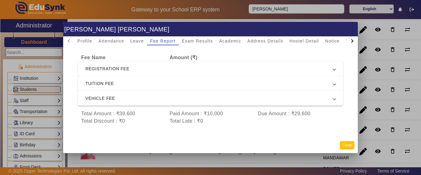
click at [346, 143] on button "Close" at bounding box center [347, 145] width 14 height 8
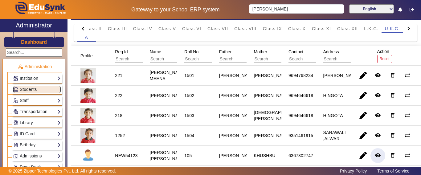
scroll to position [0, 0]
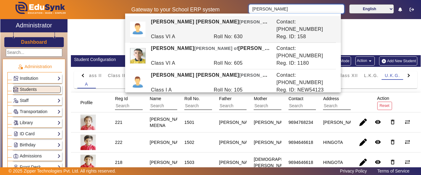
click at [231, 10] on div "Gateway to your School ERP system [PERSON_NAME] English हिंदी (Hindi) ಕನ್ನಡ (Ka…" at bounding box center [210, 9] width 420 height 19
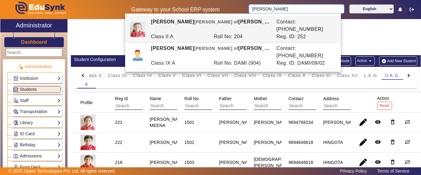
type input "[PERSON_NAME]"
click at [89, 75] on span "Class II" at bounding box center [93, 75] width 18 height 4
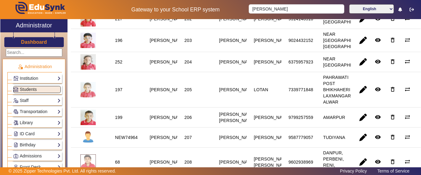
scroll to position [154, 0]
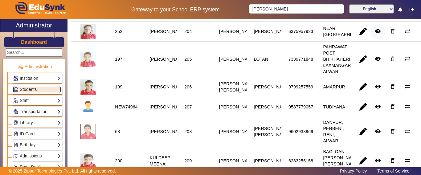
click at [375, 34] on mat-icon "remove_red_eye" at bounding box center [378, 31] width 6 height 6
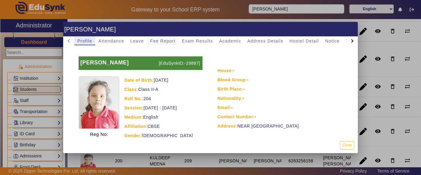
click at [162, 40] on span "Fee Report" at bounding box center [163, 41] width 26 height 4
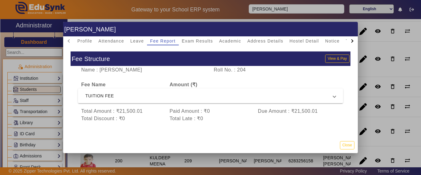
scroll to position [3, 0]
click at [353, 144] on button "Close" at bounding box center [347, 145] width 14 height 8
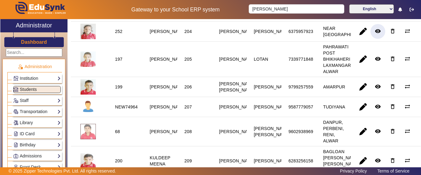
scroll to position [0, 0]
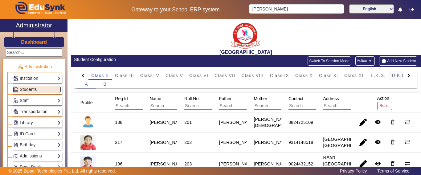
click at [396, 76] on span "U.K.G." at bounding box center [399, 75] width 15 height 4
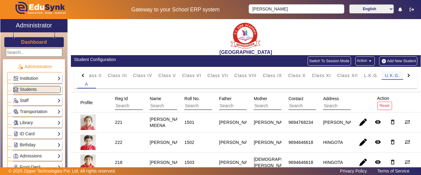
click at [393, 76] on span "U.K.G." at bounding box center [392, 75] width 15 height 4
click at [100, 75] on span "Class II" at bounding box center [93, 75] width 18 height 4
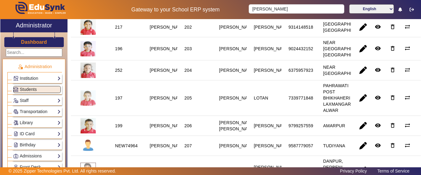
scroll to position [123, 0]
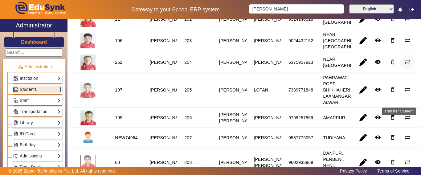
click at [400, 70] on span "button" at bounding box center [407, 62] width 15 height 15
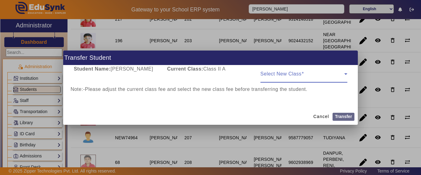
click at [301, 78] on span at bounding box center [302, 76] width 84 height 7
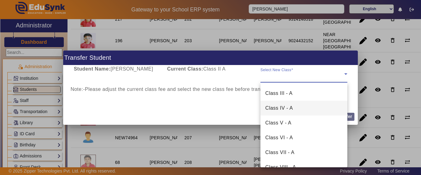
scroll to position [157, 0]
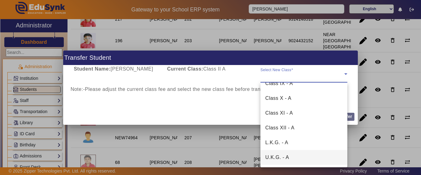
click at [287, 156] on span "U.K.G. - A" at bounding box center [277, 157] width 24 height 7
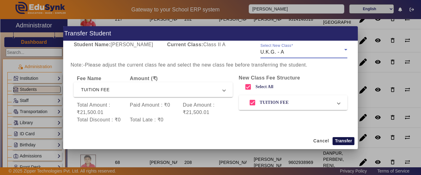
click at [346, 140] on button "Transfer" at bounding box center [344, 141] width 22 height 8
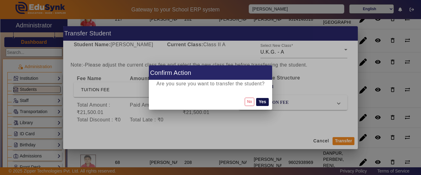
click at [261, 104] on button "Yes" at bounding box center [262, 102] width 12 height 8
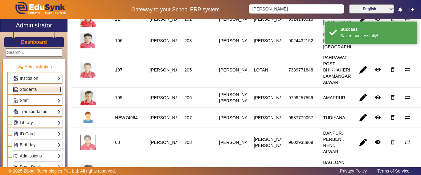
scroll to position [0, 0]
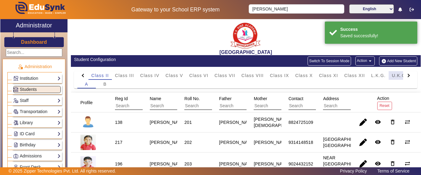
click at [389, 73] on div "U.K.G." at bounding box center [400, 75] width 22 height 9
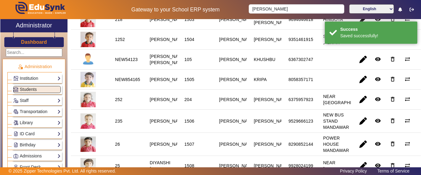
scroll to position [154, 0]
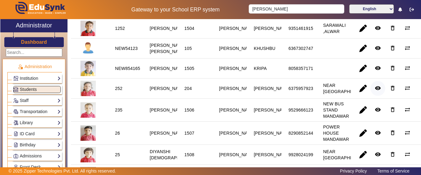
click at [377, 91] on mat-icon "remove_red_eye" at bounding box center [378, 88] width 6 height 6
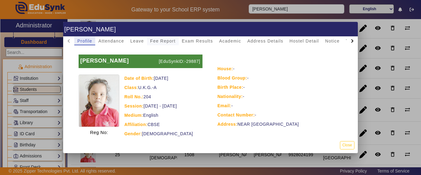
scroll to position [0, 0]
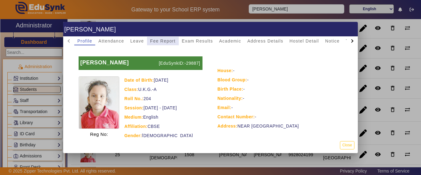
click at [164, 43] on span "Fee Report" at bounding box center [163, 41] width 26 height 4
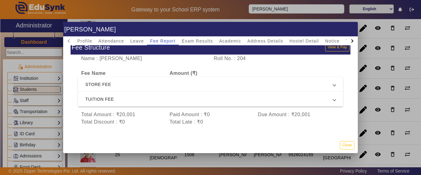
scroll to position [18, 0]
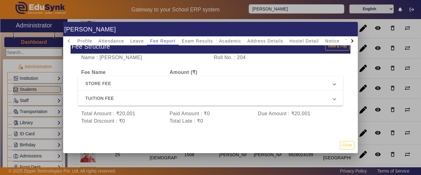
click at [158, 95] on span "TUITION FEE" at bounding box center [209, 98] width 248 height 7
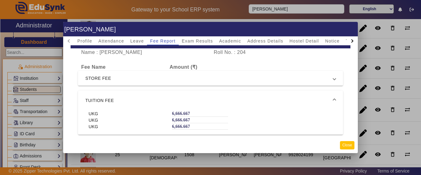
click at [345, 146] on button "Close" at bounding box center [347, 145] width 14 height 8
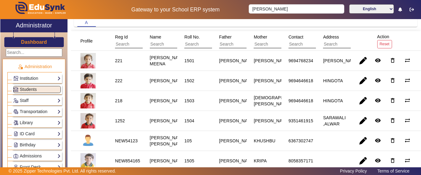
scroll to position [0, 0]
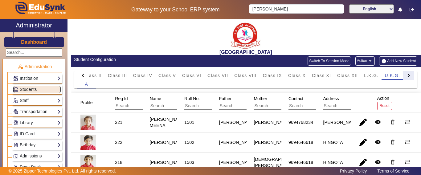
click at [403, 76] on div at bounding box center [408, 75] width 11 height 9
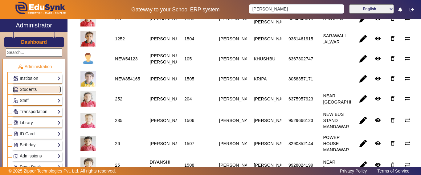
scroll to position [154, 0]
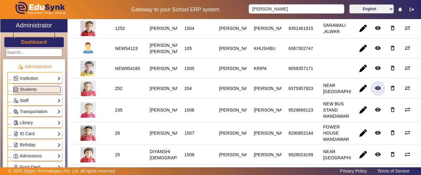
click at [375, 91] on mat-icon "remove_red_eye" at bounding box center [378, 88] width 6 height 6
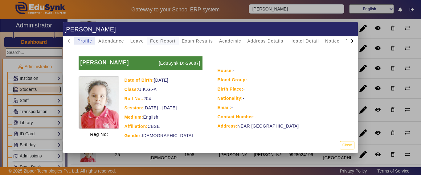
click at [174, 40] on span "Fee Report" at bounding box center [163, 41] width 26 height 4
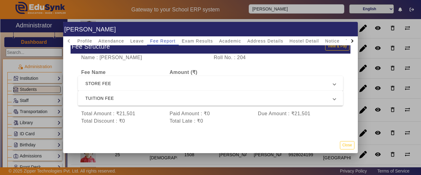
scroll to position [0, 0]
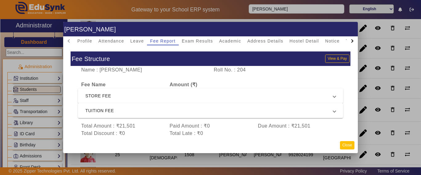
click at [351, 144] on button "Close" at bounding box center [347, 145] width 14 height 8
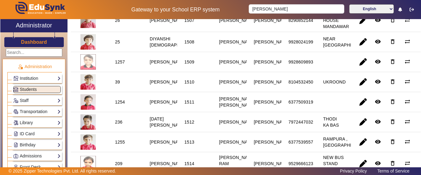
scroll to position [277, 0]
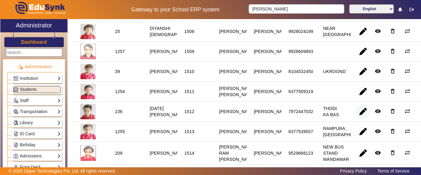
click at [360, 119] on span "button" at bounding box center [363, 111] width 15 height 15
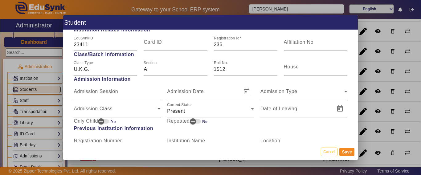
scroll to position [339, 0]
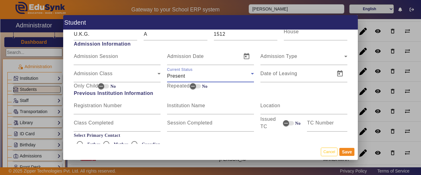
click at [197, 74] on div "Present" at bounding box center [209, 75] width 84 height 7
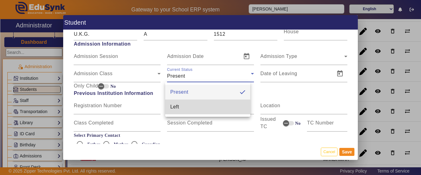
click at [182, 104] on mat-option "Left" at bounding box center [207, 107] width 85 height 15
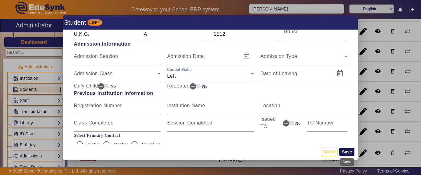
click at [345, 150] on button "Save" at bounding box center [346, 152] width 15 height 8
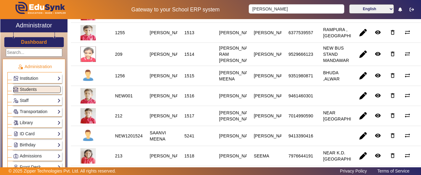
scroll to position [370, 0]
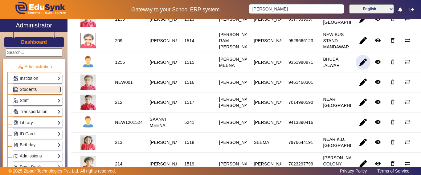
click at [356, 70] on span "button" at bounding box center [363, 62] width 15 height 15
type input "[PERSON_NAME]"
type input "[DATE]"
type input "4 Yrs, 11 Months, 20 Days"
type input "9351980871"
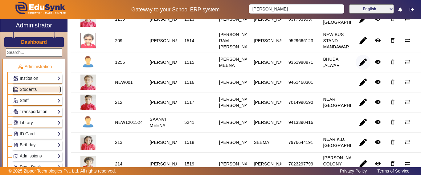
type input "[DEMOGRAPHIC_DATA]"
type input "29300"
type input "1256"
type input "U.K.G."
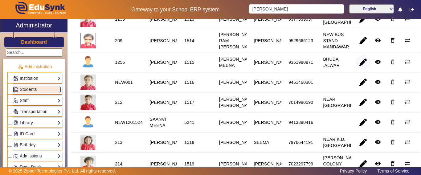
type input "A"
type input "1515"
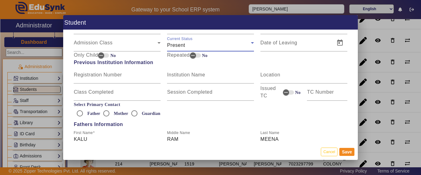
click at [183, 48] on div "Present" at bounding box center [209, 45] width 84 height 7
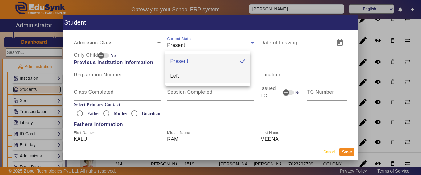
click at [182, 75] on mat-option "Left" at bounding box center [207, 76] width 85 height 15
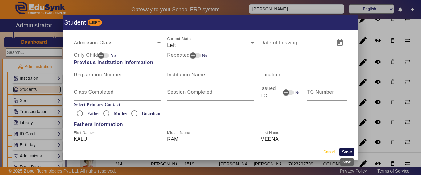
click at [347, 150] on button "Save" at bounding box center [346, 152] width 15 height 8
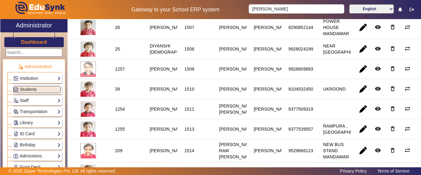
scroll to position [216, 0]
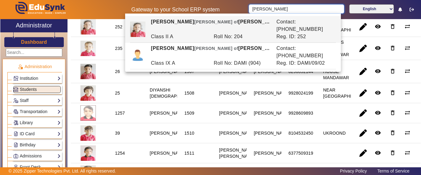
drag, startPoint x: 273, startPoint y: 12, endPoint x: 243, endPoint y: 10, distance: 30.6
click at [243, 10] on div "Gateway to your School ERP system [PERSON_NAME] English हिंदी (Hindi) ಕನ್ನಡ (Ka…" at bounding box center [210, 9] width 420 height 19
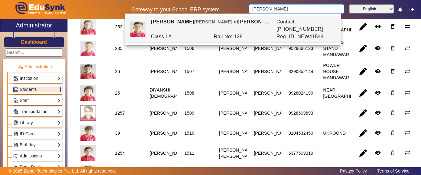
type input "[PERSON_NAME]"
click at [277, 60] on mat-cell "[PERSON_NAME]" at bounding box center [264, 48] width 35 height 23
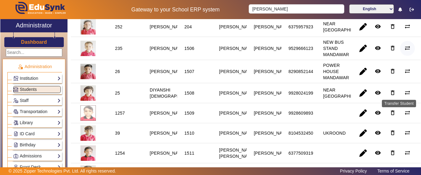
scroll to position [0, 0]
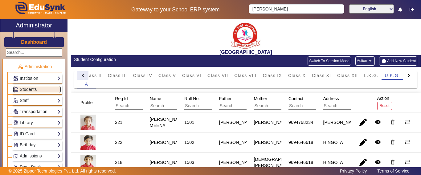
click at [81, 75] on div at bounding box center [82, 75] width 11 height 9
click at [81, 75] on mat-tab-header "PreNursery Nursery Class I Class II Class III Class IV Class V Class VI Class V…" at bounding box center [245, 75] width 337 height 9
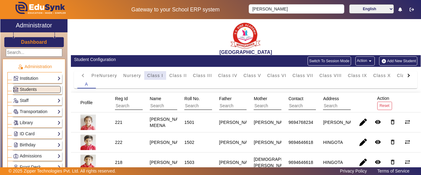
click at [155, 79] on span "Class I" at bounding box center [155, 75] width 16 height 9
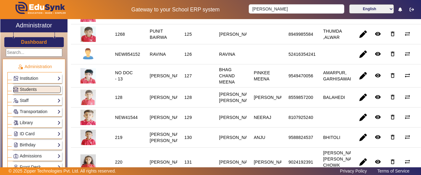
scroll to position [617, 0]
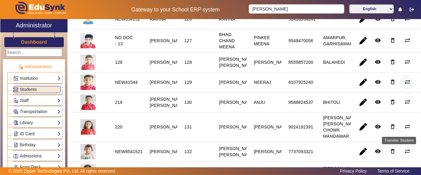
click at [404, 85] on mat-icon "sync_alt" at bounding box center [407, 82] width 6 height 6
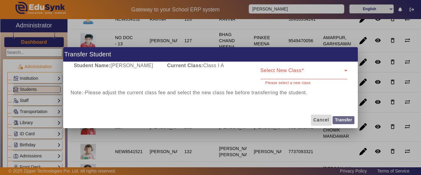
click at [323, 115] on button "Cancel" at bounding box center [321, 120] width 21 height 11
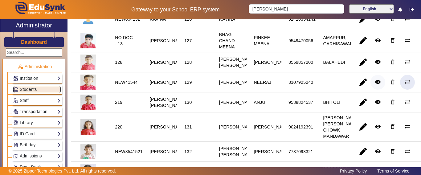
click at [375, 85] on mat-icon "remove_red_eye" at bounding box center [378, 82] width 6 height 6
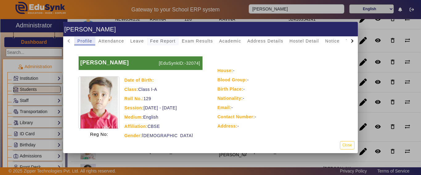
click at [156, 37] on span "Fee Report" at bounding box center [163, 41] width 26 height 9
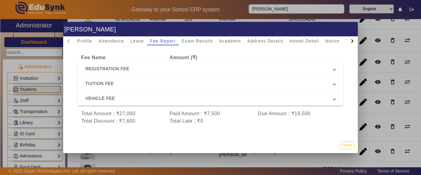
scroll to position [32, 0]
click at [130, 65] on span "REGISTRATION FEE" at bounding box center [209, 68] width 248 height 7
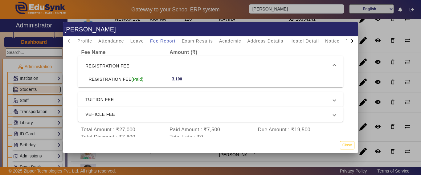
click at [130, 66] on span "REGISTRATION FEE" at bounding box center [209, 65] width 248 height 7
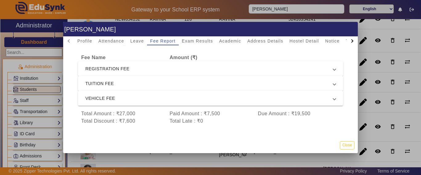
click at [128, 80] on span "TUITION FEE" at bounding box center [209, 83] width 248 height 7
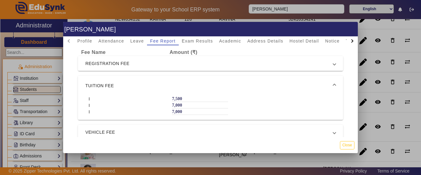
click at [124, 85] on span "TUITION FEE" at bounding box center [209, 85] width 248 height 7
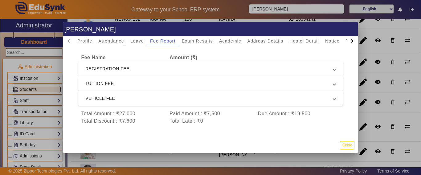
click at [124, 95] on span "VEHICLE FEE" at bounding box center [209, 98] width 248 height 7
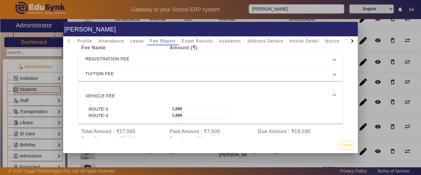
scroll to position [6, 0]
click at [152, 92] on span "VEHICLE FEE" at bounding box center [209, 94] width 248 height 7
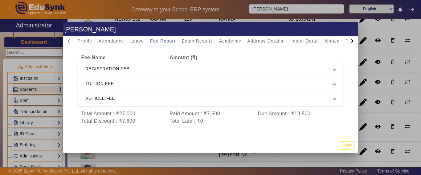
scroll to position [32, 0]
click at [347, 144] on button "Close" at bounding box center [347, 145] width 14 height 8
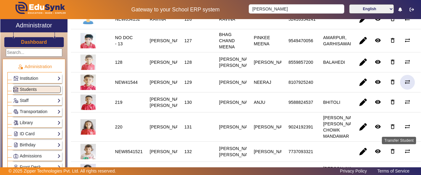
click at [404, 85] on mat-icon "sync_alt" at bounding box center [407, 82] width 6 height 6
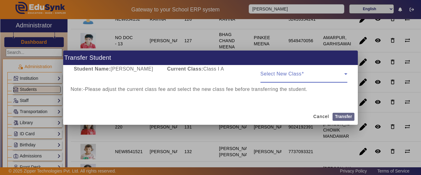
click at [293, 72] on div "Select New Class" at bounding box center [303, 73] width 87 height 17
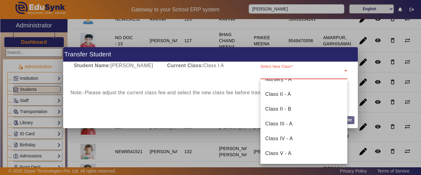
scroll to position [157, 0]
click at [297, 150] on mat-option "U.K.G. - A" at bounding box center [303, 154] width 87 height 15
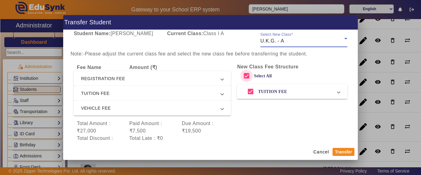
click at [241, 73] on input "Select All" at bounding box center [246, 76] width 12 height 12
checkbox input "false"
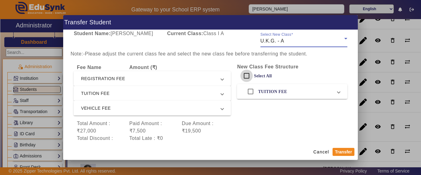
checkbox input "false"
click at [343, 153] on button "Transfer" at bounding box center [344, 152] width 22 height 8
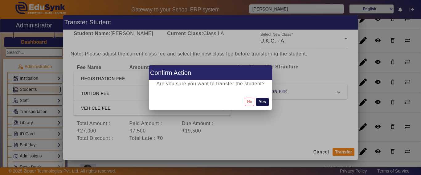
click at [262, 103] on button "Yes" at bounding box center [262, 102] width 12 height 8
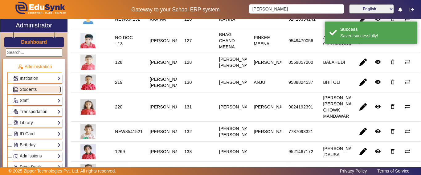
scroll to position [0, 0]
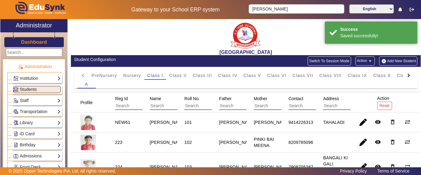
click at [406, 77] on div at bounding box center [407, 75] width 3 height 3
click at [403, 77] on mat-tab-header "PreNursery Nursery Class I Class II Class III Class IV Class V Class VI Class V…" at bounding box center [245, 75] width 337 height 9
drag, startPoint x: 393, startPoint y: 76, endPoint x: 385, endPoint y: 81, distance: 9.7
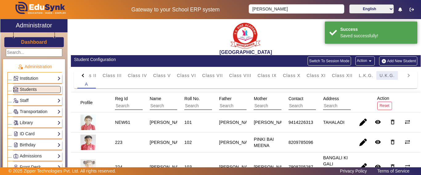
click at [392, 76] on span "U.K.G." at bounding box center [386, 75] width 15 height 4
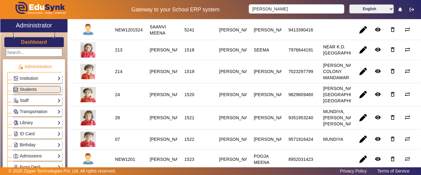
scroll to position [401, 0]
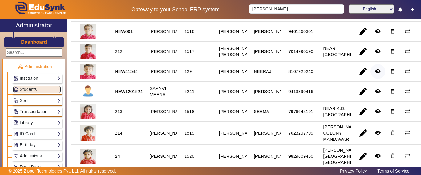
click at [375, 74] on mat-icon "remove_red_eye" at bounding box center [378, 71] width 6 height 6
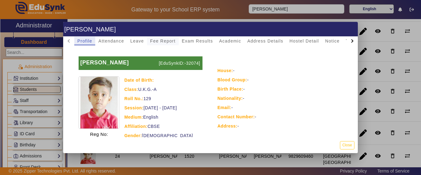
click at [164, 42] on span "Fee Report" at bounding box center [163, 41] width 26 height 4
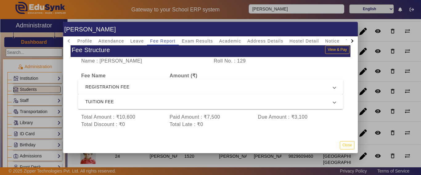
scroll to position [18, 0]
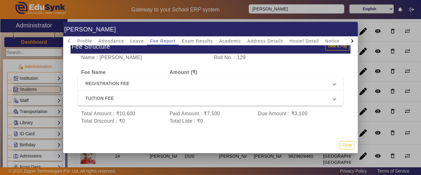
click at [130, 80] on span "REGISTRATION FEE" at bounding box center [209, 83] width 248 height 7
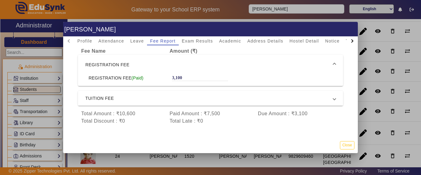
click at [129, 95] on span "TUITION FEE" at bounding box center [209, 98] width 248 height 7
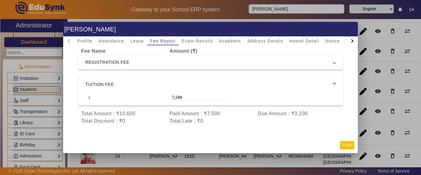
click at [342, 145] on button "Close" at bounding box center [347, 145] width 14 height 8
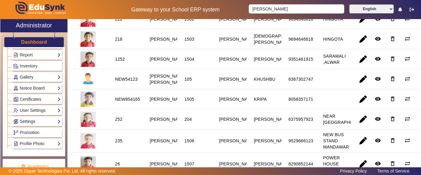
scroll to position [0, 0]
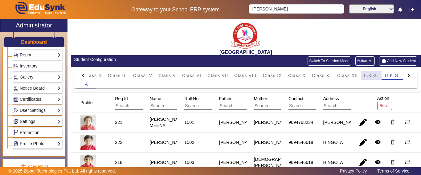
click at [374, 77] on span "L.K.G." at bounding box center [371, 75] width 14 height 4
click at [390, 77] on span "U.K.G." at bounding box center [392, 75] width 15 height 4
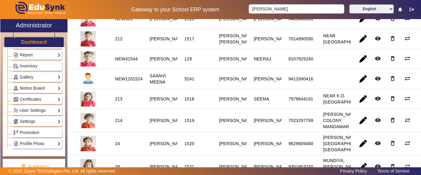
scroll to position [432, 0]
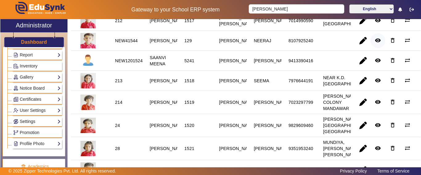
click at [375, 43] on mat-icon "remove_red_eye" at bounding box center [378, 40] width 6 height 6
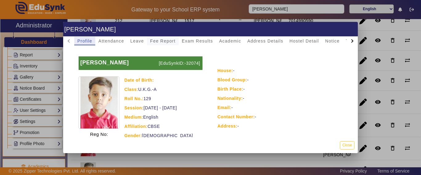
click at [157, 39] on span "Fee Report" at bounding box center [163, 41] width 26 height 4
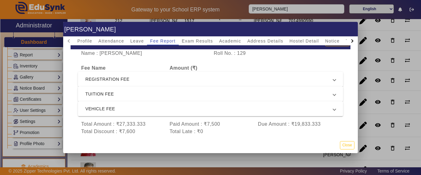
scroll to position [32, 0]
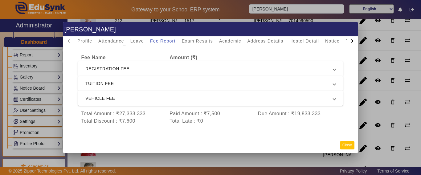
click at [346, 143] on button "Close" at bounding box center [347, 145] width 14 height 8
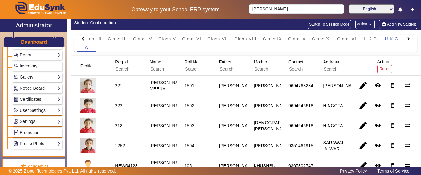
scroll to position [0, 0]
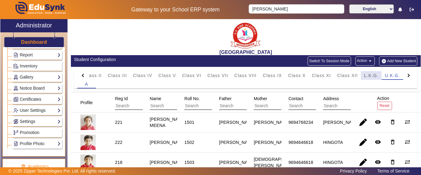
click at [372, 77] on span "L.K.G." at bounding box center [371, 75] width 14 height 4
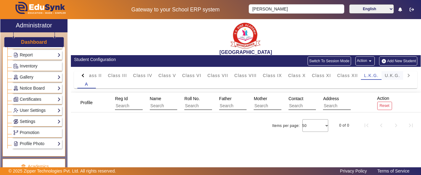
click at [396, 76] on span "U.K.G." at bounding box center [392, 75] width 15 height 4
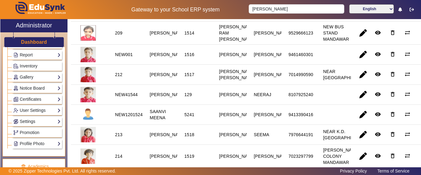
scroll to position [370, 0]
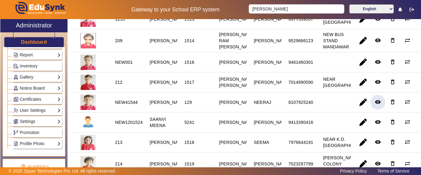
click at [375, 105] on mat-icon "remove_red_eye" at bounding box center [378, 102] width 6 height 6
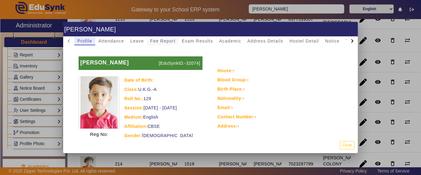
click at [152, 44] on span "Fee Report" at bounding box center [163, 41] width 26 height 9
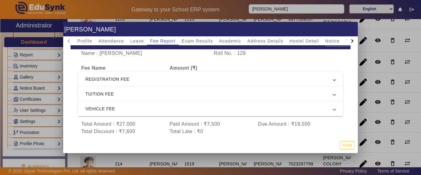
scroll to position [32, 0]
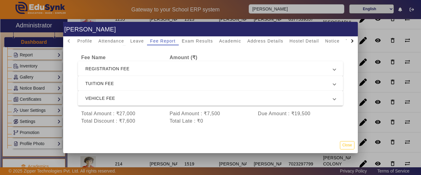
drag, startPoint x: 351, startPoint y: 143, endPoint x: 337, endPoint y: 145, distance: 14.6
click at [351, 143] on button "Close" at bounding box center [347, 145] width 14 height 8
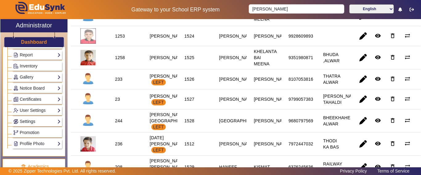
scroll to position [617, 0]
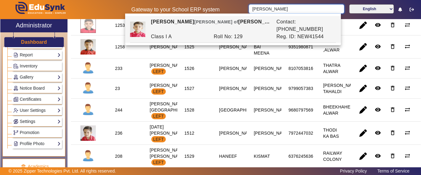
drag, startPoint x: 281, startPoint y: 7, endPoint x: 163, endPoint y: 25, distance: 118.8
click at [163, 25] on body "Gateway to your School ERP system [PERSON_NAME] English हिंदी (Hindi) ಕನ್ನಡ (Ka…" at bounding box center [210, 87] width 421 height 175
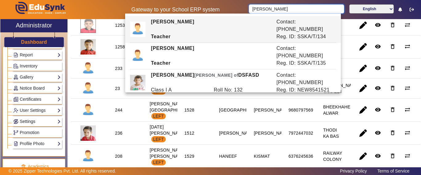
type input "[PERSON_NAME]"
click at [203, 35] on mat-cell "1524" at bounding box center [194, 25] width 35 height 20
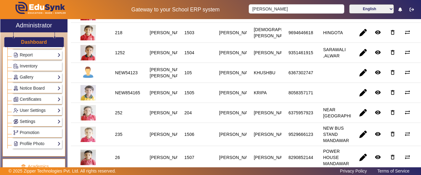
scroll to position [0, 0]
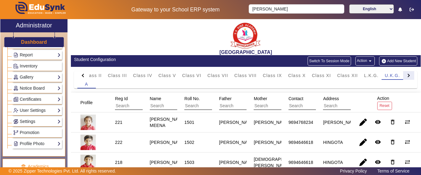
click at [406, 75] on div at bounding box center [407, 75] width 3 height 3
click at [403, 75] on mat-tab-header "PreNursery Nursery Class I Class II Class III Class IV Class V Class VI Class V…" at bounding box center [245, 75] width 337 height 9
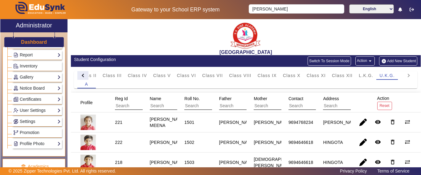
click at [83, 76] on div at bounding box center [83, 75] width 3 height 3
click at [83, 76] on mat-tab-header "PreNursery Nursery Class I Class II Class III Class IV Class V Class VI Class V…" at bounding box center [245, 75] width 337 height 9
click at [160, 74] on span "Class I" at bounding box center [155, 75] width 16 height 4
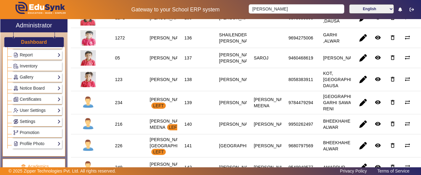
scroll to position [729, 0]
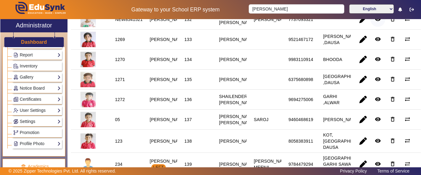
click at [375, 22] on mat-icon "remove_red_eye" at bounding box center [378, 19] width 6 height 6
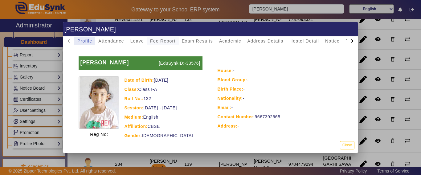
click at [156, 42] on span "Fee Report" at bounding box center [163, 41] width 26 height 4
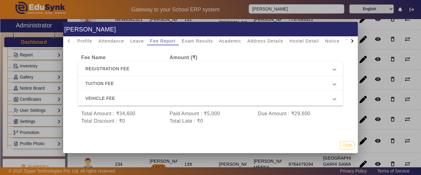
scroll to position [32, 0]
click at [351, 143] on button "Close" at bounding box center [347, 145] width 14 height 8
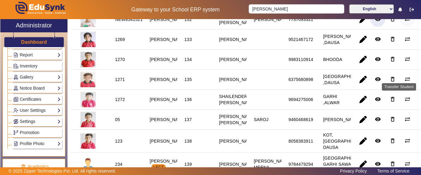
click at [406, 22] on mat-icon "sync_alt" at bounding box center [407, 19] width 6 height 6
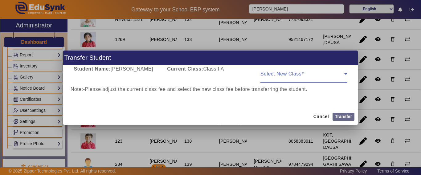
click at [283, 77] on span at bounding box center [302, 76] width 84 height 7
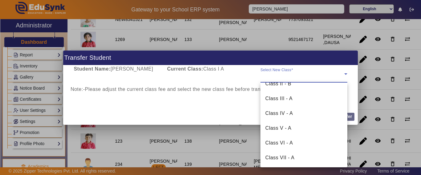
scroll to position [157, 0]
click at [293, 159] on mat-option "U.K.G. - A" at bounding box center [303, 157] width 87 height 15
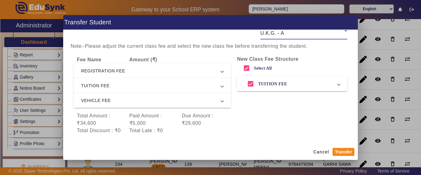
scroll to position [15, 0]
click at [240, 62] on input "Select All" at bounding box center [246, 68] width 12 height 12
checkbox input "false"
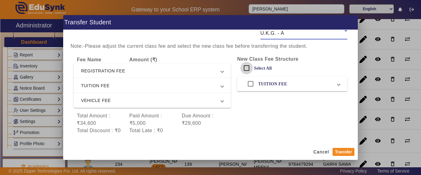
checkbox input "false"
click at [342, 153] on button "Transfer" at bounding box center [344, 152] width 22 height 8
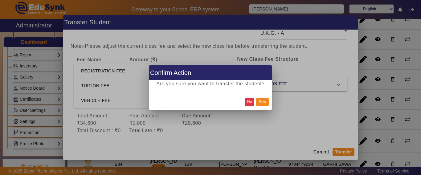
click at [251, 101] on button "No" at bounding box center [250, 102] width 10 height 8
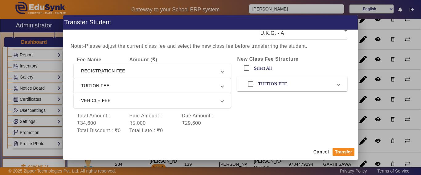
click at [112, 97] on span "VEHICLE FEE" at bounding box center [151, 100] width 140 height 7
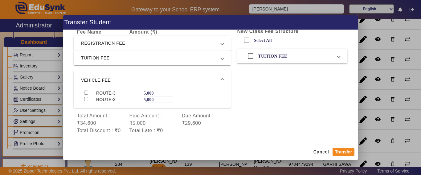
scroll to position [0, 0]
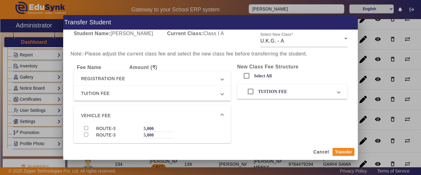
click at [89, 80] on span "REGISTRATION FEE" at bounding box center [151, 78] width 140 height 7
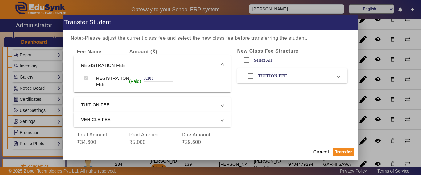
scroll to position [31, 0]
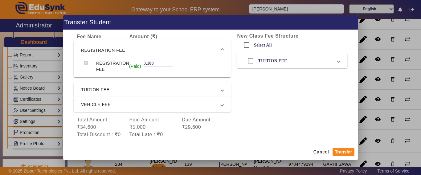
click at [95, 88] on span "TUITION FEE" at bounding box center [151, 89] width 140 height 7
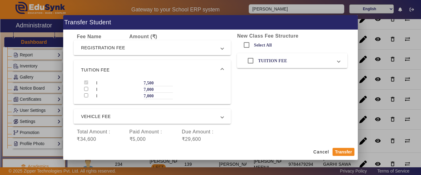
click at [87, 88] on input "checkbox" at bounding box center [86, 89] width 4 height 4
checkbox input "true"
click at [85, 97] on input "checkbox" at bounding box center [86, 95] width 4 height 4
checkbox input "true"
click at [90, 111] on mat-expansion-panel-header "VEHICLE FEE" at bounding box center [152, 116] width 157 height 15
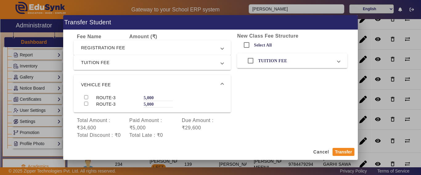
click at [86, 97] on input "checkbox" at bounding box center [86, 97] width 4 height 4
click at [86, 98] on input "checkbox" at bounding box center [86, 97] width 4 height 4
checkbox input "true"
click at [85, 102] on input "checkbox" at bounding box center [86, 104] width 4 height 4
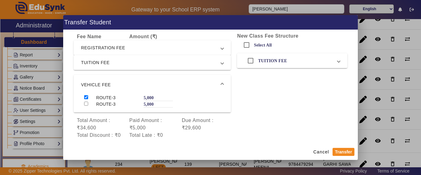
checkbox input "true"
click at [343, 147] on mat-dialog-actions "Cancel Transfer" at bounding box center [210, 152] width 295 height 16
click at [343, 151] on button "Transfer" at bounding box center [344, 152] width 22 height 8
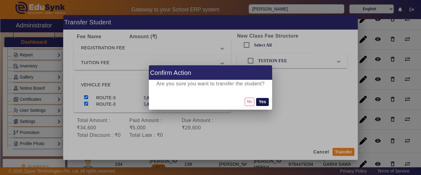
click at [264, 102] on button "Yes" at bounding box center [262, 102] width 12 height 8
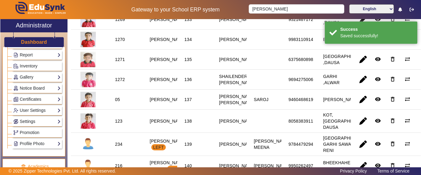
scroll to position [0, 0]
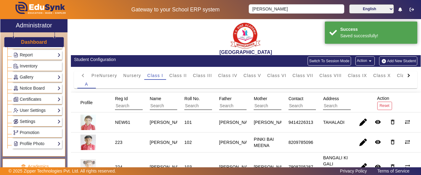
click at [406, 77] on div at bounding box center [407, 75] width 3 height 3
click at [403, 77] on mat-tab-header "PreNursery Nursery Class I Class II Class III Class IV Class V Class VI Class V…" at bounding box center [245, 75] width 337 height 9
click at [390, 74] on span "U.K.G." at bounding box center [386, 75] width 15 height 4
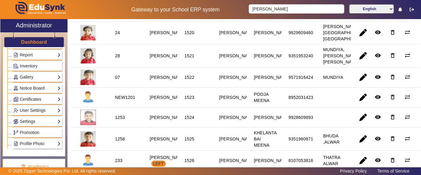
scroll to position [555, 0]
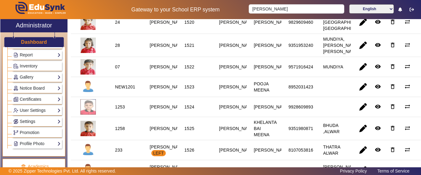
click at [375, 3] on mat-icon "remove_red_eye" at bounding box center [378, 0] width 6 height 6
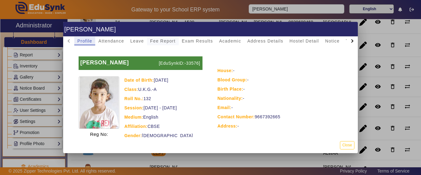
click at [165, 41] on span "Fee Report" at bounding box center [163, 41] width 26 height 4
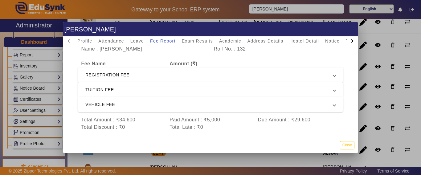
scroll to position [32, 0]
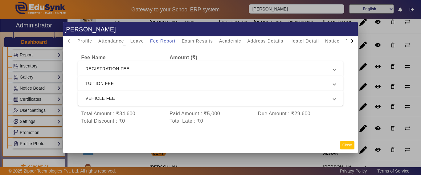
click at [350, 143] on button "Close" at bounding box center [347, 145] width 14 height 8
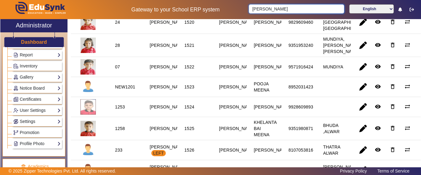
drag, startPoint x: 281, startPoint y: 3, endPoint x: 237, endPoint y: 8, distance: 44.6
click at [237, 8] on div "Gateway to your School ERP system [PERSON_NAME] English हिंदी (Hindi) ಕನ್ನಡ (Ka…" at bounding box center [210, 9] width 420 height 19
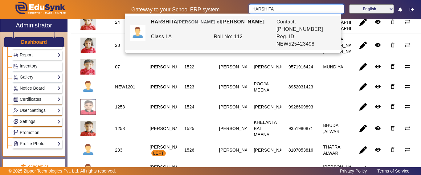
type input "HARSHITA"
click at [320, 11] on mat-cell at bounding box center [333, 1] width 35 height 20
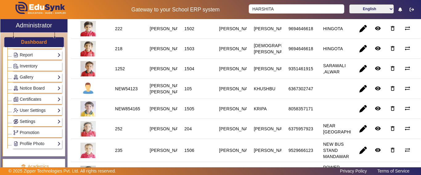
scroll to position [0, 0]
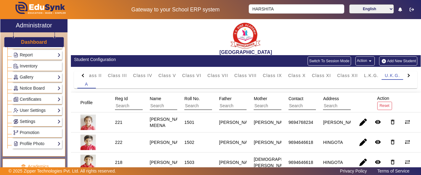
click at [82, 75] on div at bounding box center [83, 75] width 3 height 3
click at [82, 75] on mat-tab-header "PreNursery Nursery Class I Class II Class III Class IV Class V Class VI Class V…" at bounding box center [245, 75] width 337 height 9
click at [159, 75] on span "Class I" at bounding box center [155, 75] width 16 height 4
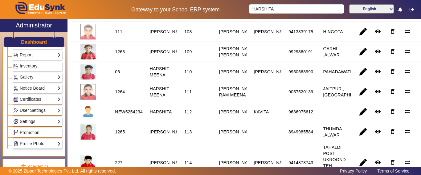
scroll to position [216, 0]
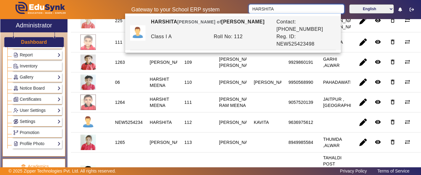
click at [285, 10] on input "HARSHITA" at bounding box center [296, 8] width 95 height 9
click at [189, 125] on div "112" at bounding box center [187, 122] width 7 height 6
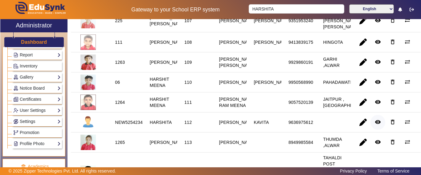
click at [375, 125] on mat-icon "remove_red_eye" at bounding box center [378, 122] width 6 height 6
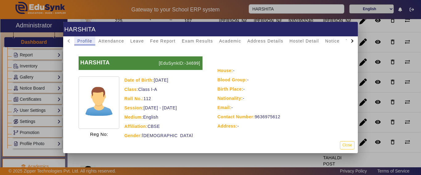
click at [367, 150] on div at bounding box center [210, 87] width 421 height 175
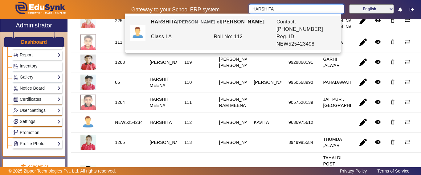
click at [284, 5] on input "HARSHITA" at bounding box center [296, 8] width 95 height 9
click at [406, 125] on mat-icon "sync_alt" at bounding box center [407, 122] width 6 height 6
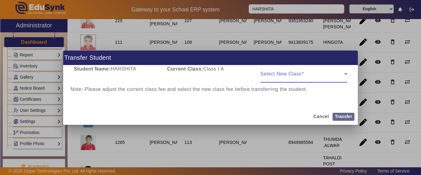
click at [290, 76] on span at bounding box center [302, 76] width 84 height 7
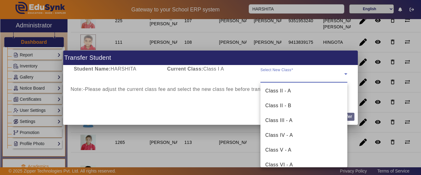
scroll to position [157, 0]
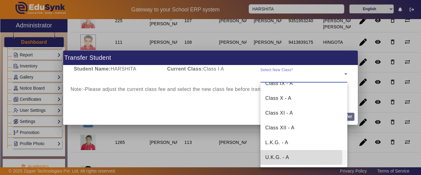
click at [289, 158] on mat-option "U.K.G. - A" at bounding box center [303, 157] width 87 height 15
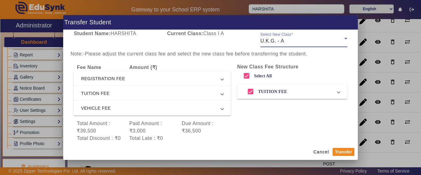
click at [118, 80] on span "REGISTRATION FEE" at bounding box center [151, 78] width 140 height 7
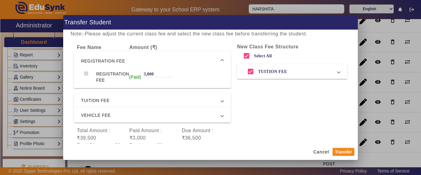
scroll to position [31, 0]
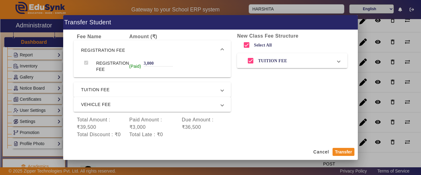
click at [92, 88] on span "TUITION FEE" at bounding box center [151, 89] width 140 height 7
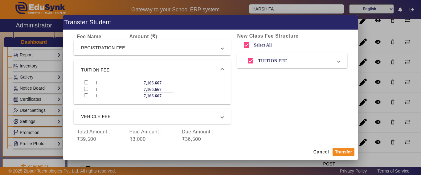
click at [85, 84] on input "checkbox" at bounding box center [86, 82] width 4 height 4
checkbox input "true"
click at [84, 88] on input "checkbox" at bounding box center [86, 89] width 4 height 4
checkbox input "true"
click at [89, 94] on div at bounding box center [87, 96] width 12 height 6
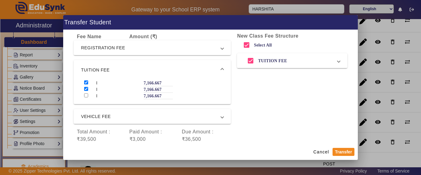
click at [87, 95] on input "checkbox" at bounding box center [86, 95] width 4 height 4
checkbox input "true"
click at [158, 83] on label "7,166.667" at bounding box center [153, 82] width 18 height 5
drag, startPoint x: 158, startPoint y: 82, endPoint x: 133, endPoint y: 81, distance: 24.1
click at [133, 81] on div "I 7,166.667" at bounding box center [152, 83] width 142 height 6
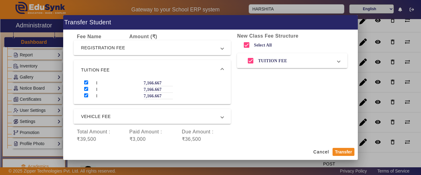
click at [89, 114] on span "VEHICLE FEE" at bounding box center [151, 116] width 140 height 7
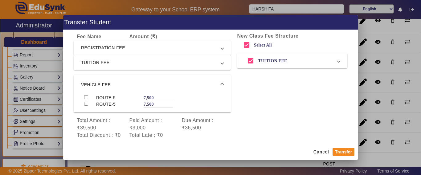
click at [84, 97] on input "checkbox" at bounding box center [86, 97] width 4 height 4
checkbox input "true"
click at [87, 105] on input "checkbox" at bounding box center [86, 104] width 4 height 4
checkbox input "true"
click at [346, 152] on button "Transfer" at bounding box center [344, 152] width 22 height 8
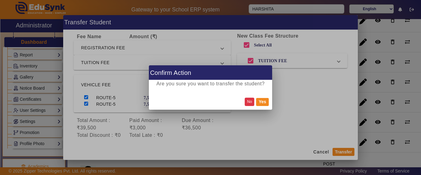
click at [247, 103] on button "No" at bounding box center [250, 102] width 10 height 8
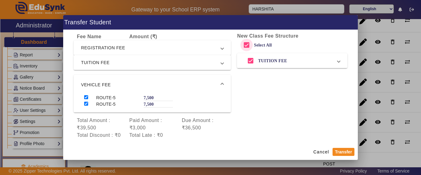
click at [240, 46] on input "Select All" at bounding box center [246, 45] width 12 height 12
checkbox input "false"
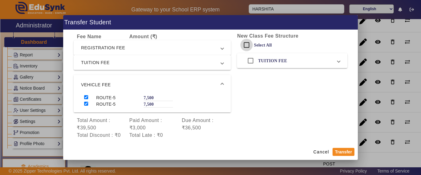
checkbox input "false"
click at [343, 152] on button "Transfer" at bounding box center [344, 152] width 22 height 8
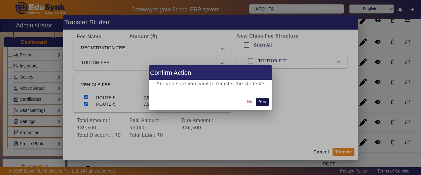
click at [265, 103] on button "Yes" at bounding box center [262, 102] width 12 height 8
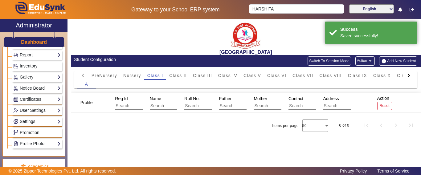
scroll to position [0, 0]
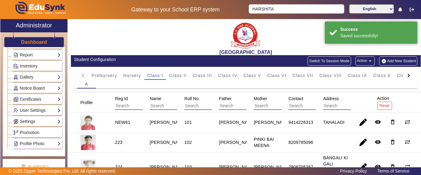
click at [407, 80] on div at bounding box center [408, 75] width 11 height 9
click at [402, 76] on mat-tab-header "PreNursery Nursery Class I Class II Class III Class IV Class V Class VI Class V…" at bounding box center [245, 75] width 337 height 9
click at [382, 78] on span "U.K.G." at bounding box center [386, 75] width 15 height 4
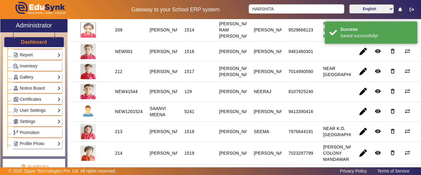
scroll to position [339, 0]
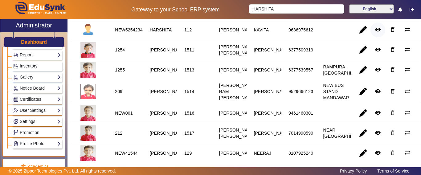
click at [375, 33] on mat-icon "remove_red_eye" at bounding box center [378, 30] width 6 height 6
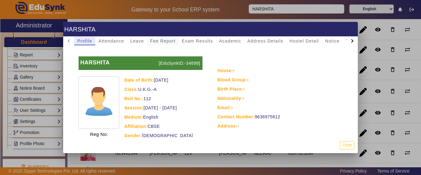
click at [162, 41] on span "Fee Report" at bounding box center [163, 41] width 26 height 4
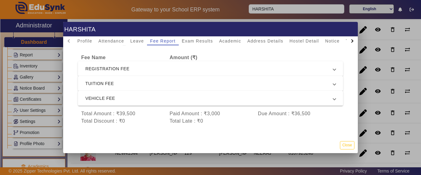
scroll to position [32, 0]
click at [350, 144] on button "Close" at bounding box center [347, 145] width 14 height 8
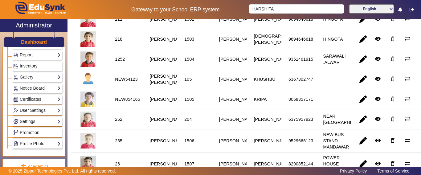
scroll to position [0, 0]
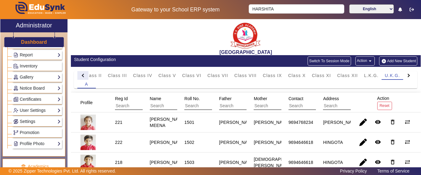
click at [81, 78] on div at bounding box center [82, 75] width 11 height 9
click at [81, 78] on mat-tab-header "PreNursery Nursery Class I Class II Class III Class IV Class V Class VI Class V…" at bounding box center [245, 75] width 337 height 9
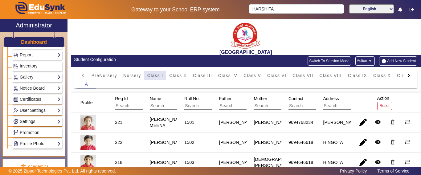
click at [154, 79] on span "Class I" at bounding box center [155, 75] width 16 height 9
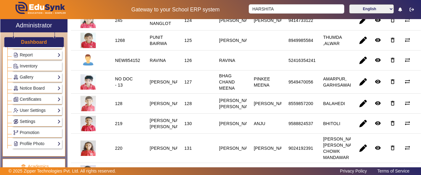
scroll to position [586, 0]
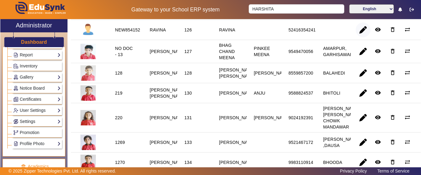
click at [358, 37] on span "button" at bounding box center [363, 30] width 15 height 15
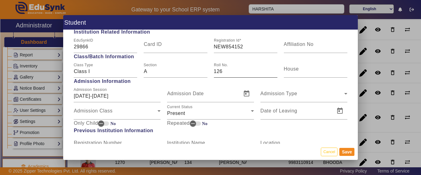
scroll to position [308, 0]
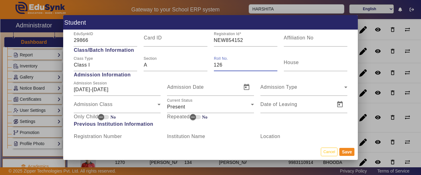
click at [220, 66] on input "126" at bounding box center [246, 64] width 64 height 7
click at [194, 107] on div "Present" at bounding box center [209, 106] width 84 height 7
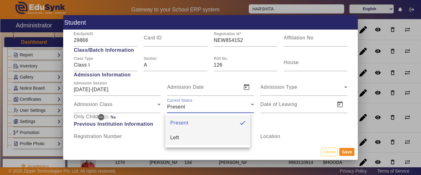
click at [183, 137] on mat-option "Left" at bounding box center [207, 137] width 85 height 15
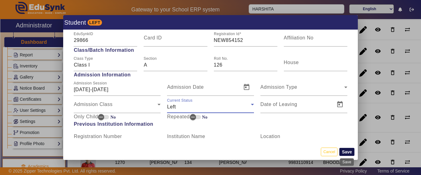
click at [351, 151] on button "Save" at bounding box center [346, 152] width 15 height 8
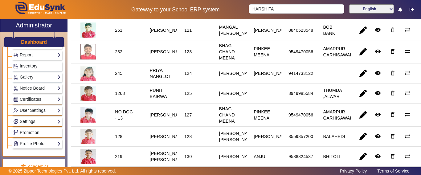
scroll to position [493, 0]
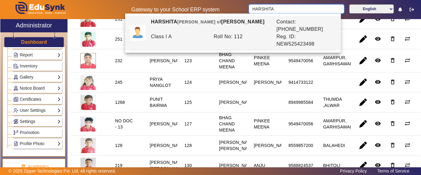
drag, startPoint x: 282, startPoint y: 9, endPoint x: 237, endPoint y: 8, distance: 45.3
click at [237, 8] on div "Gateway to your School ERP system [PERSON_NAME] English हिंदी (Hindi) ಕನ್ನಡ (Ka…" at bounding box center [210, 9] width 420 height 19
type input "[PERSON_NAME]"
click at [197, 49] on mat-cell "121" at bounding box center [194, 39] width 35 height 20
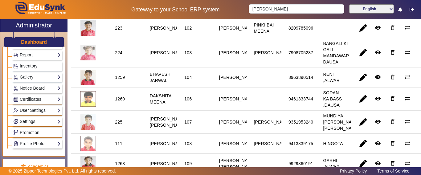
scroll to position [0, 0]
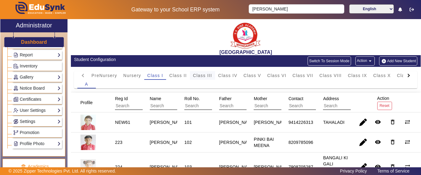
click at [199, 77] on span "Class III" at bounding box center [202, 75] width 19 height 4
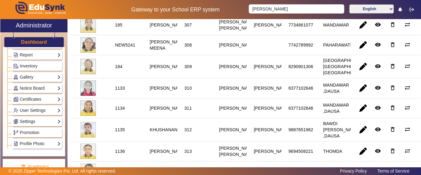
scroll to position [216, 0]
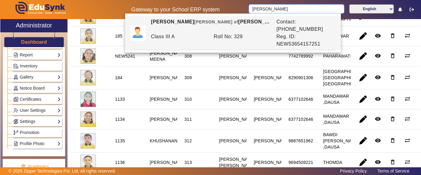
click at [279, 9] on input "[PERSON_NAME]" at bounding box center [296, 8] width 95 height 9
click at [209, 46] on mat-cell "307" at bounding box center [194, 36] width 35 height 20
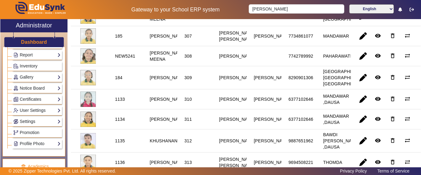
scroll to position [0, 0]
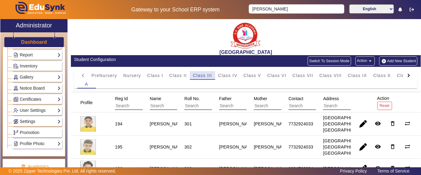
click at [209, 76] on span "Class III" at bounding box center [202, 75] width 19 height 4
click at [155, 102] on input "text" at bounding box center [177, 106] width 55 height 8
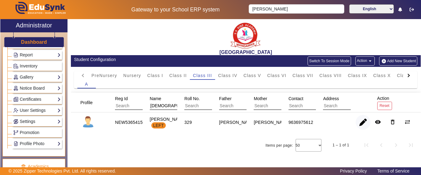
type input "[DEMOGRAPHIC_DATA]"
click at [366, 123] on span "button" at bounding box center [363, 122] width 15 height 15
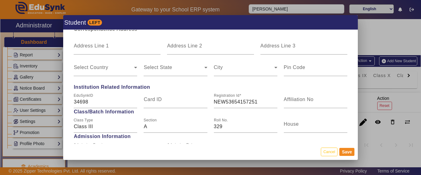
scroll to position [308, 0]
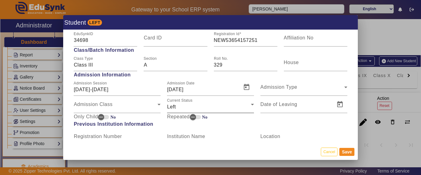
click at [184, 106] on div "Left" at bounding box center [209, 106] width 84 height 7
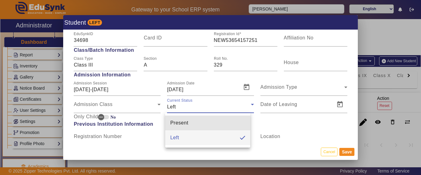
drag, startPoint x: 178, startPoint y: 124, endPoint x: 338, endPoint y: 147, distance: 161.4
click at [178, 124] on span "Present" at bounding box center [179, 122] width 18 height 7
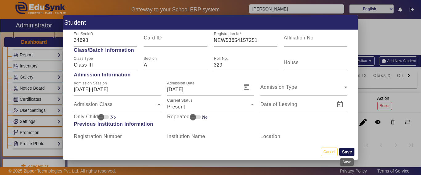
click at [353, 152] on button "Save" at bounding box center [346, 152] width 15 height 8
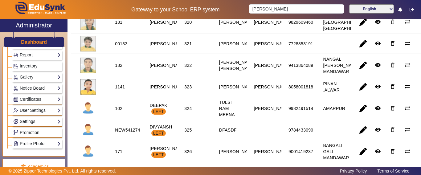
scroll to position [493, 0]
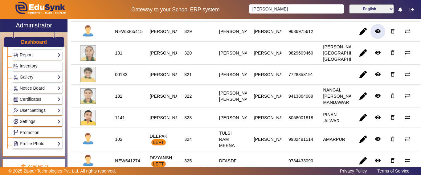
click at [375, 34] on mat-icon "remove_red_eye" at bounding box center [378, 31] width 6 height 6
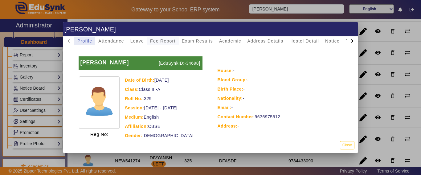
click at [166, 44] on span "Fee Report" at bounding box center [163, 41] width 26 height 9
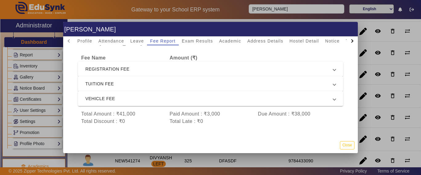
scroll to position [32, 0]
click at [349, 146] on button "Close" at bounding box center [347, 145] width 14 height 8
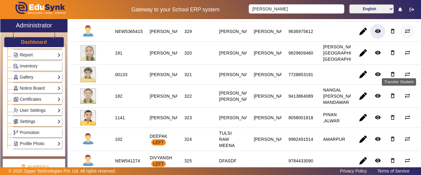
click at [404, 34] on mat-icon "sync_alt" at bounding box center [407, 31] width 6 height 6
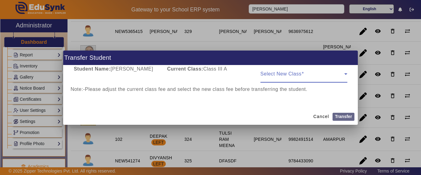
click at [295, 76] on span at bounding box center [302, 76] width 84 height 7
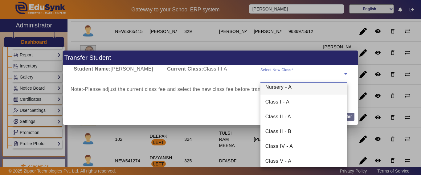
scroll to position [31, 0]
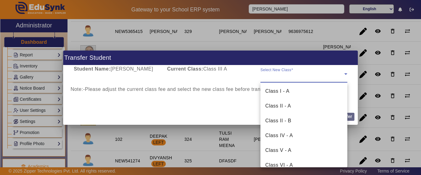
click at [292, 91] on mat-option "Class I - A" at bounding box center [303, 91] width 87 height 15
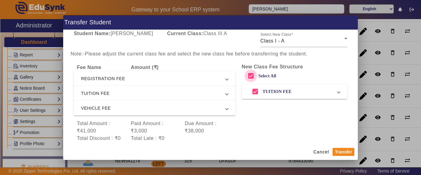
click at [245, 74] on input "Select All" at bounding box center [251, 76] width 12 height 12
checkbox input "false"
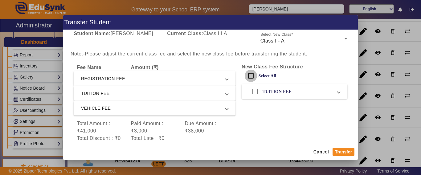
checkbox input "false"
click at [116, 84] on mat-expansion-panel-header "REGISTRATION FEE" at bounding box center [155, 78] width 162 height 15
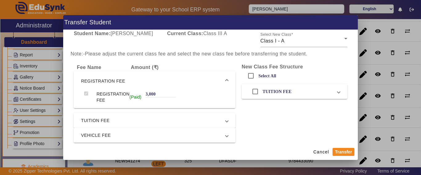
click at [88, 121] on span "TUITION FEE" at bounding box center [153, 120] width 145 height 7
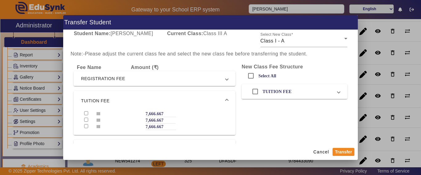
click at [86, 113] on input "checkbox" at bounding box center [86, 113] width 4 height 4
checkbox input "true"
click at [86, 117] on div at bounding box center [87, 114] width 12 height 6
click at [86, 120] on input "checkbox" at bounding box center [86, 120] width 4 height 4
checkbox input "true"
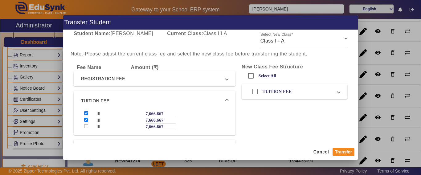
click at [84, 125] on input "checkbox" at bounding box center [86, 126] width 4 height 4
checkbox input "true"
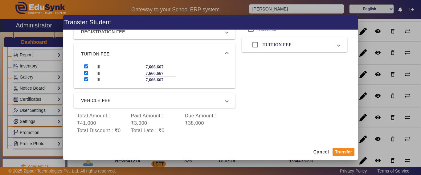
drag, startPoint x: 98, startPoint y: 103, endPoint x: 95, endPoint y: 105, distance: 3.4
click at [98, 103] on span "VEHICLE FEE" at bounding box center [153, 100] width 145 height 7
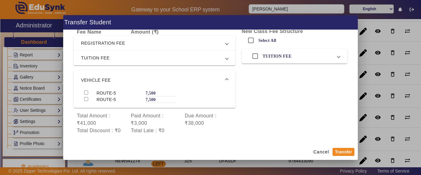
scroll to position [35, 0]
click at [86, 92] on input "checkbox" at bounding box center [86, 93] width 4 height 4
checkbox input "true"
click at [87, 100] on input "checkbox" at bounding box center [86, 99] width 4 height 4
checkbox input "true"
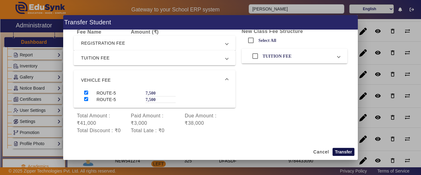
click at [348, 154] on button "Transfer" at bounding box center [344, 152] width 22 height 8
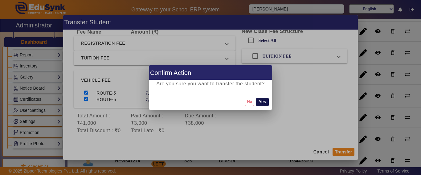
click at [266, 105] on button "Yes" at bounding box center [262, 102] width 12 height 8
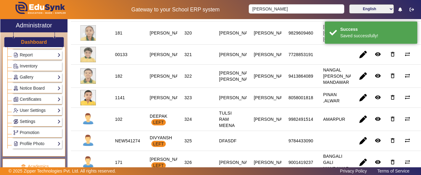
scroll to position [0, 0]
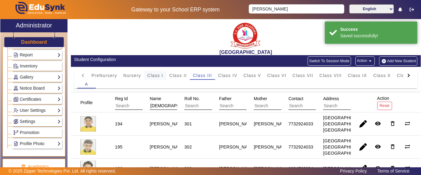
click at [158, 75] on span "Class I" at bounding box center [155, 75] width 16 height 4
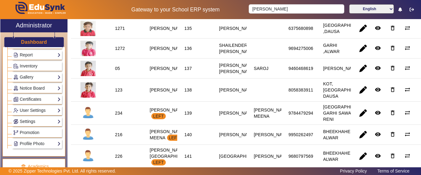
scroll to position [709, 0]
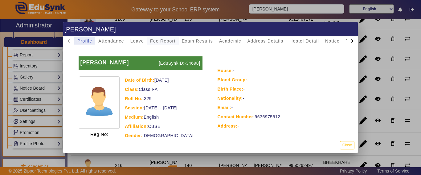
click at [159, 44] on span "Fee Report" at bounding box center [163, 41] width 26 height 9
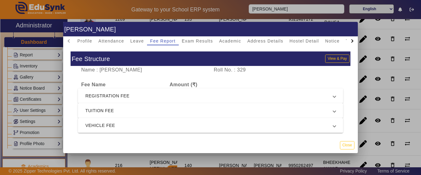
click at [147, 94] on span "REGISTRATION FEE" at bounding box center [209, 95] width 248 height 7
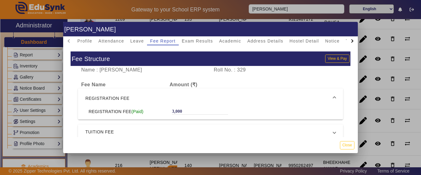
click at [149, 95] on span "REGISTRATION FEE" at bounding box center [209, 98] width 248 height 7
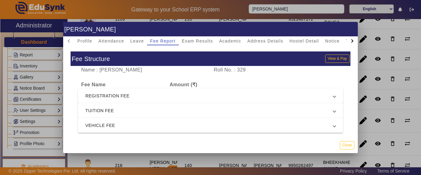
click at [148, 108] on span "TUITION FEE" at bounding box center [209, 110] width 248 height 7
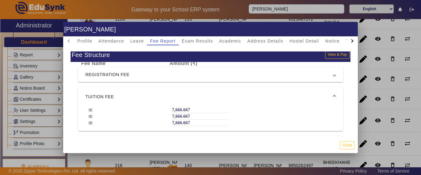
scroll to position [10, 0]
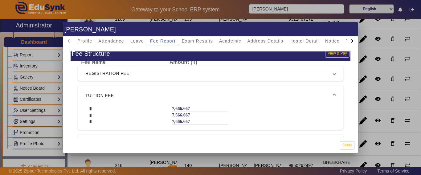
click at [135, 138] on span "VEHICLE FEE" at bounding box center [209, 141] width 248 height 7
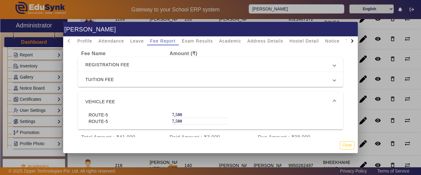
scroll to position [31, 0]
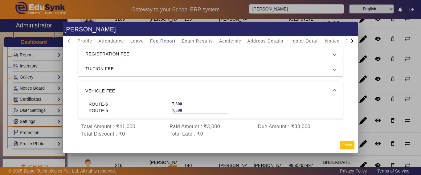
click at [345, 144] on button "Close" at bounding box center [347, 145] width 14 height 8
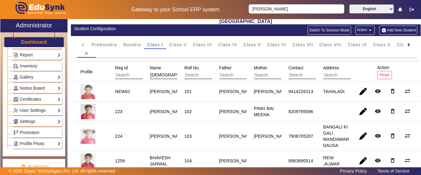
scroll to position [0, 0]
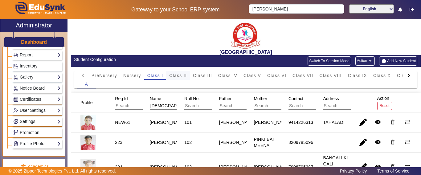
click at [177, 77] on span "Class II" at bounding box center [178, 75] width 18 height 4
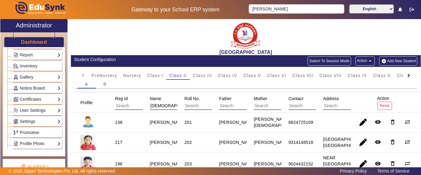
scroll to position [31, 0]
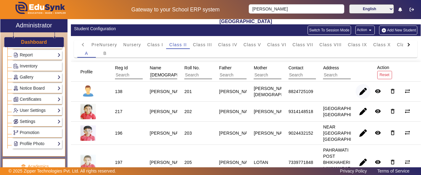
click at [361, 93] on span "button" at bounding box center [363, 91] width 15 height 15
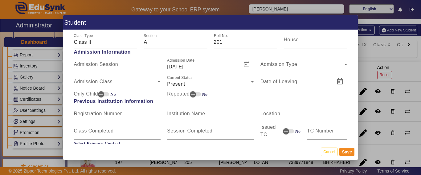
scroll to position [339, 0]
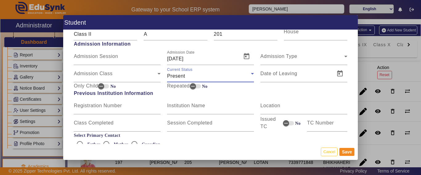
click at [200, 78] on div "Present" at bounding box center [209, 75] width 84 height 7
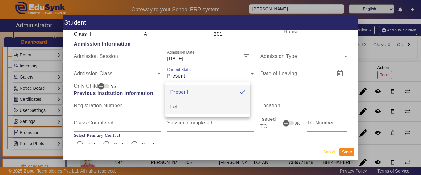
click at [189, 107] on mat-option "Left" at bounding box center [207, 107] width 85 height 15
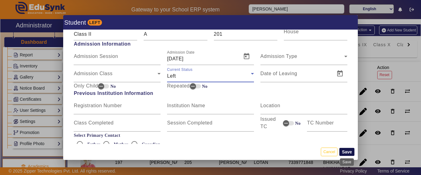
click at [352, 151] on button "Save" at bounding box center [346, 152] width 15 height 8
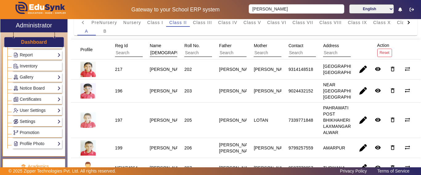
scroll to position [0, 0]
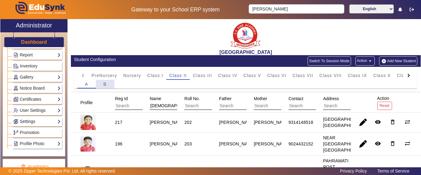
click at [100, 84] on div "B" at bounding box center [105, 84] width 18 height 9
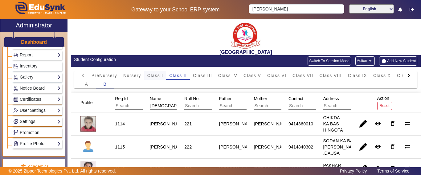
click at [151, 75] on span "Class I" at bounding box center [155, 75] width 16 height 4
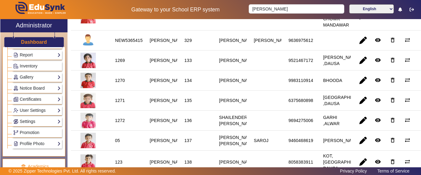
scroll to position [678, 0]
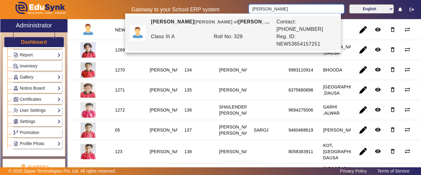
drag, startPoint x: 275, startPoint y: 11, endPoint x: 217, endPoint y: 11, distance: 57.6
click at [217, 11] on div "Gateway to your School ERP system [PERSON_NAME] English हिंदी (Hindi) ಕನ್ನಡ (Ka…" at bounding box center [210, 9] width 420 height 19
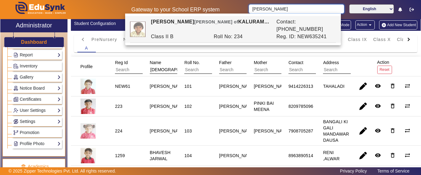
scroll to position [0, 0]
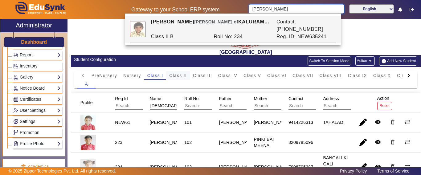
type input "[PERSON_NAME]"
click at [184, 75] on span "Class II" at bounding box center [178, 75] width 18 height 4
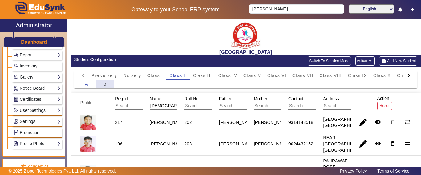
click at [105, 84] on span "B" at bounding box center [104, 84] width 3 height 4
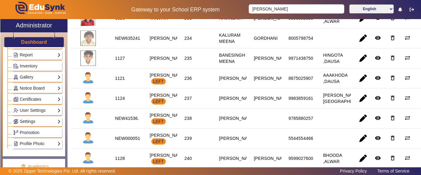
scroll to position [328, 0]
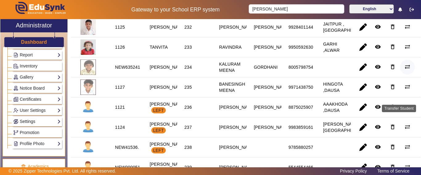
click at [405, 70] on mat-icon "sync_alt" at bounding box center [407, 67] width 6 height 6
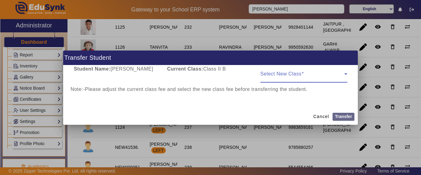
click at [302, 75] on span at bounding box center [302, 76] width 84 height 7
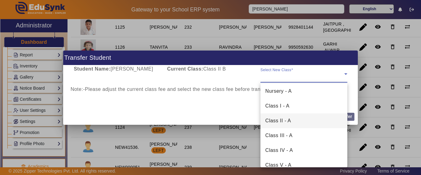
scroll to position [0, 0]
click at [290, 123] on mat-option "Class I - A" at bounding box center [303, 122] width 87 height 15
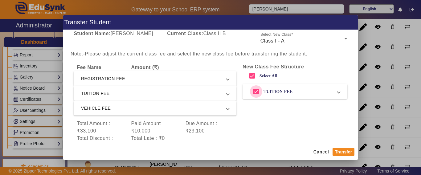
click at [250, 92] on input "TUITION FEE" at bounding box center [256, 91] width 12 height 12
checkbox input "false"
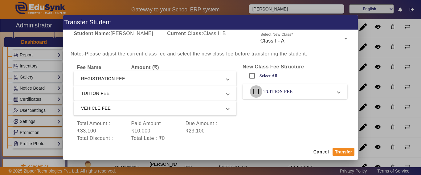
checkbox input "false"
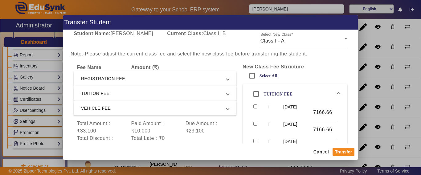
click at [99, 78] on span "REGISTRATION FEE" at bounding box center [154, 78] width 146 height 7
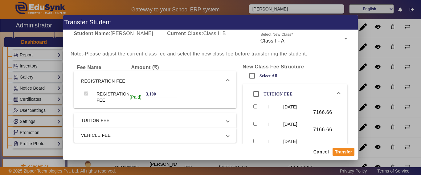
click at [88, 119] on span "TUITION FEE" at bounding box center [154, 120] width 146 height 7
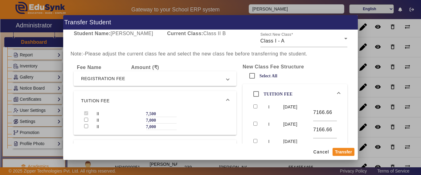
click at [84, 120] on div at bounding box center [87, 120] width 12 height 6
click at [86, 121] on input "checkbox" at bounding box center [86, 120] width 4 height 4
checkbox input "true"
click at [86, 127] on input "checkbox" at bounding box center [86, 126] width 4 height 4
checkbox input "true"
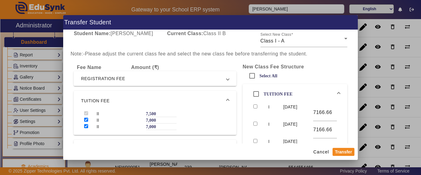
scroll to position [31, 0]
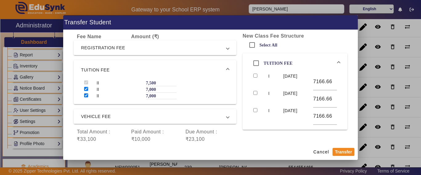
click at [95, 118] on span "VEHICLE FEE" at bounding box center [154, 116] width 146 height 7
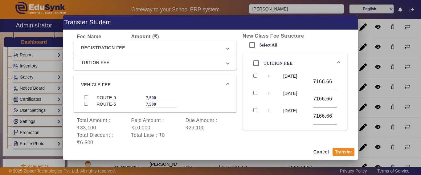
click at [86, 97] on input "checkbox" at bounding box center [86, 97] width 4 height 4
checkbox input "true"
click at [87, 104] on input "checkbox" at bounding box center [86, 104] width 4 height 4
checkbox input "true"
click at [351, 152] on button "Transfer" at bounding box center [344, 152] width 22 height 8
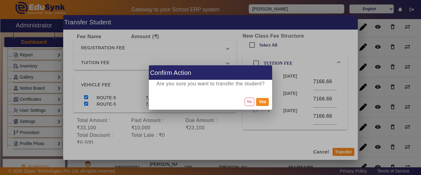
drag, startPoint x: 267, startPoint y: 100, endPoint x: 250, endPoint y: 124, distance: 29.0
click at [266, 100] on button "Yes" at bounding box center [262, 102] width 12 height 8
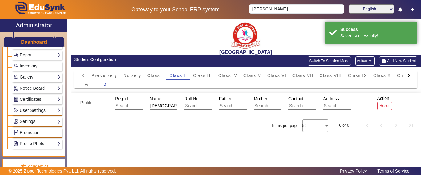
scroll to position [0, 0]
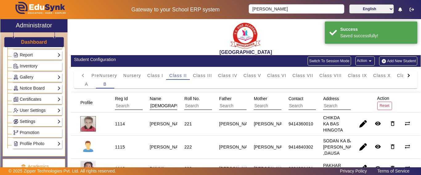
drag, startPoint x: 159, startPoint y: 74, endPoint x: 161, endPoint y: 84, distance: 9.5
click at [159, 74] on span "Class I" at bounding box center [155, 75] width 16 height 4
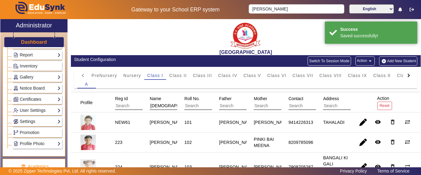
click at [150, 105] on input "[DEMOGRAPHIC_DATA]" at bounding box center [177, 106] width 55 height 8
drag, startPoint x: 160, startPoint y: 105, endPoint x: 131, endPoint y: 105, distance: 28.4
click at [131, 105] on mat-header-row "Profile Reg Id Name SHIV Roll No. Father Mother Contact Address Action Reset" at bounding box center [246, 103] width 350 height 20
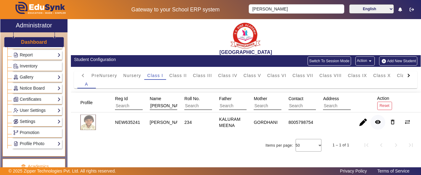
type input "[PERSON_NAME]"
click at [381, 122] on mat-icon "remove_red_eye" at bounding box center [378, 122] width 6 height 6
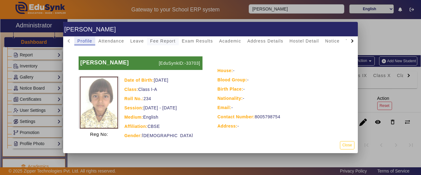
click at [171, 39] on span "Fee Report" at bounding box center [163, 41] width 26 height 4
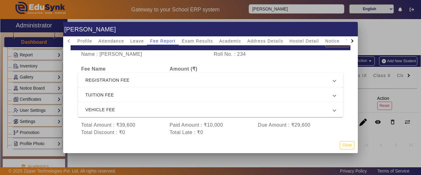
scroll to position [32, 0]
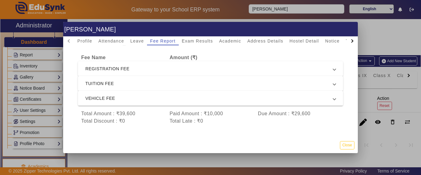
click at [117, 65] on span "REGISTRATION FEE" at bounding box center [209, 68] width 248 height 7
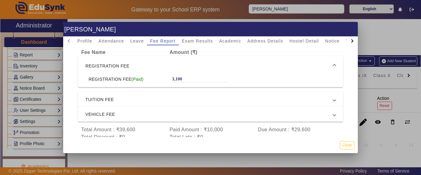
click at [115, 98] on span "TUITION FEE" at bounding box center [209, 99] width 248 height 7
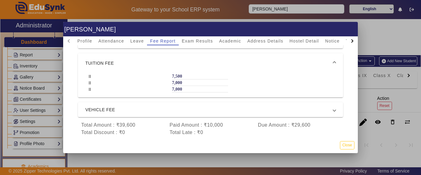
scroll to position [10, 0]
click at [116, 106] on span "VEHICLE FEE" at bounding box center [209, 109] width 248 height 7
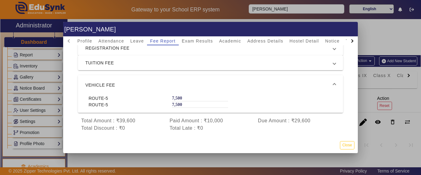
scroll to position [6, 0]
click at [162, 58] on span "TUITION FEE" at bounding box center [209, 61] width 248 height 7
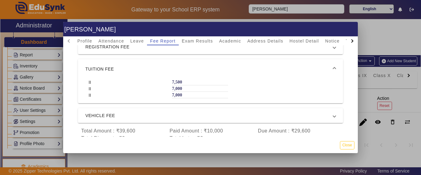
click at [160, 65] on span "TUITION FEE" at bounding box center [209, 68] width 248 height 7
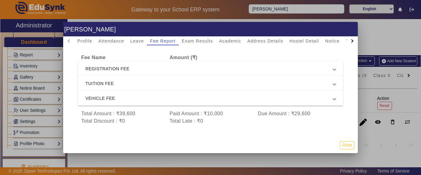
scroll to position [0, 0]
click at [150, 80] on span "TUITION FEE" at bounding box center [209, 83] width 248 height 7
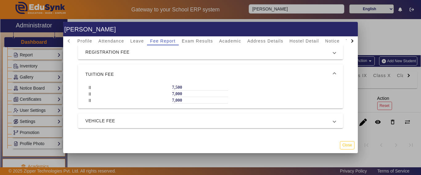
click at [148, 75] on span "TUITION FEE" at bounding box center [209, 74] width 248 height 7
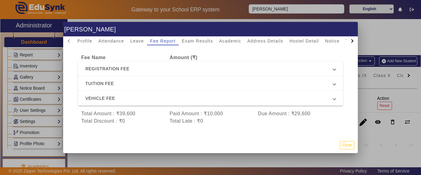
scroll to position [32, 0]
click at [143, 95] on span "VEHICLE FEE" at bounding box center [209, 98] width 248 height 7
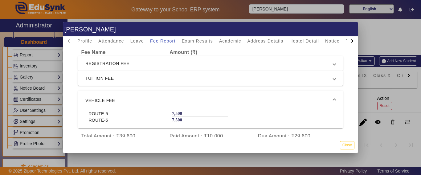
click at [143, 95] on mat-expansion-panel-header "VEHICLE FEE" at bounding box center [210, 101] width 265 height 20
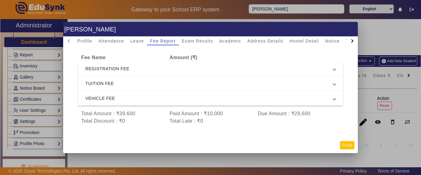
click at [352, 144] on button "Close" at bounding box center [347, 145] width 14 height 8
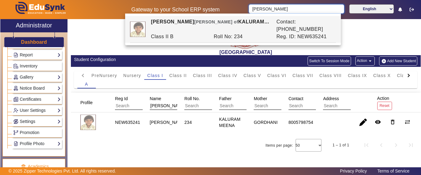
drag, startPoint x: 271, startPoint y: 5, endPoint x: 268, endPoint y: 6, distance: 3.7
click at [268, 6] on input "[PERSON_NAME]" at bounding box center [296, 8] width 95 height 9
click at [230, 5] on div "Gateway to your School ERP system [PERSON_NAME] English हिंदी (Hindi) ಕನ್ನಡ (Ka…" at bounding box center [210, 9] width 420 height 19
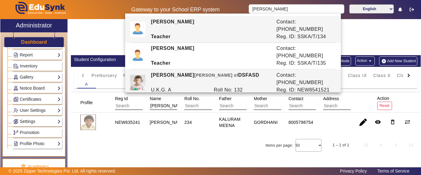
click at [196, 73] on span "[PERSON_NAME] of" at bounding box center [216, 75] width 44 height 5
type input "[PERSON_NAME]"
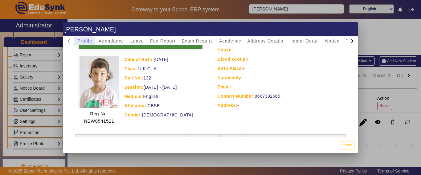
scroll to position [71, 0]
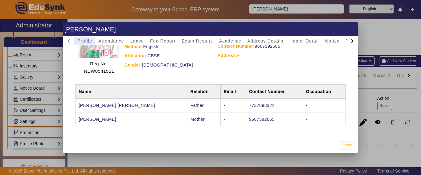
drag, startPoint x: 41, startPoint y: 82, endPoint x: 32, endPoint y: 68, distance: 16.9
click at [41, 82] on div at bounding box center [210, 87] width 421 height 175
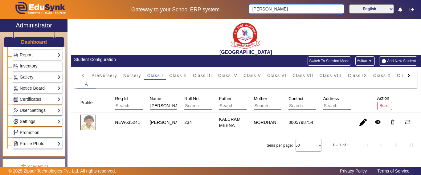
scroll to position [0, 0]
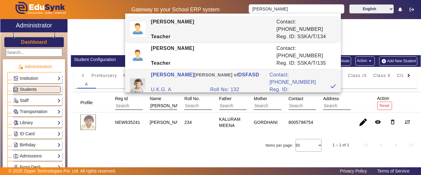
click at [24, 87] on span "Students" at bounding box center [28, 89] width 17 height 5
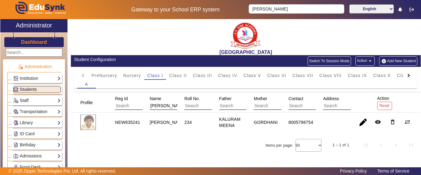
click at [24, 88] on span "Students" at bounding box center [28, 89] width 17 height 5
click at [405, 77] on div at bounding box center [408, 75] width 11 height 9
click at [405, 77] on mat-tab-header "PreNursery Nursery Class I Class II Class III Class IV Class V Class VI Class V…" at bounding box center [245, 75] width 337 height 9
click at [393, 75] on span "U.K.G." at bounding box center [392, 75] width 15 height 4
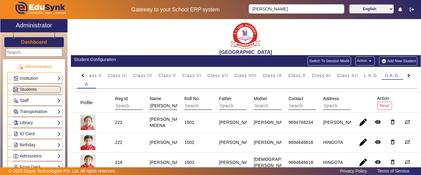
click at [158, 103] on input "[PERSON_NAME]" at bounding box center [177, 106] width 55 height 8
drag, startPoint x: 169, startPoint y: 106, endPoint x: 148, endPoint y: 108, distance: 21.6
click at [148, 108] on div "Name [PERSON_NAME]" at bounding box center [180, 102] width 65 height 19
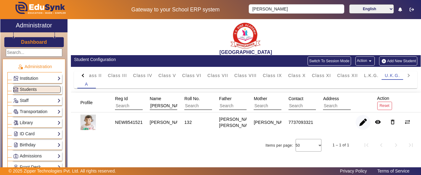
type input "[PERSON_NAME]"
click at [363, 123] on span "button" at bounding box center [363, 122] width 15 height 15
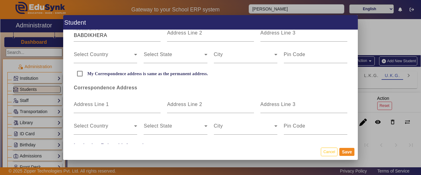
scroll to position [185, 0]
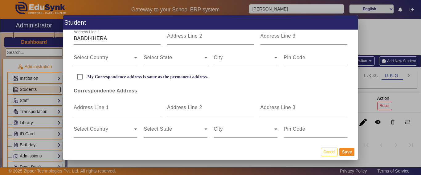
click at [96, 107] on mat-label "Address Line 1" at bounding box center [91, 107] width 35 height 5
click at [96, 107] on input "Address Line 1" at bounding box center [117, 109] width 87 height 7
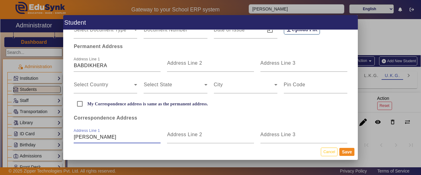
scroll to position [154, 0]
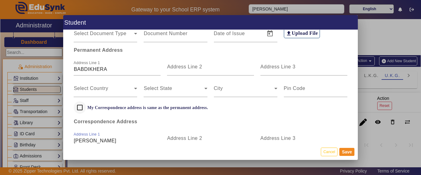
type input "[PERSON_NAME]"
click at [80, 110] on input "My Correspondence address is same as the permanent address." at bounding box center [80, 107] width 12 height 12
checkbox input "true"
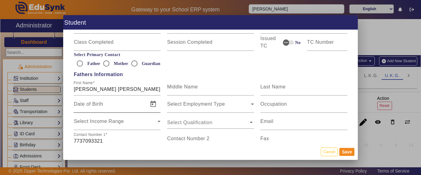
scroll to position [370, 0]
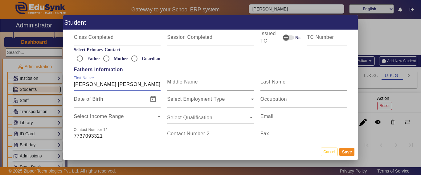
drag, startPoint x: 136, startPoint y: 84, endPoint x: 99, endPoint y: 84, distance: 36.7
click at [99, 84] on input "[PERSON_NAME] [PERSON_NAME]" at bounding box center [117, 84] width 87 height 7
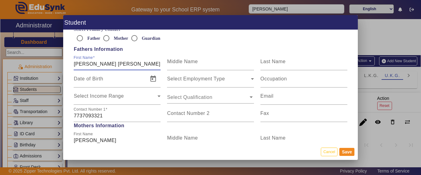
scroll to position [401, 0]
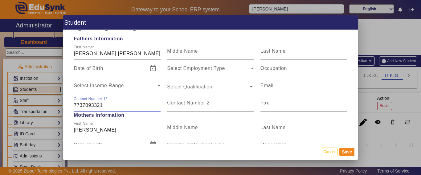
drag, startPoint x: 112, startPoint y: 106, endPoint x: 10, endPoint y: 117, distance: 103.0
click at [10, 117] on div "Student Personal Information First Name [PERSON_NAME] Middle Name Last Name Dat…" at bounding box center [210, 87] width 421 height 175
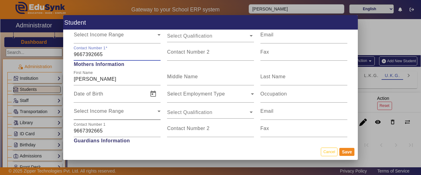
scroll to position [462, 0]
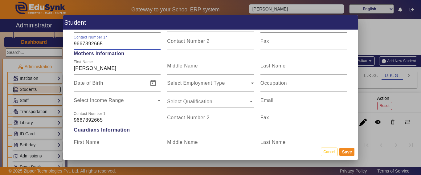
type input "9667392665"
drag, startPoint x: 110, startPoint y: 121, endPoint x: 66, endPoint y: 117, distance: 44.9
click at [66, 117] on div "Personal Information First Name [PERSON_NAME] Middle Name Last Name Date of Bir…" at bounding box center [210, 87] width 295 height 114
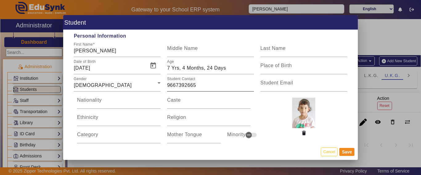
scroll to position [0, 0]
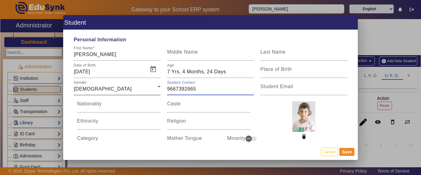
drag, startPoint x: 213, startPoint y: 88, endPoint x: 159, endPoint y: 91, distance: 54.0
click at [159, 91] on div "Gender [DEMOGRAPHIC_DATA] Student Contact [PHONE_NUMBER] Student Email" at bounding box center [211, 86] width 280 height 17
type input "7737093321"
click at [347, 149] on button "Save" at bounding box center [346, 152] width 15 height 8
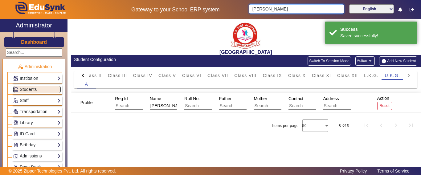
click at [286, 10] on input "[PERSON_NAME]" at bounding box center [296, 8] width 95 height 9
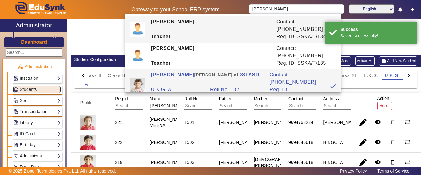
click at [185, 106] on input "text" at bounding box center [211, 106] width 55 height 8
click at [296, 10] on input "[PERSON_NAME]" at bounding box center [296, 8] width 95 height 9
drag, startPoint x: 295, startPoint y: 9, endPoint x: 233, endPoint y: 6, distance: 62.1
click at [233, 6] on div "Gateway to your School ERP system [PERSON_NAME] English हिंदी (Hindi) ಕನ್ನಡ (Ka…" at bounding box center [210, 9] width 420 height 19
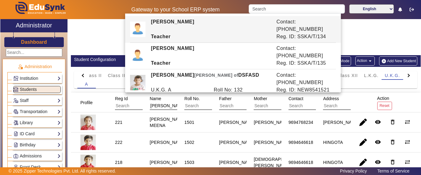
click at [158, 90] on edusynk-session-class "PreNursery Nursery Class I Class II Class III Class IV Class V Class VI Class V…" at bounding box center [246, 82] width 350 height 22
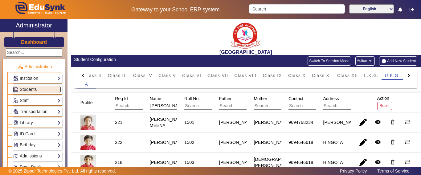
click at [29, 43] on h3 "Dashboard" at bounding box center [34, 42] width 26 height 6
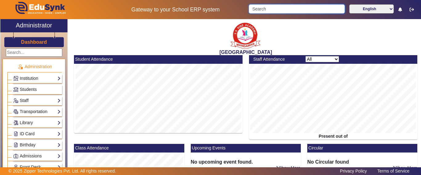
click at [275, 6] on input "Search" at bounding box center [297, 8] width 96 height 9
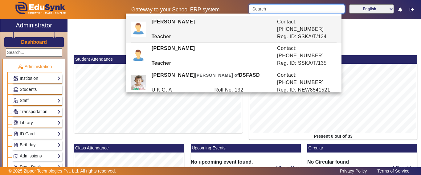
click at [275, 6] on input "Search" at bounding box center [297, 8] width 96 height 9
click at [283, 9] on input "[PERSON_NAME]" at bounding box center [296, 8] width 95 height 9
drag, startPoint x: 258, startPoint y: 12, endPoint x: 215, endPoint y: 11, distance: 43.8
click at [215, 11] on div "Gateway to your School ERP system [PERSON_NAME] English हिंदी (Hindi) ಕನ್ನಡ (Ka…" at bounding box center [210, 9] width 420 height 19
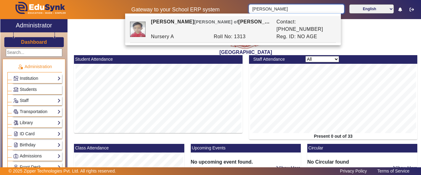
type input "[PERSON_NAME]"
